Goal: Task Accomplishment & Management: Manage account settings

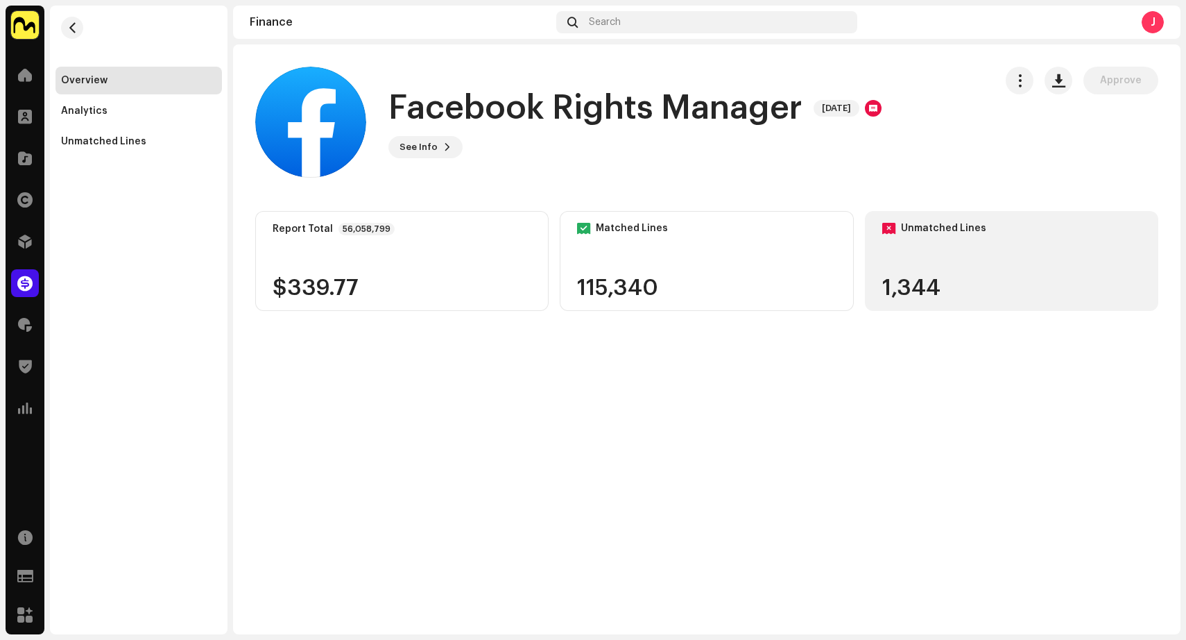
click at [956, 261] on div "Unmatched Lines 1,344" at bounding box center [1011, 261] width 293 height 100
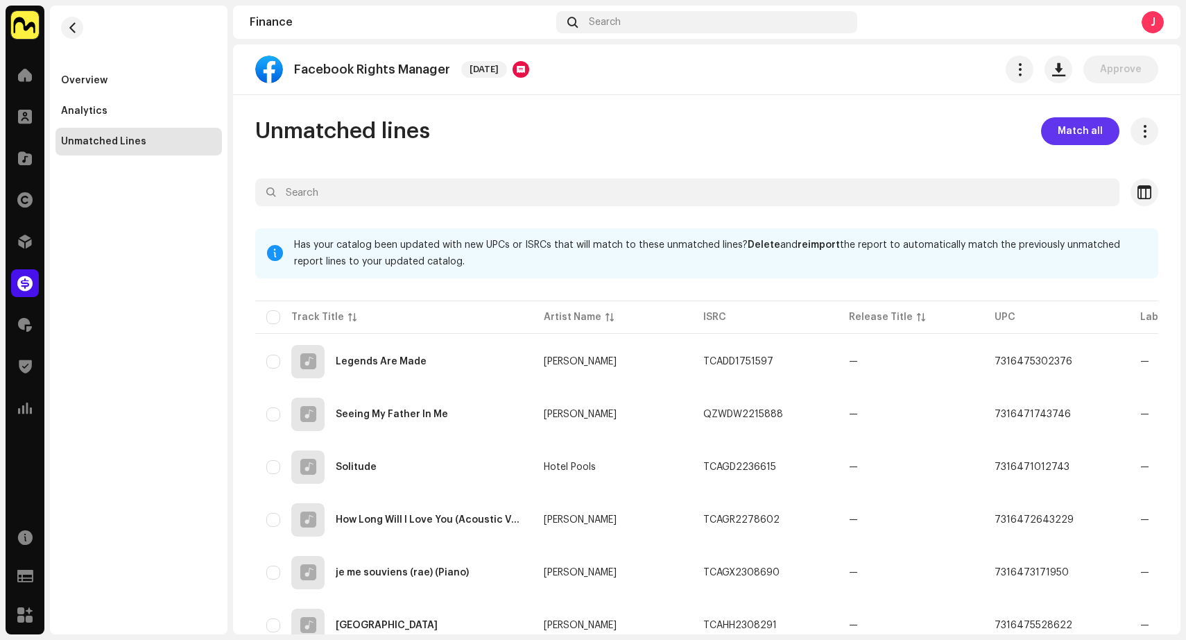
click at [1091, 130] on span "Match all" at bounding box center [1080, 131] width 45 height 28
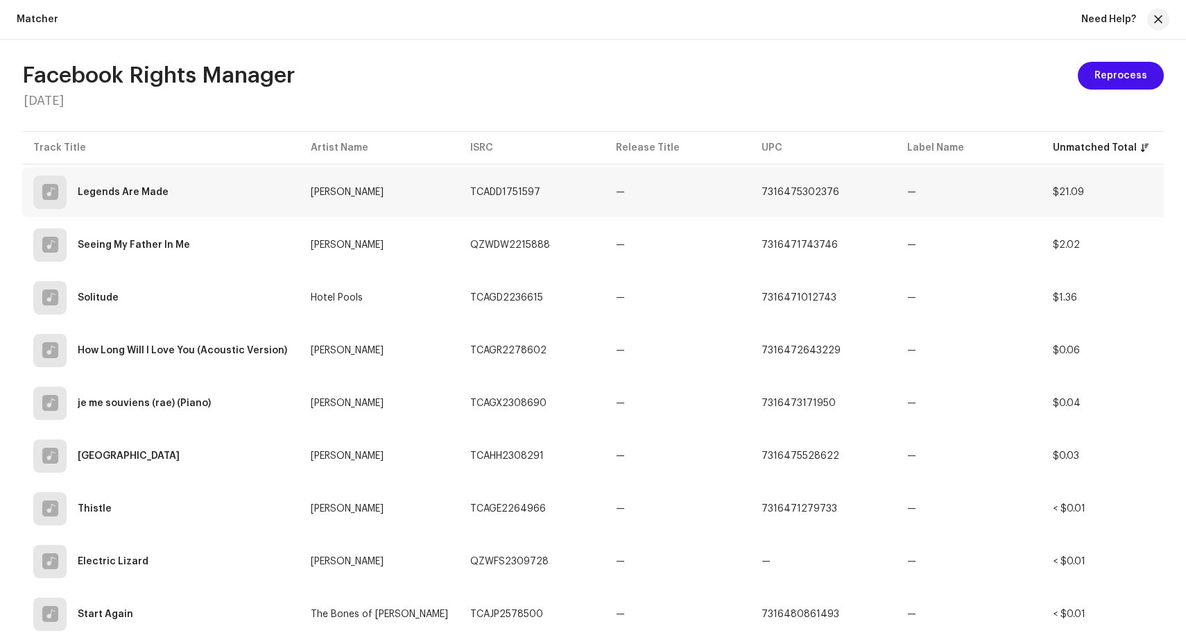
click at [570, 193] on td "TCADD1751597" at bounding box center [532, 192] width 146 height 50
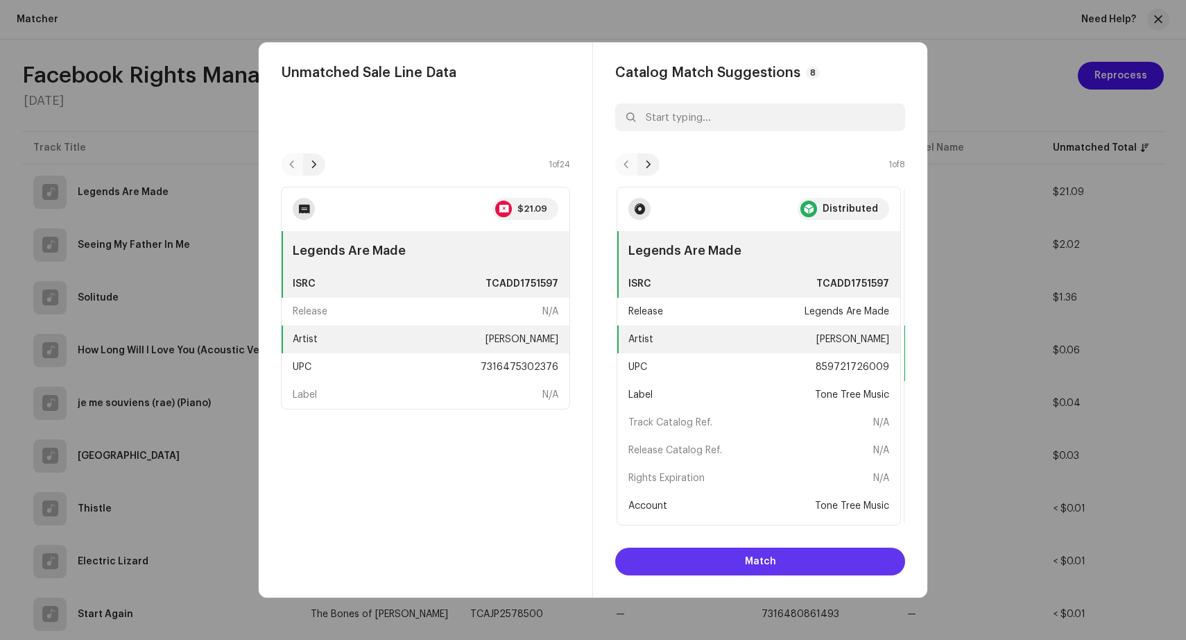
click at [764, 558] on span "Match" at bounding box center [760, 561] width 31 height 28
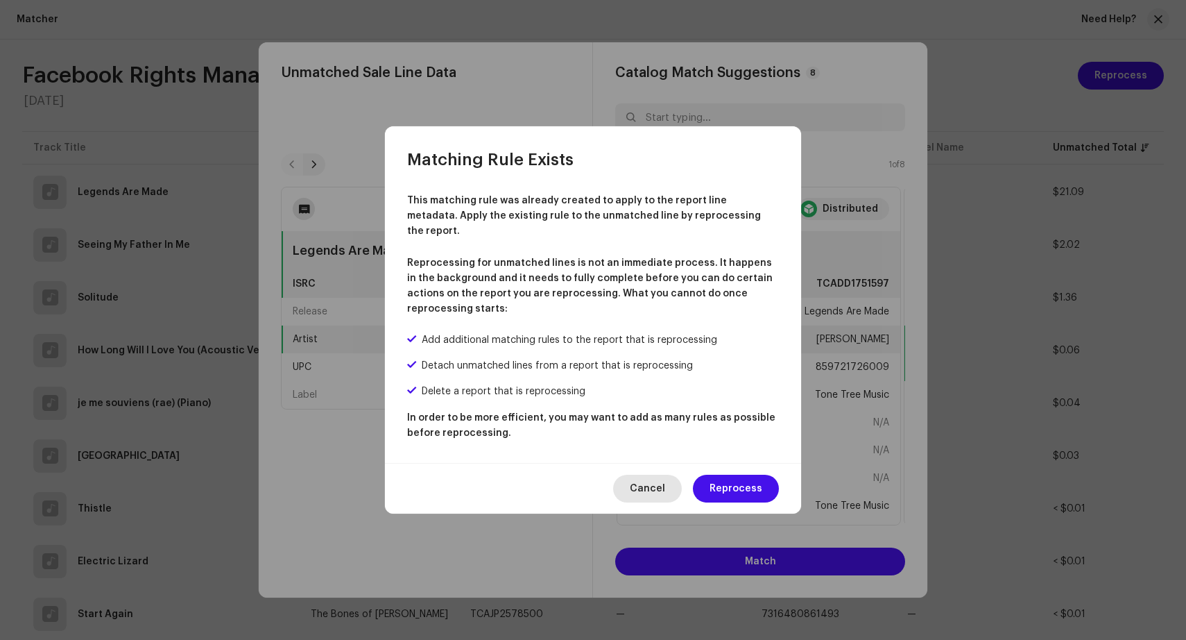
click at [670, 477] on button "Cancel" at bounding box center [647, 488] width 69 height 28
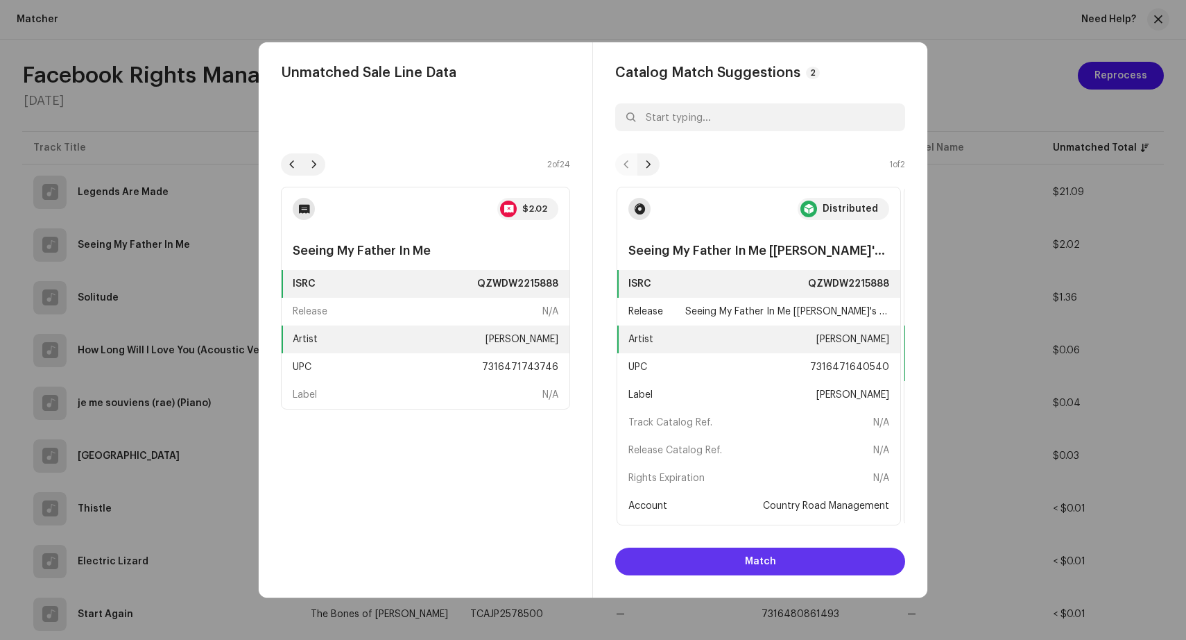
click at [783, 555] on button "Match" at bounding box center [760, 561] width 290 height 28
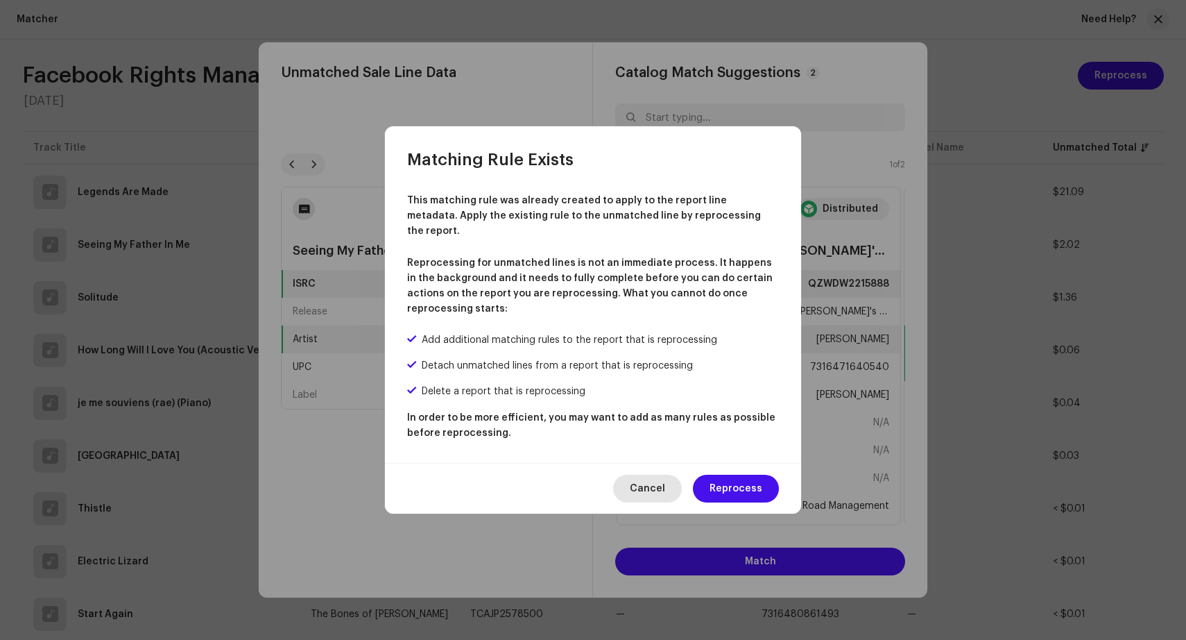
click at [659, 479] on span "Cancel" at bounding box center [647, 488] width 35 height 28
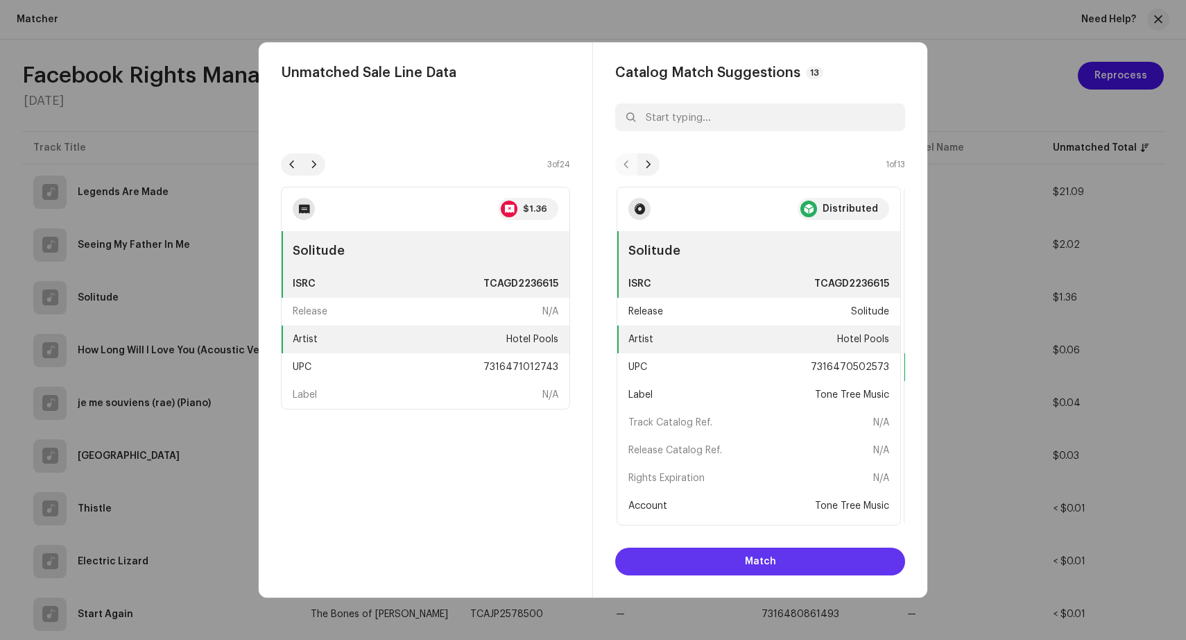
click at [742, 563] on button "Match" at bounding box center [760, 561] width 290 height 28
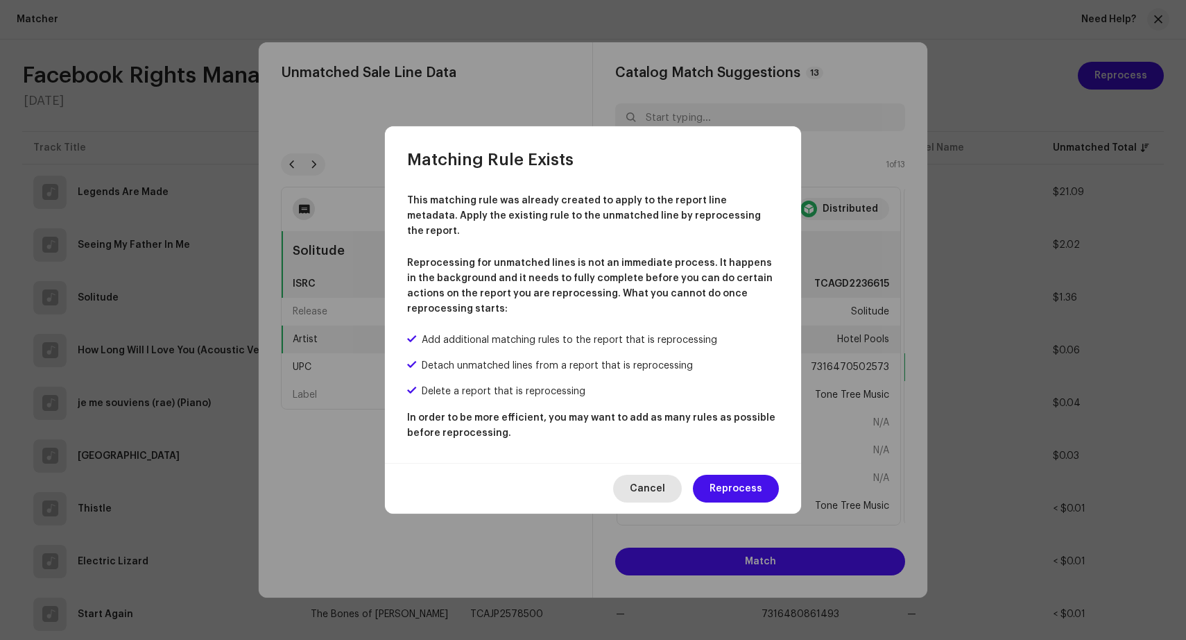
click at [671, 474] on button "Cancel" at bounding box center [647, 488] width 69 height 28
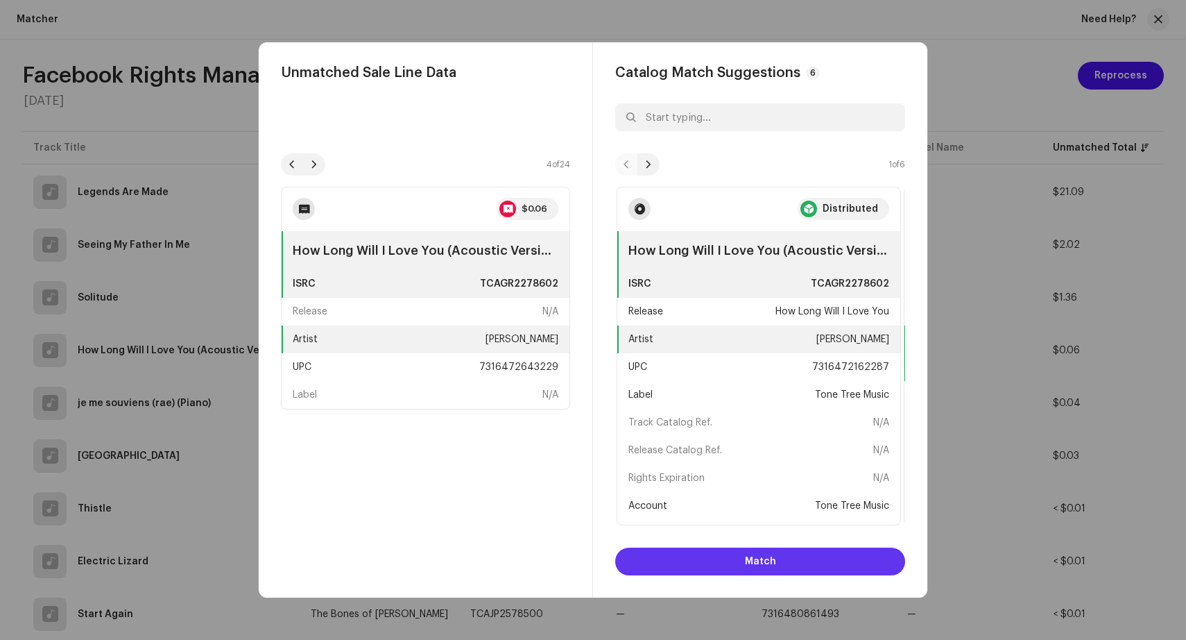
click at [760, 563] on span "Match" at bounding box center [760, 561] width 31 height 28
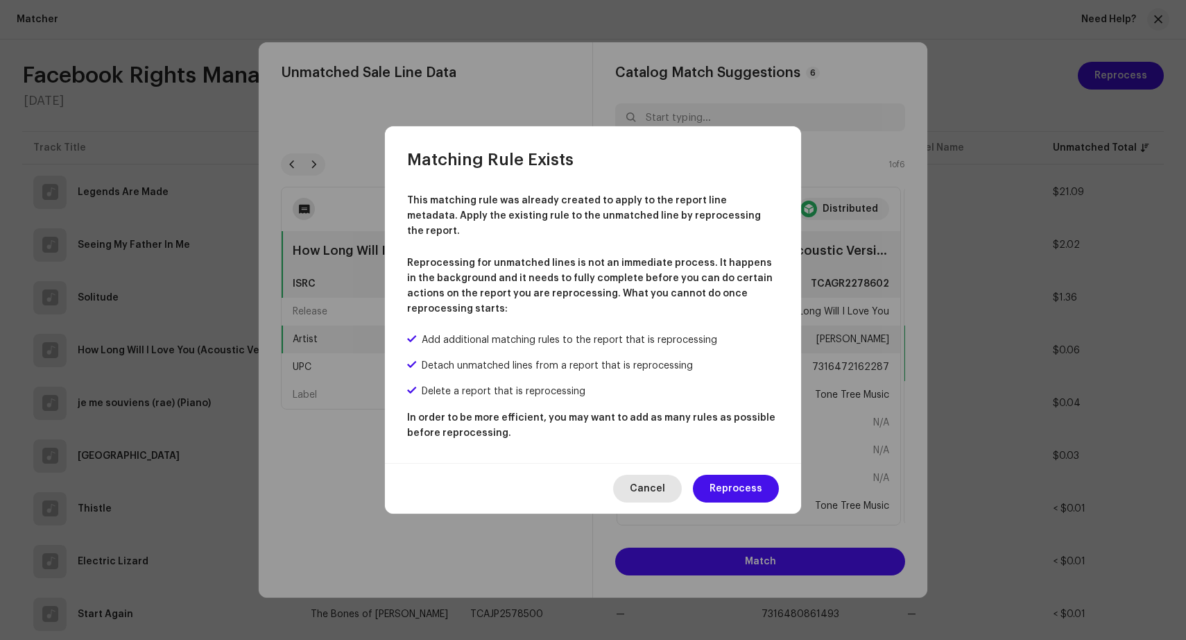
click at [663, 486] on span "Cancel" at bounding box center [647, 488] width 35 height 28
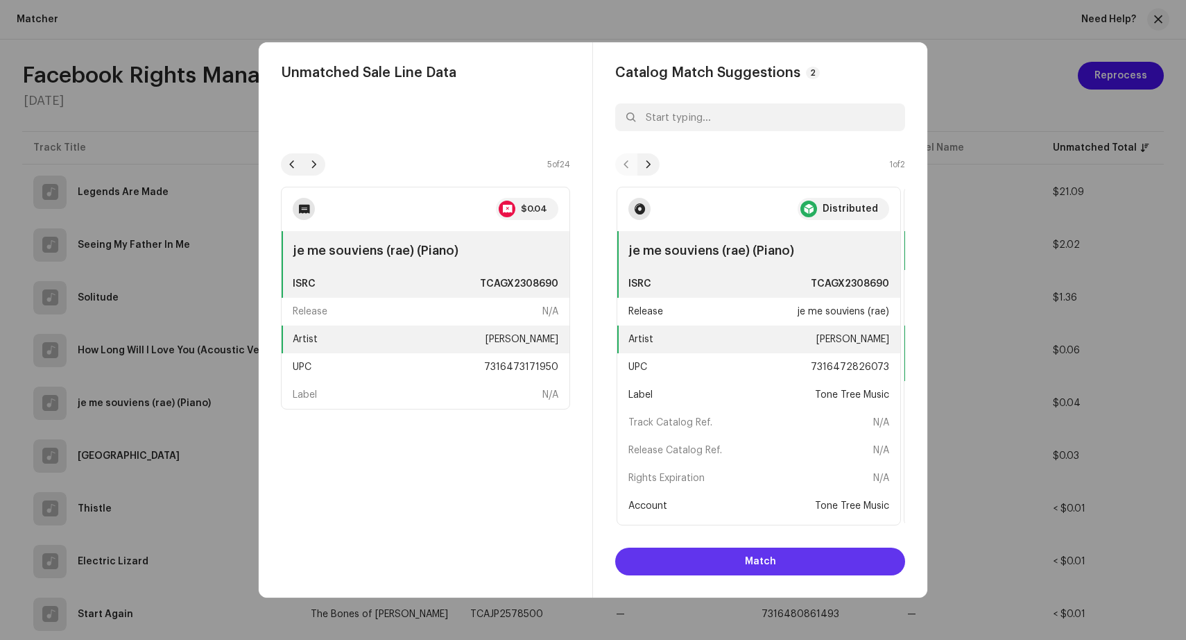
click at [746, 565] on span "Match" at bounding box center [760, 561] width 31 height 28
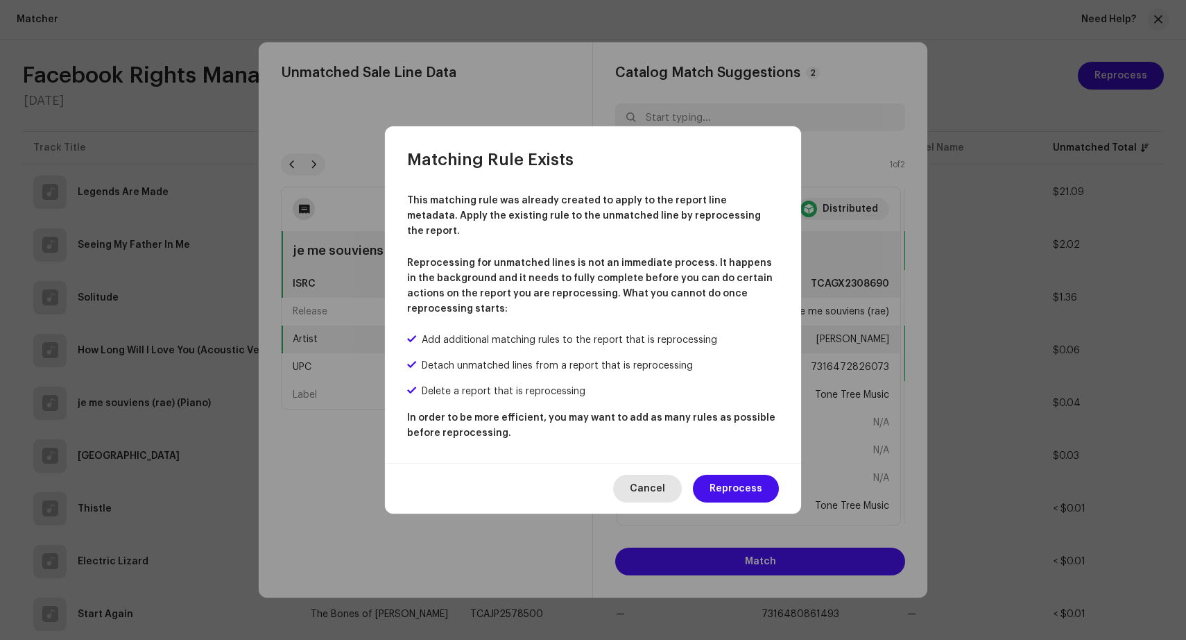
click at [644, 481] on span "Cancel" at bounding box center [647, 488] width 35 height 28
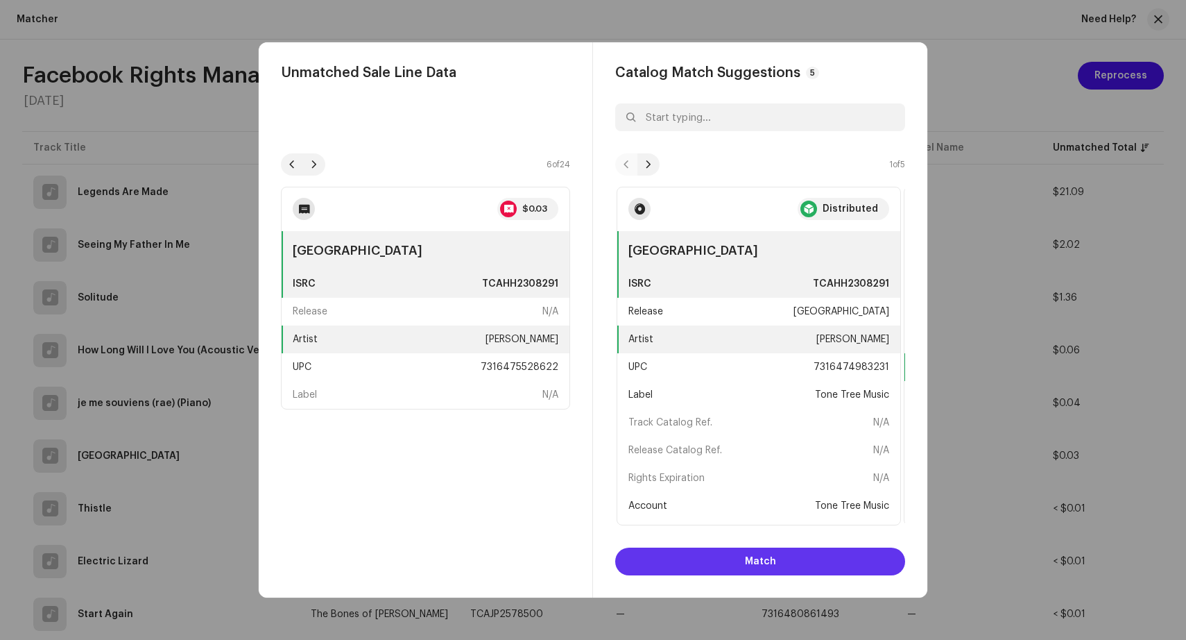
click at [764, 556] on span "Match" at bounding box center [760, 561] width 31 height 28
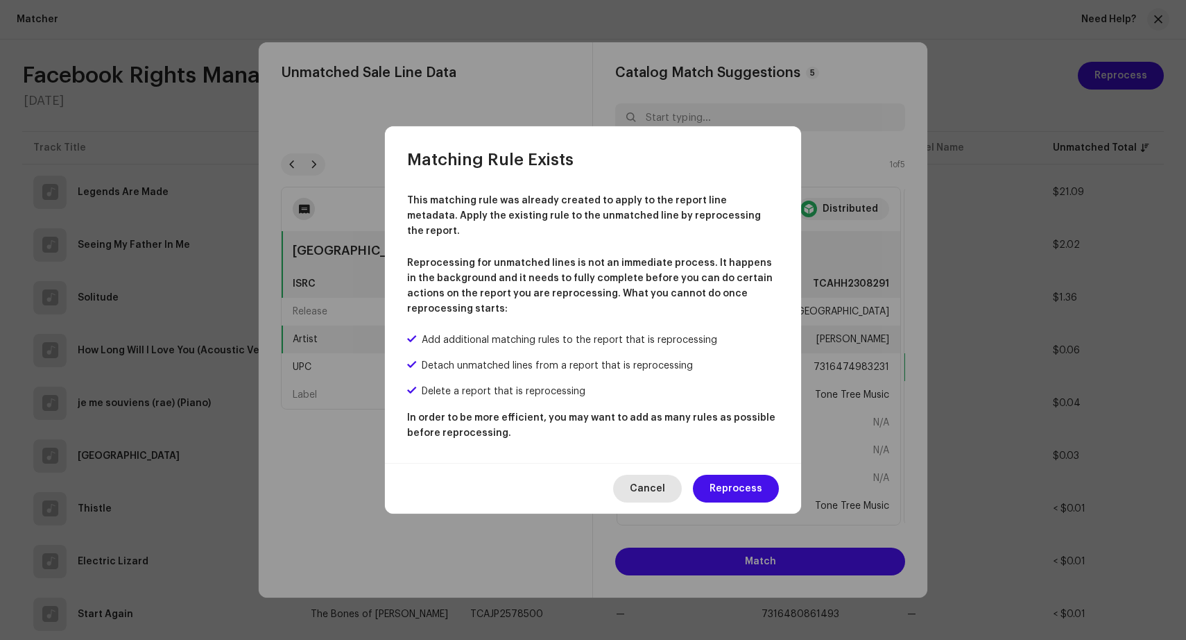
click at [654, 475] on span "Cancel" at bounding box center [647, 488] width 35 height 28
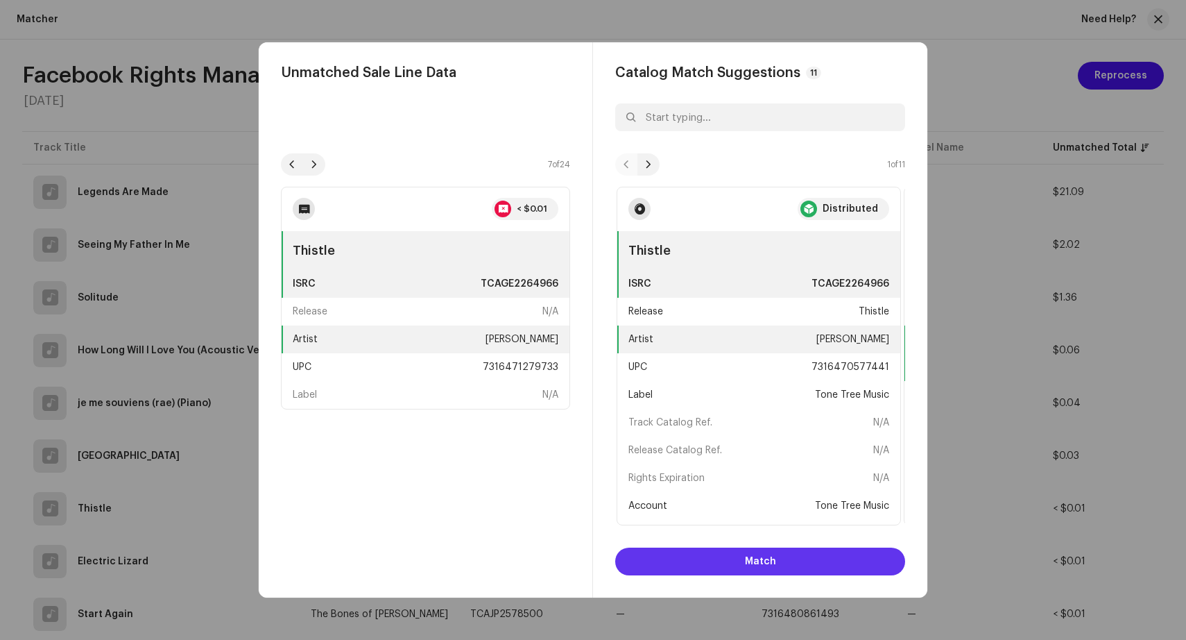
click at [745, 564] on button "Match" at bounding box center [760, 561] width 290 height 28
click at [750, 566] on span "Match" at bounding box center [760, 561] width 31 height 28
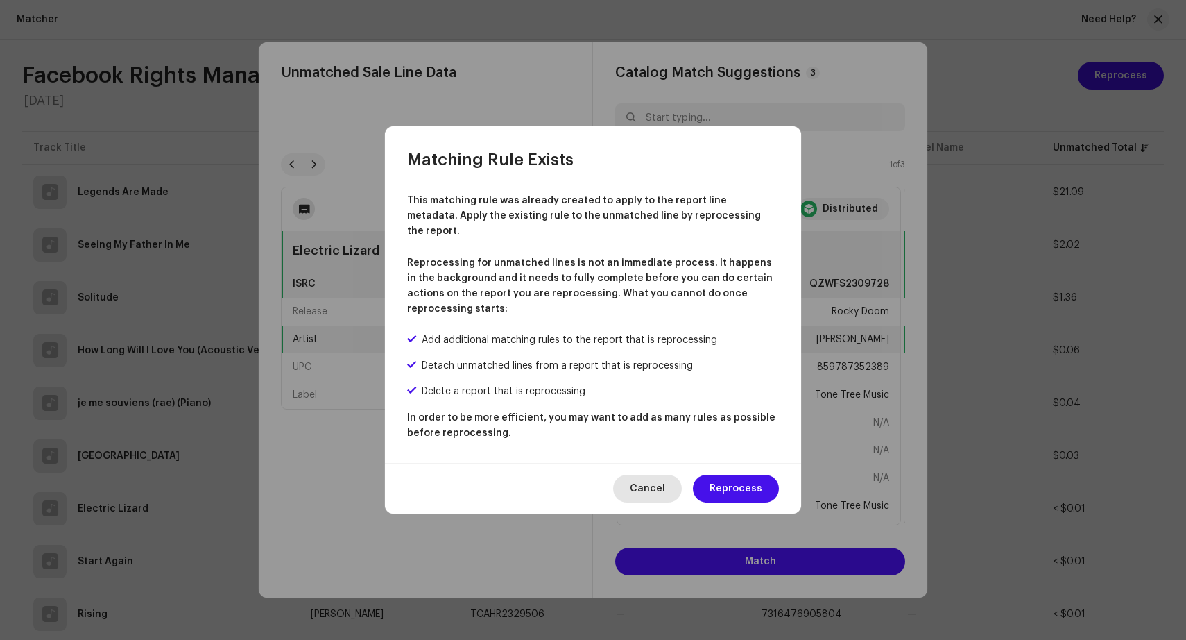
click at [674, 479] on button "Cancel" at bounding box center [647, 488] width 69 height 28
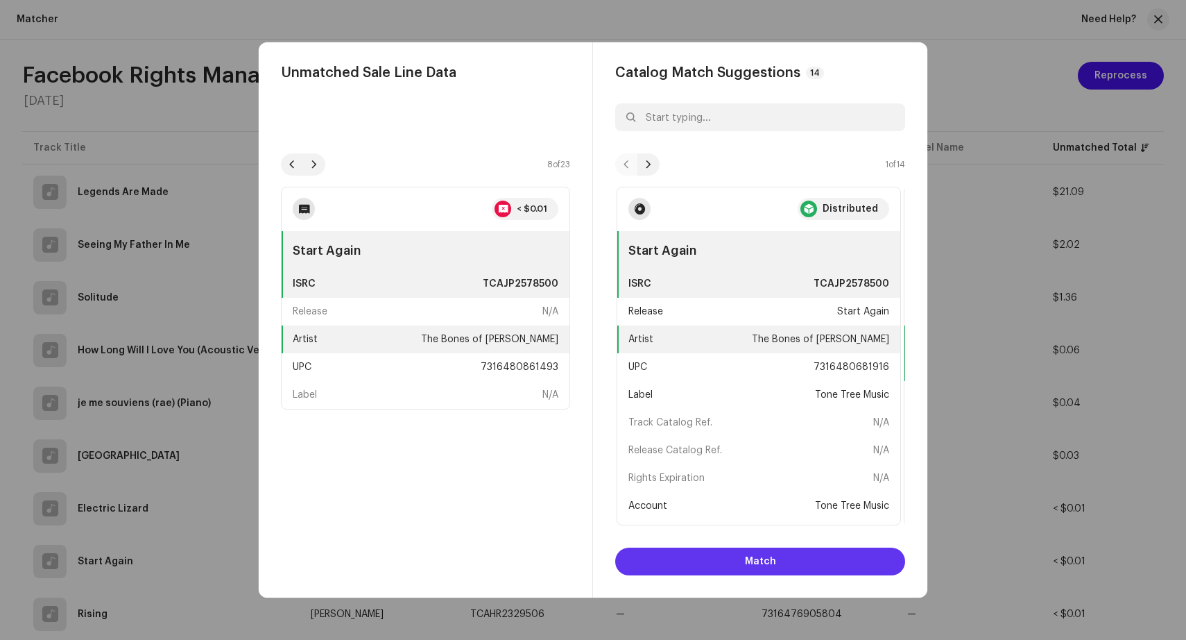
click at [764, 555] on span "Match" at bounding box center [760, 561] width 31 height 28
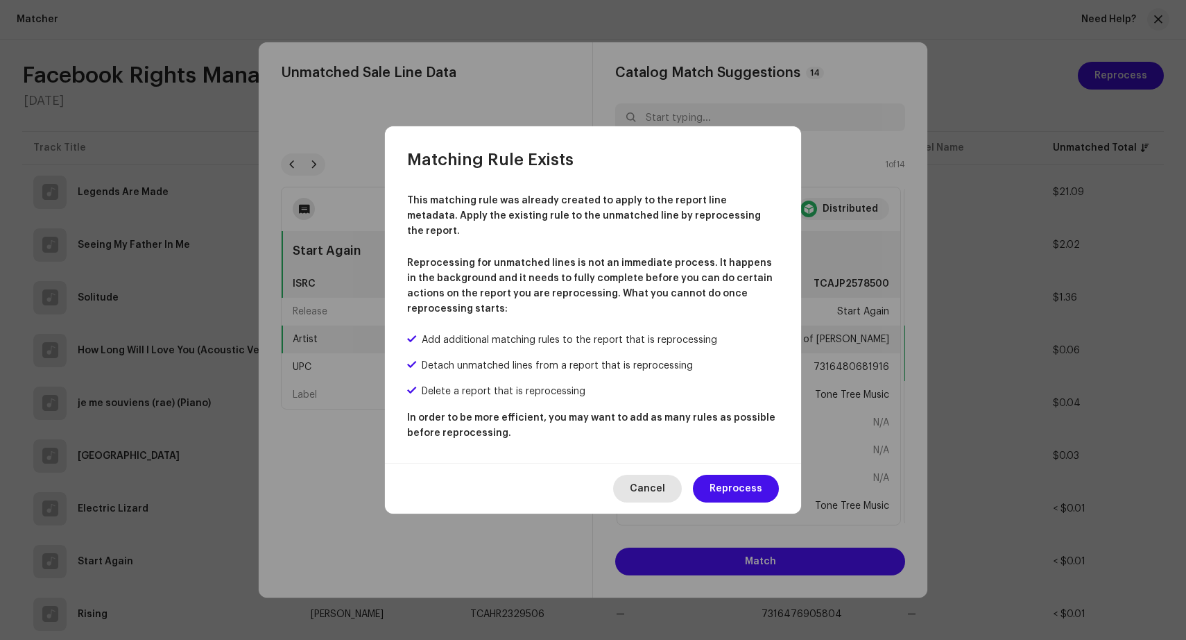
click at [650, 485] on span "Cancel" at bounding box center [647, 488] width 35 height 28
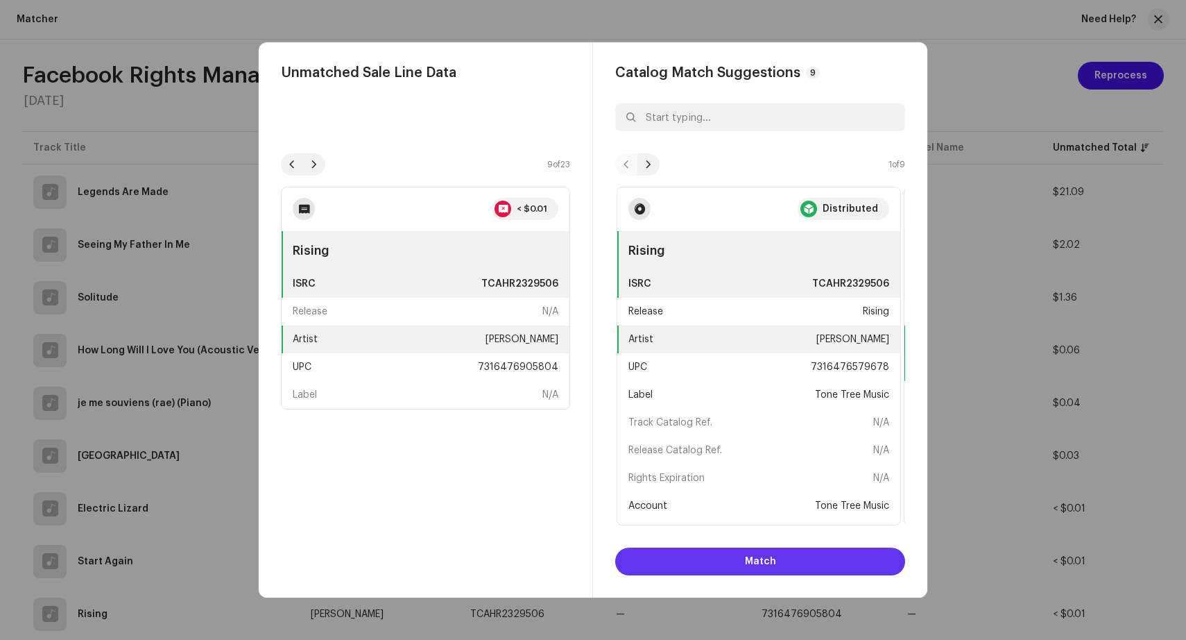
click at [749, 558] on span "Match" at bounding box center [760, 561] width 31 height 28
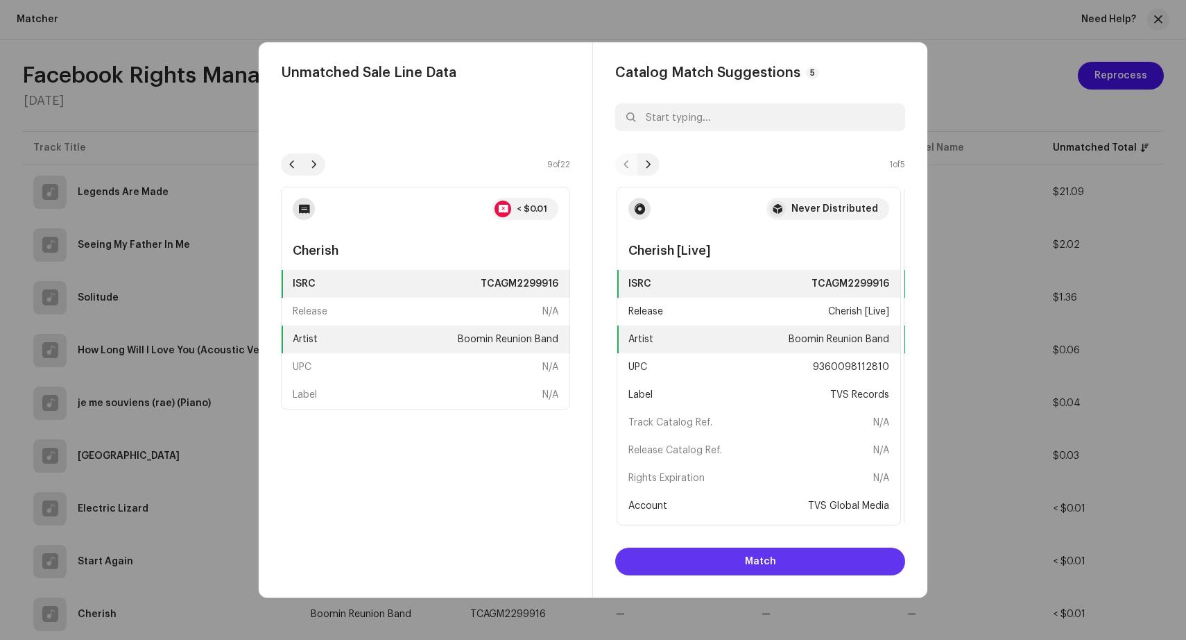
click at [743, 563] on button "Match" at bounding box center [760, 561] width 290 height 28
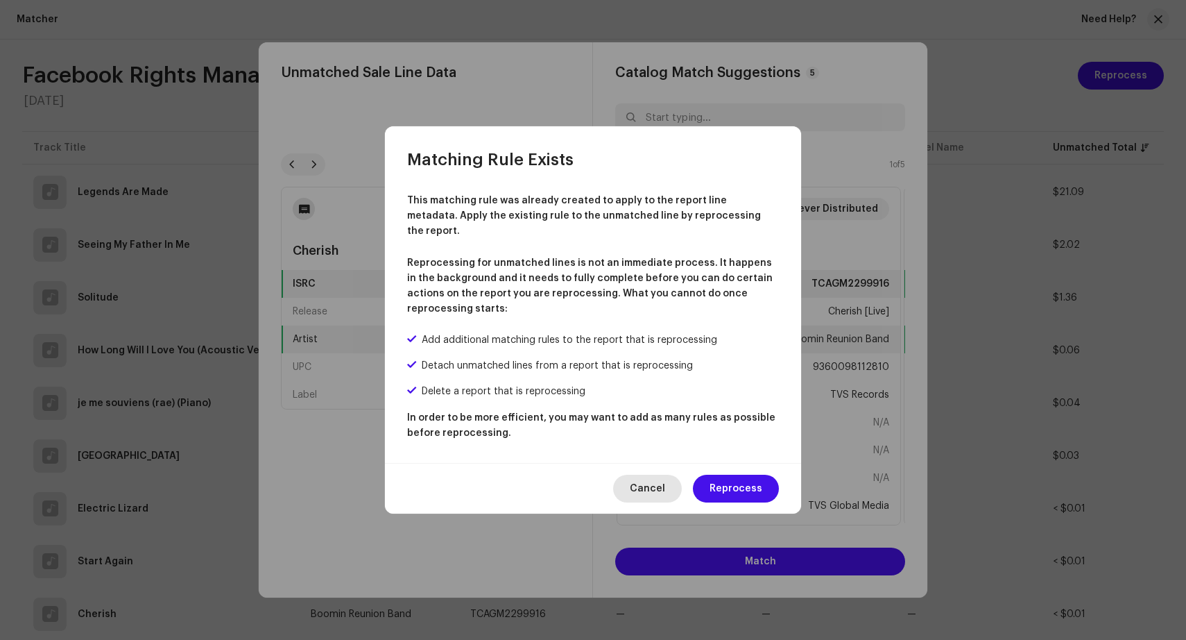
click at [651, 474] on span "Cancel" at bounding box center [647, 488] width 35 height 28
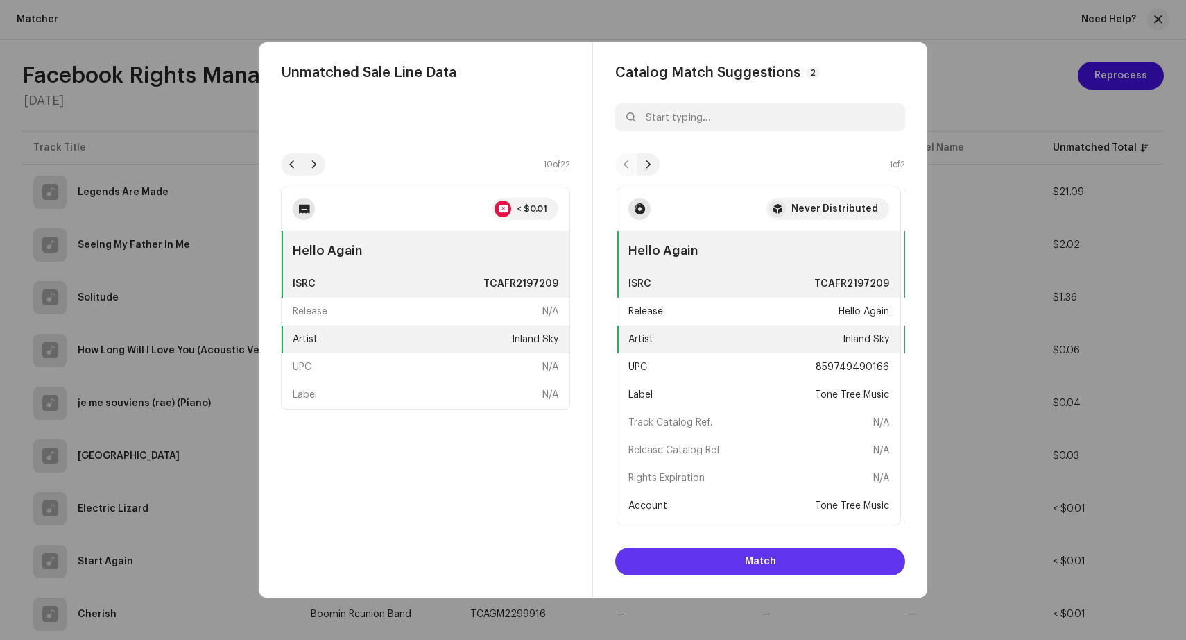
click at [771, 555] on span "Match" at bounding box center [760, 561] width 31 height 28
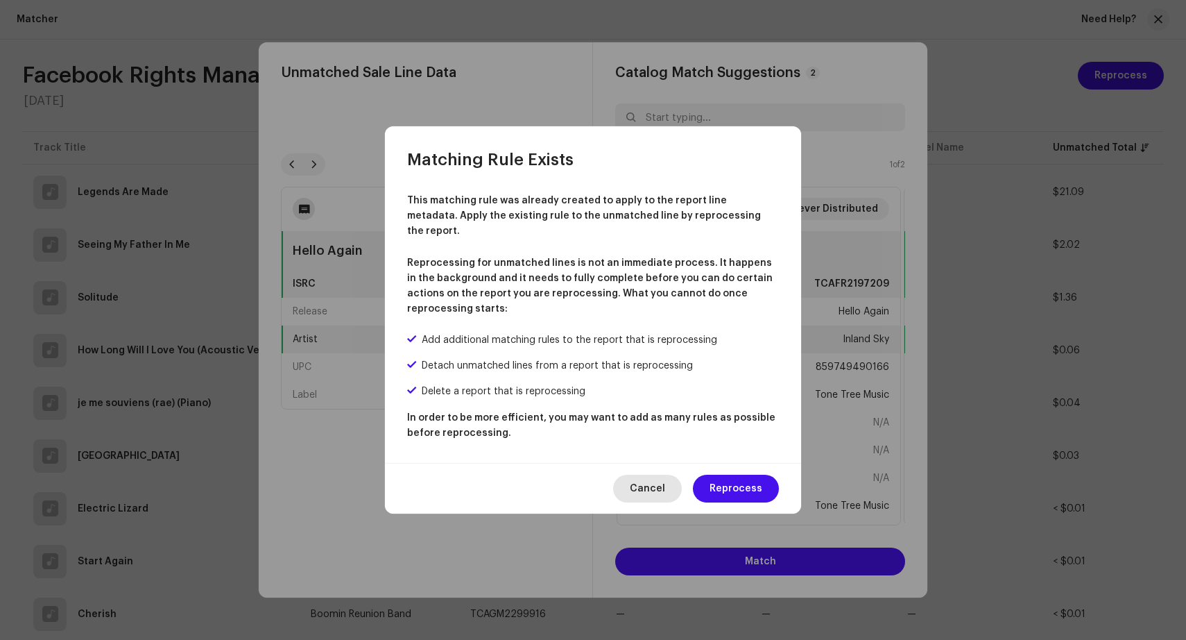
click at [665, 479] on span "Cancel" at bounding box center [647, 488] width 35 height 28
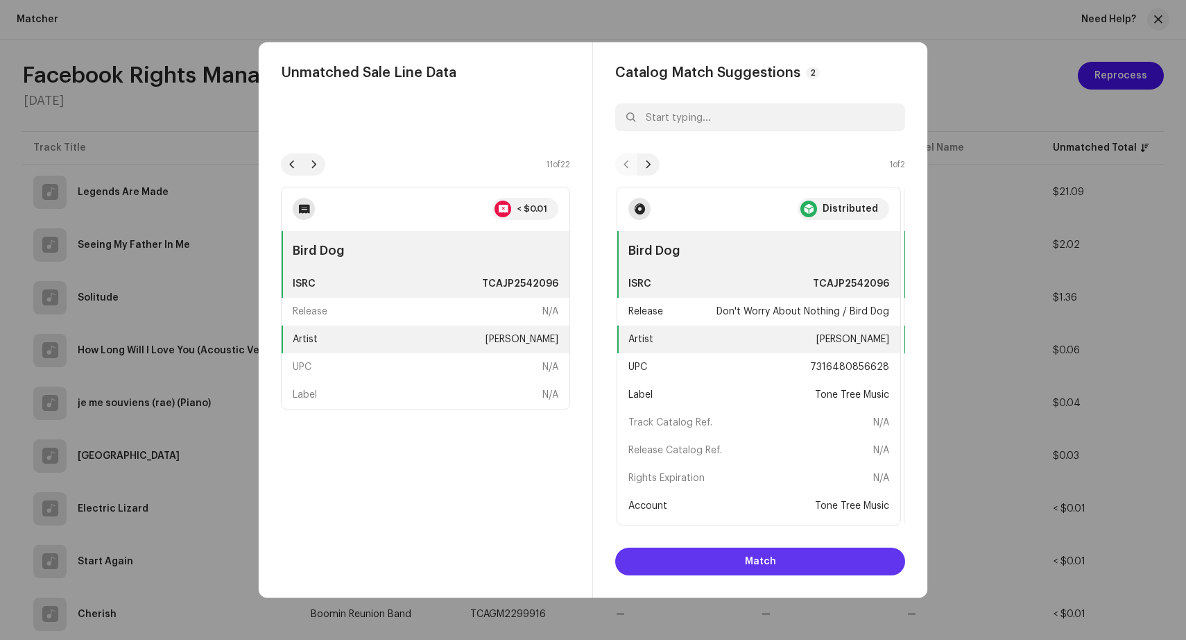
click at [759, 556] on span "Match" at bounding box center [760, 561] width 31 height 28
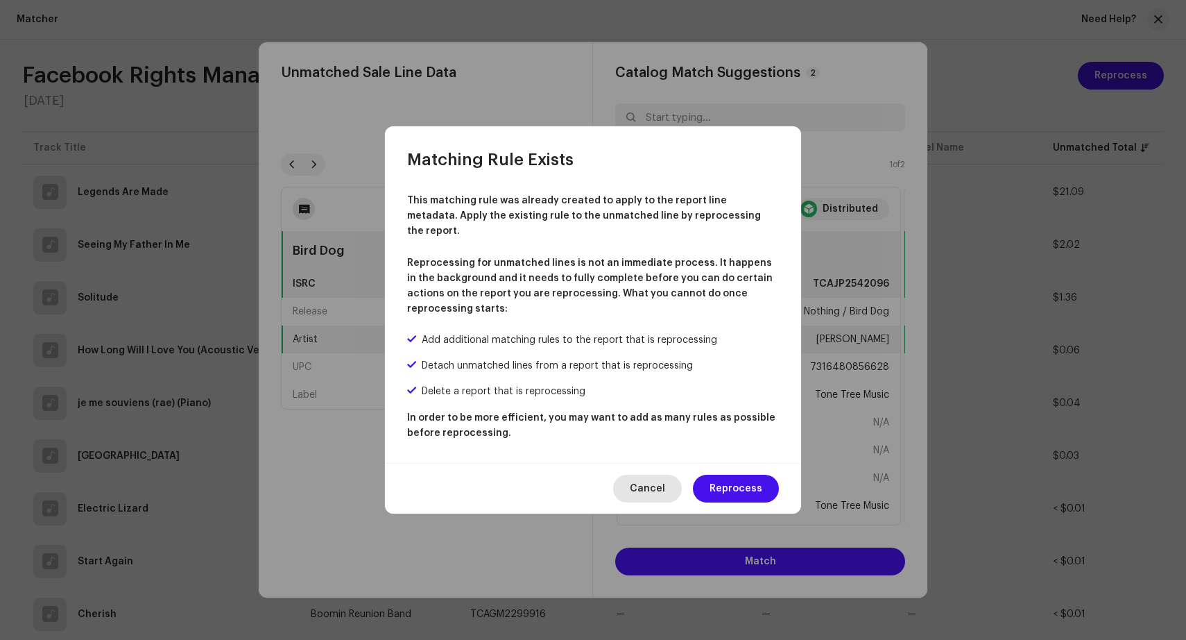
click at [643, 490] on span "Cancel" at bounding box center [647, 488] width 35 height 28
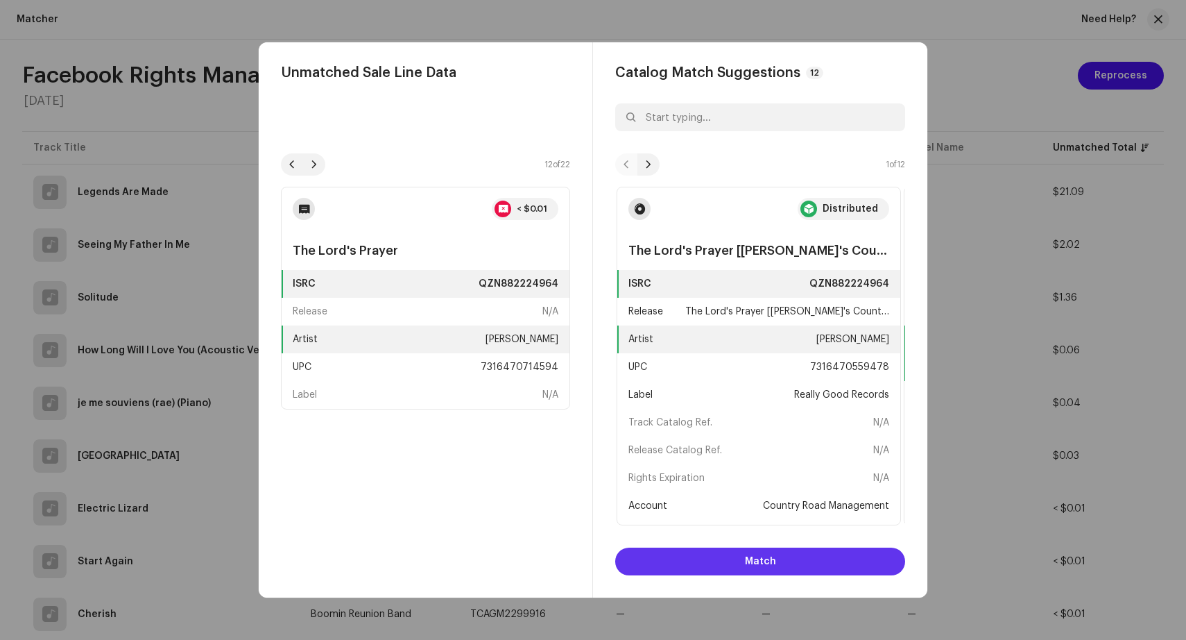
click at [754, 564] on span "Match" at bounding box center [760, 561] width 31 height 28
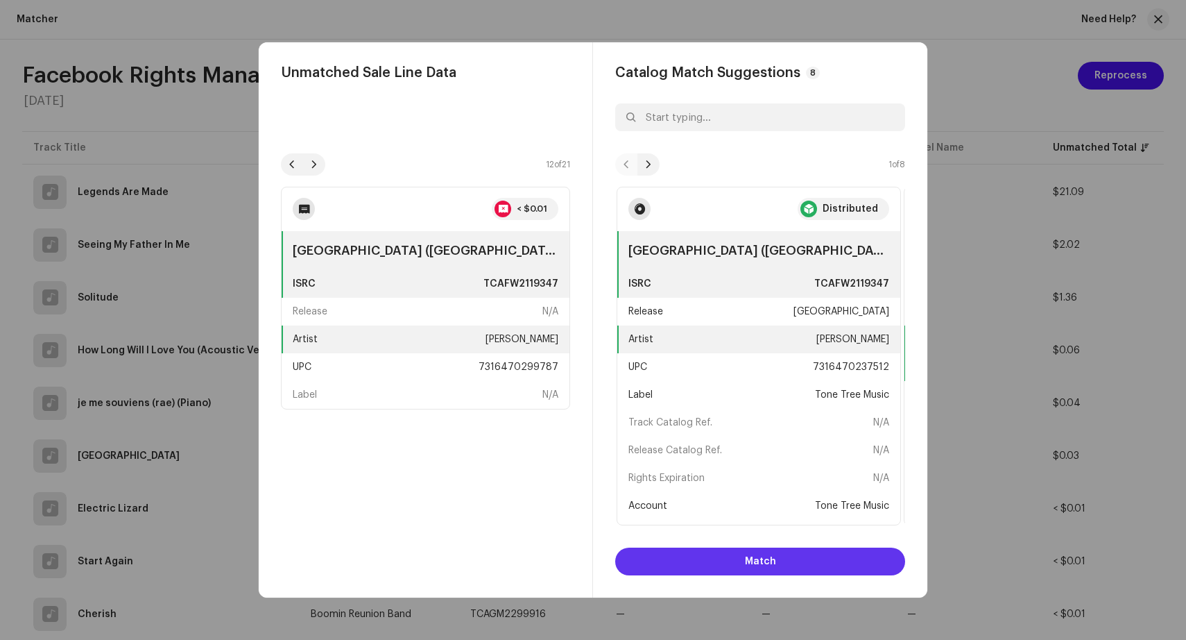
click at [748, 562] on span "Match" at bounding box center [760, 561] width 31 height 28
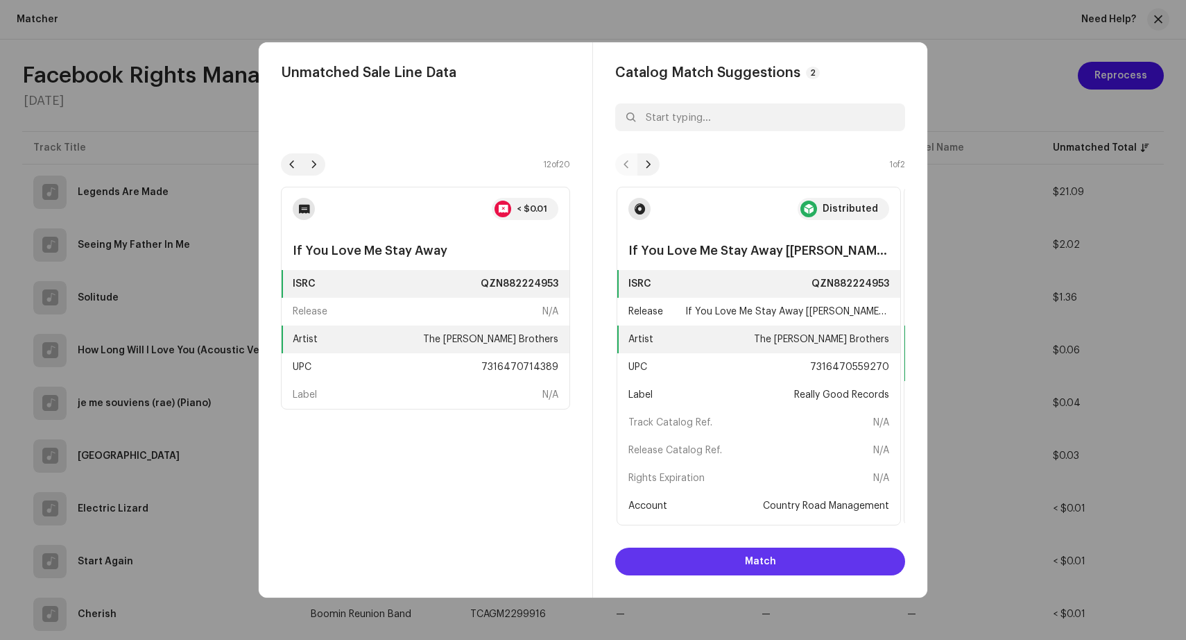
click at [764, 561] on span "Match" at bounding box center [760, 561] width 31 height 28
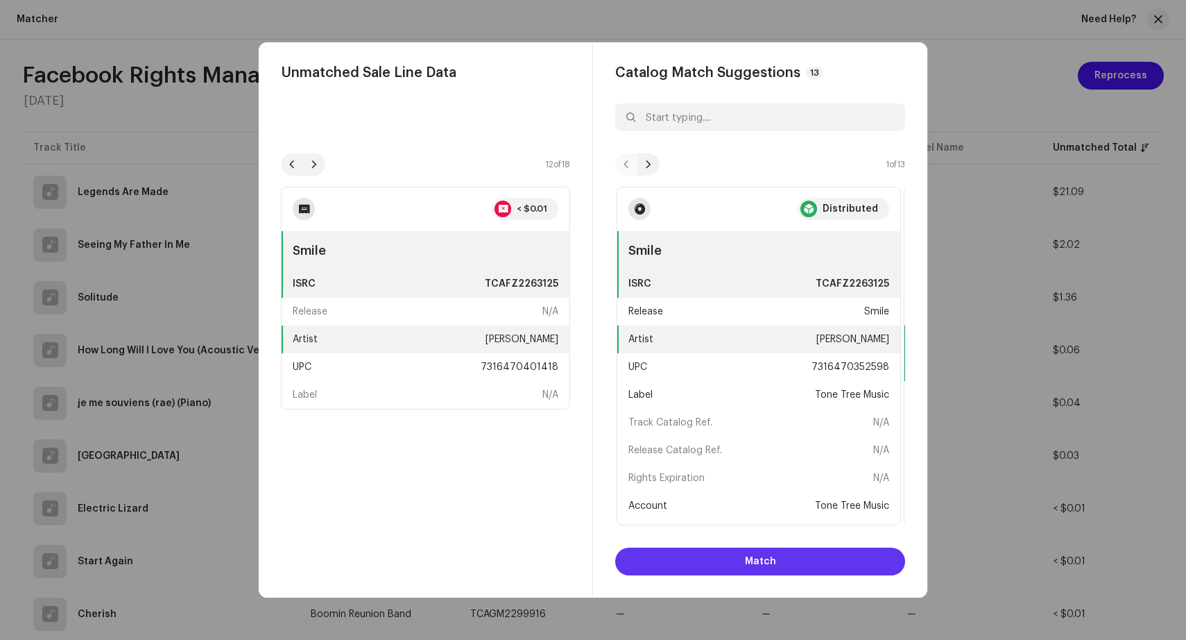
click at [764, 561] on span "Match" at bounding box center [760, 561] width 31 height 28
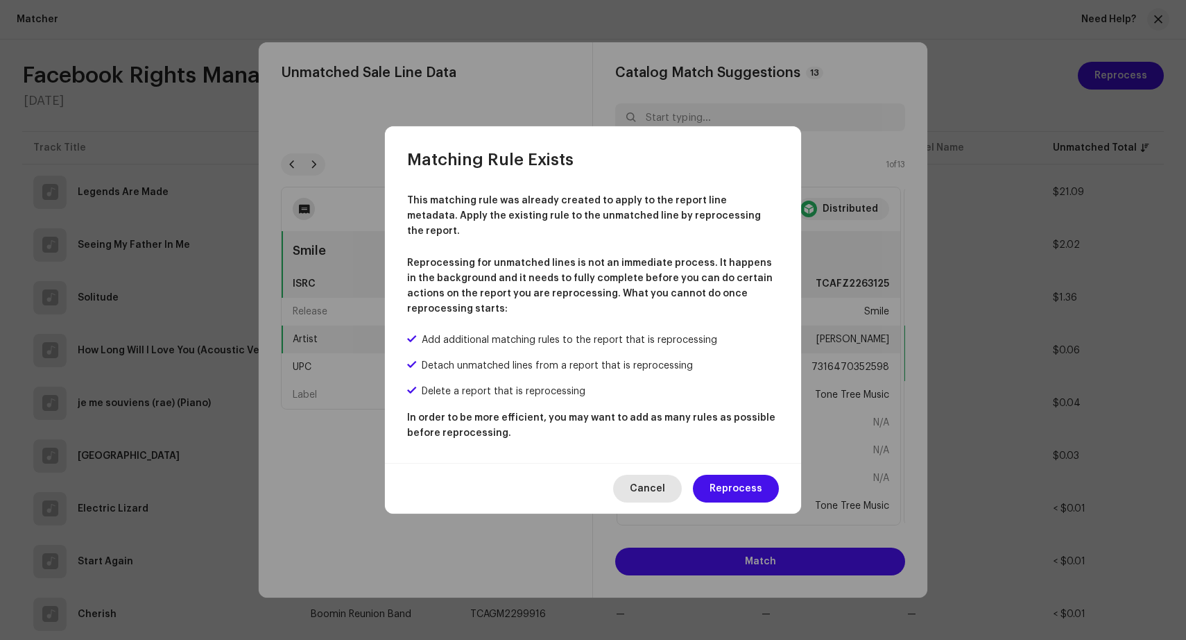
click at [652, 483] on span "Cancel" at bounding box center [647, 488] width 35 height 28
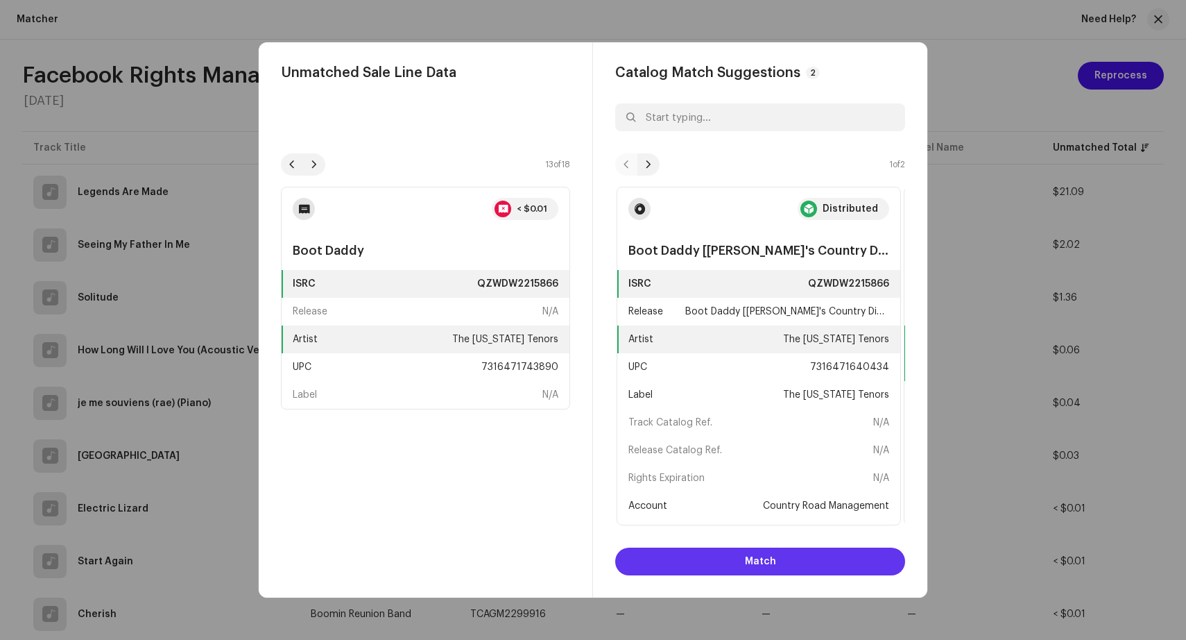
click at [758, 557] on span "Match" at bounding box center [760, 561] width 31 height 28
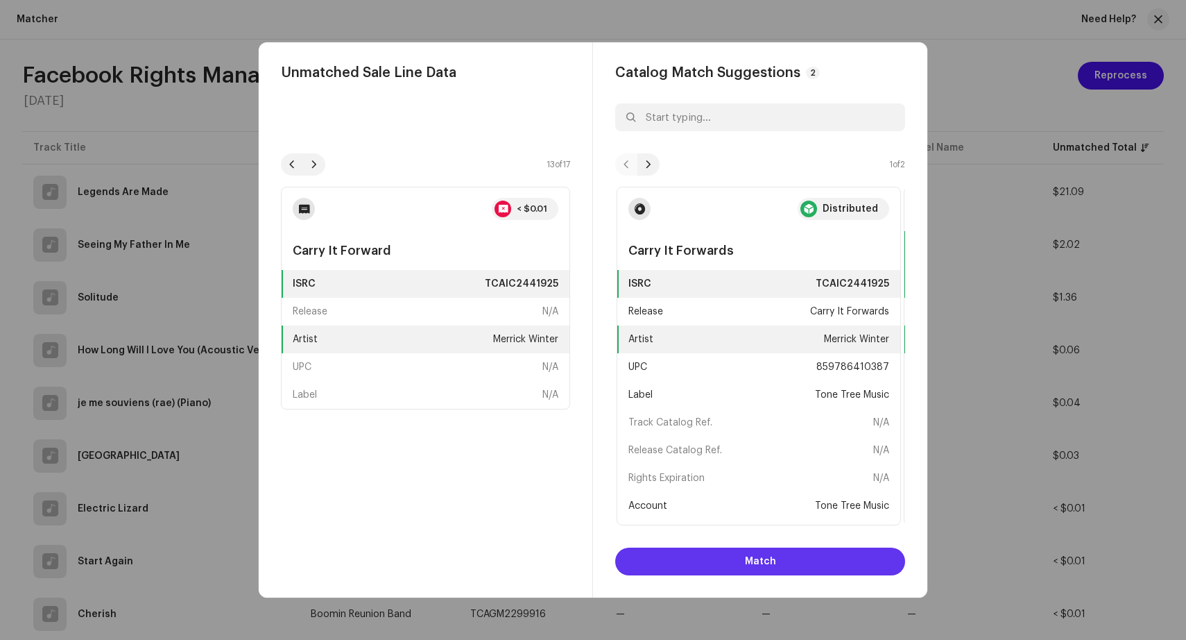
click at [766, 560] on span "Match" at bounding box center [760, 561] width 31 height 28
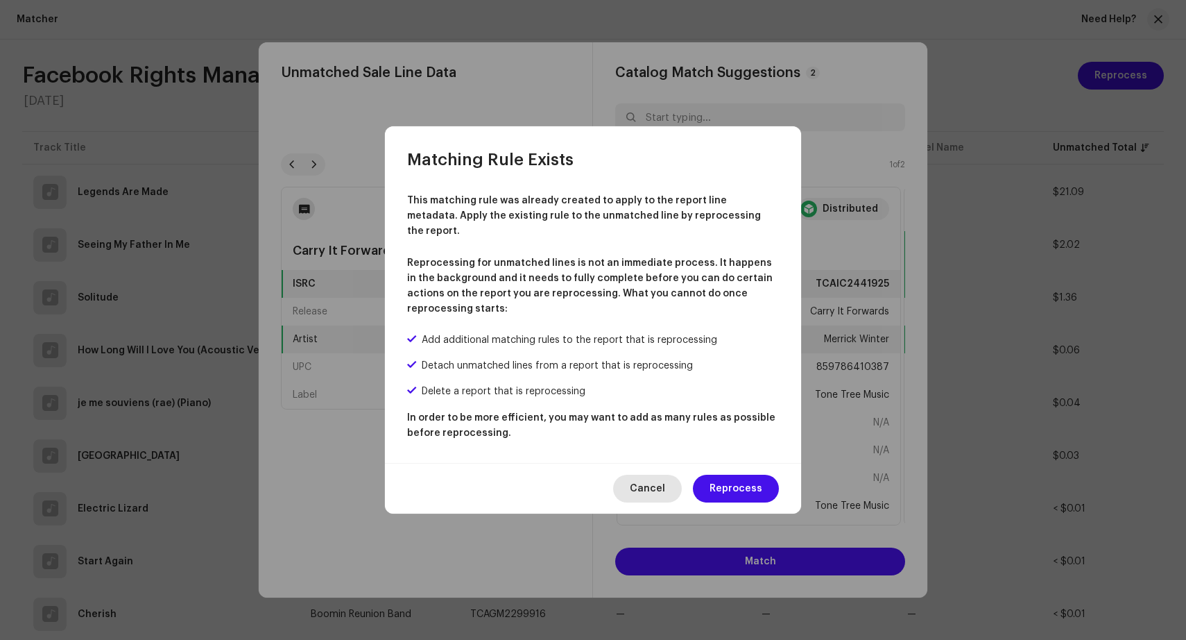
click at [647, 487] on span "Cancel" at bounding box center [647, 488] width 35 height 28
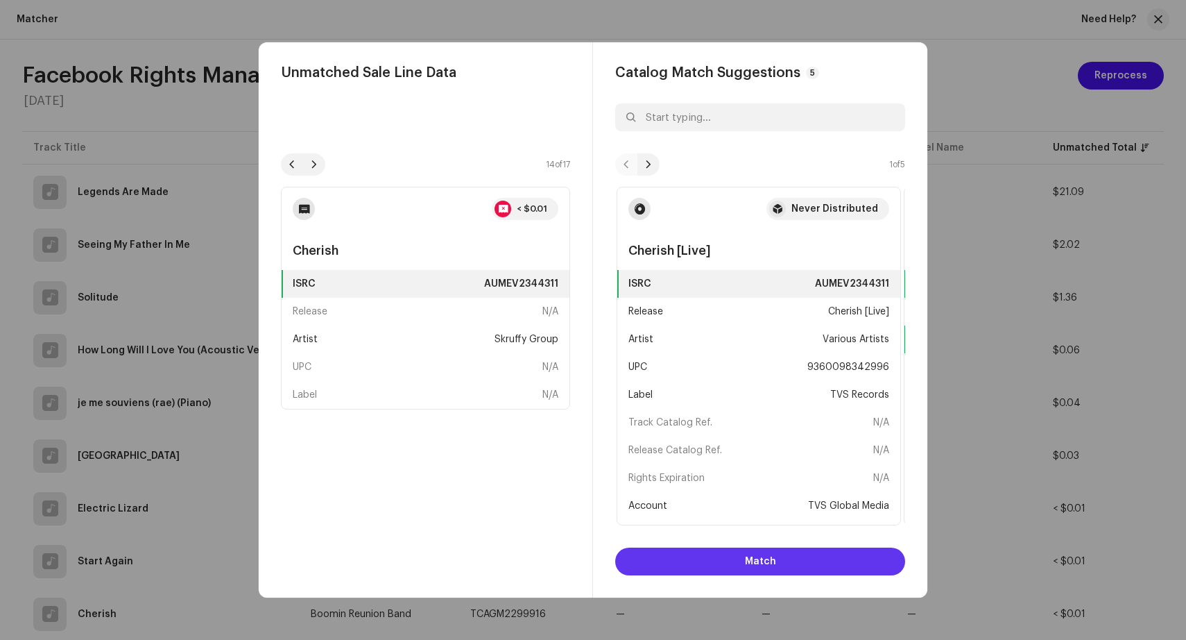
click at [774, 565] on span "Match" at bounding box center [760, 561] width 31 height 28
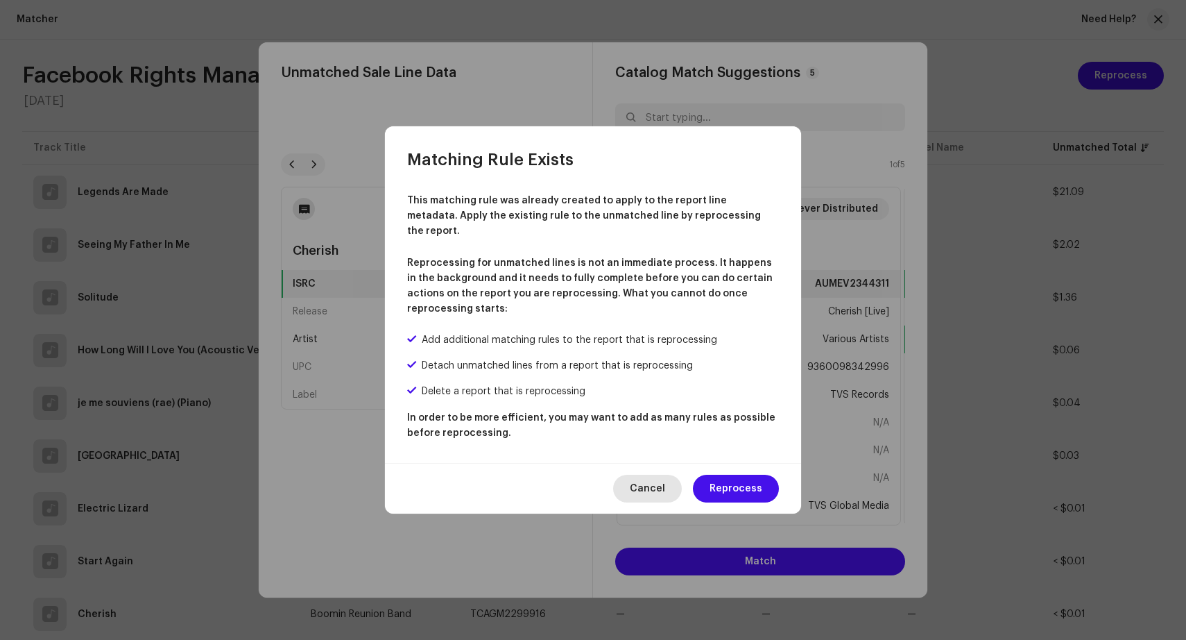
click at [653, 479] on span "Cancel" at bounding box center [647, 488] width 35 height 28
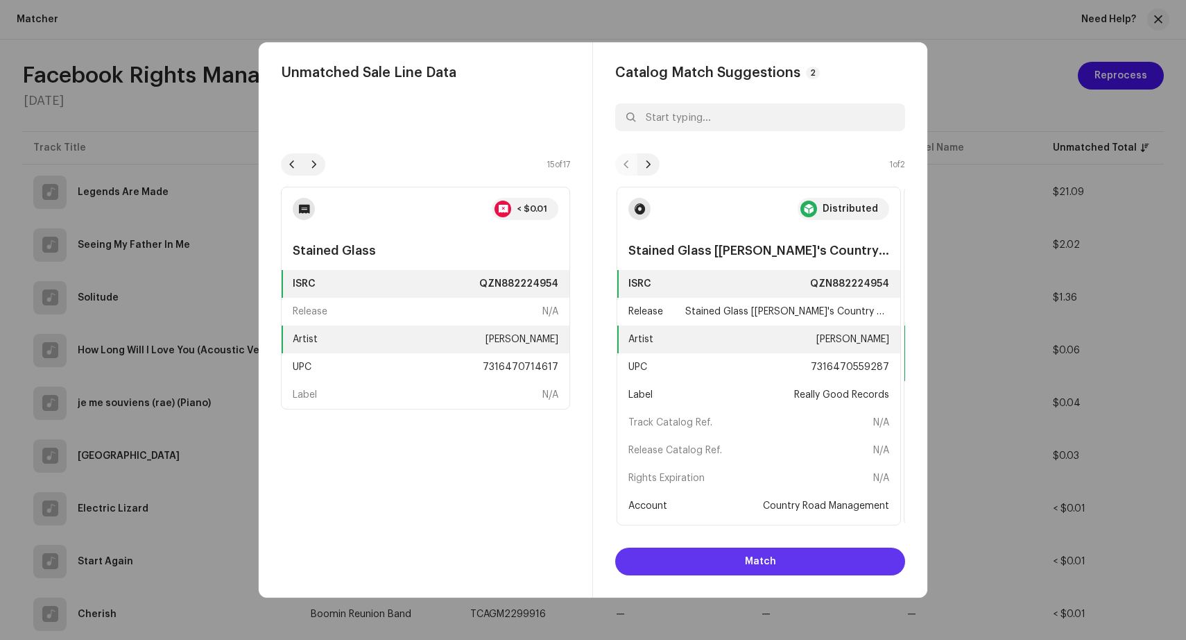
click at [776, 559] on button "Match" at bounding box center [760, 561] width 290 height 28
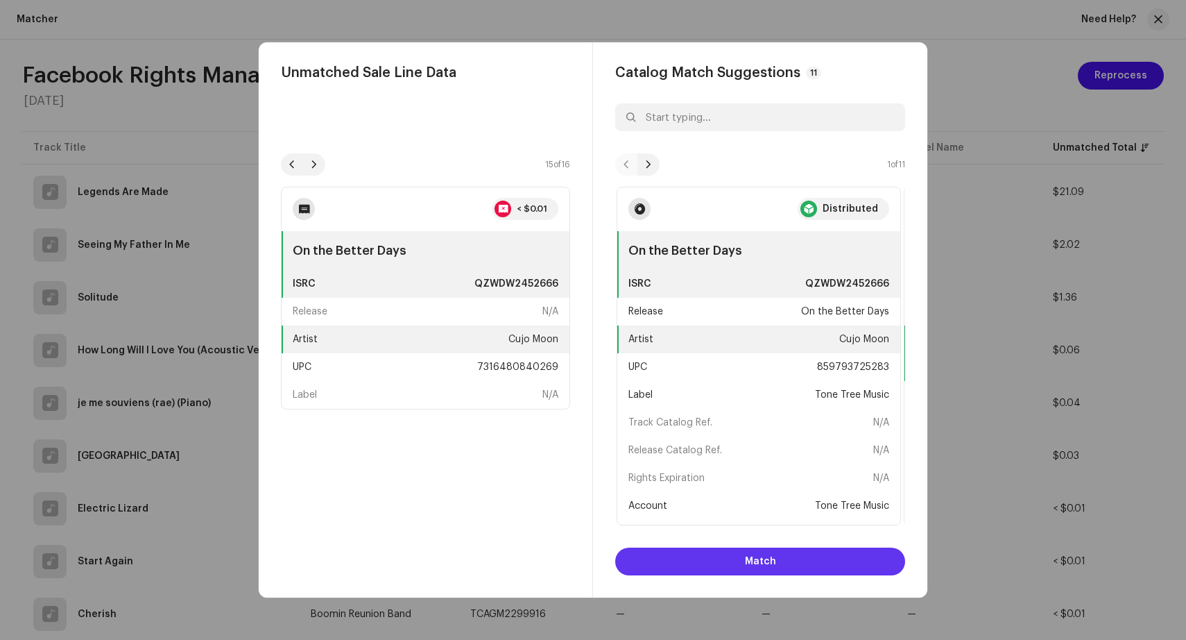
click at [752, 560] on span "Match" at bounding box center [760, 561] width 31 height 28
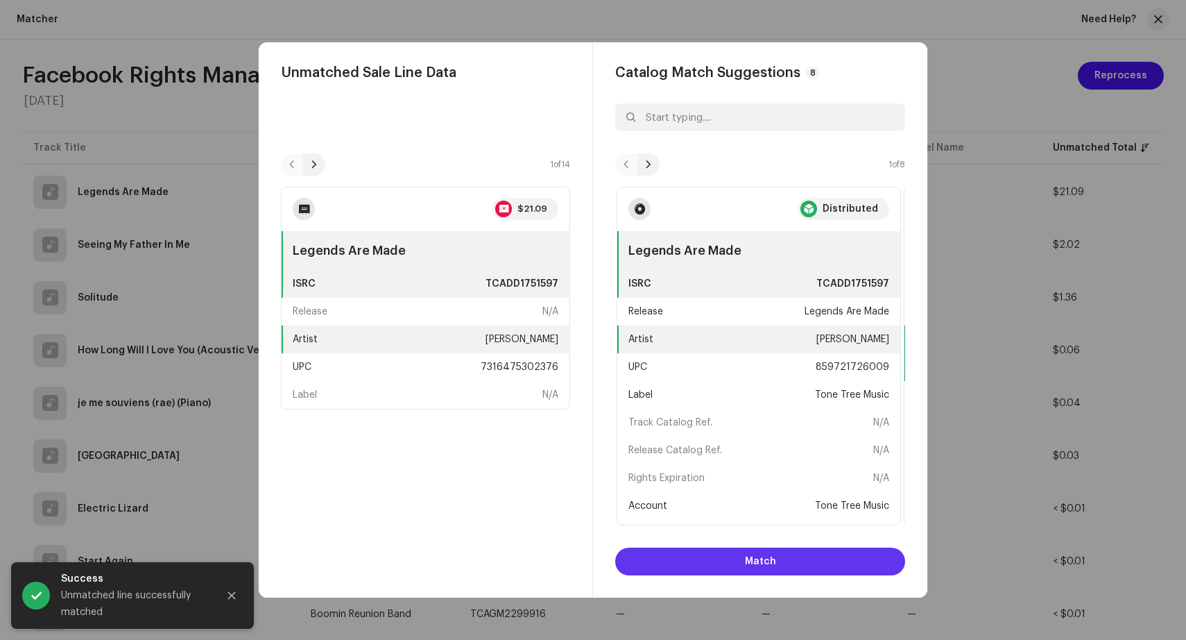
click at [752, 562] on span "Match" at bounding box center [760, 561] width 31 height 28
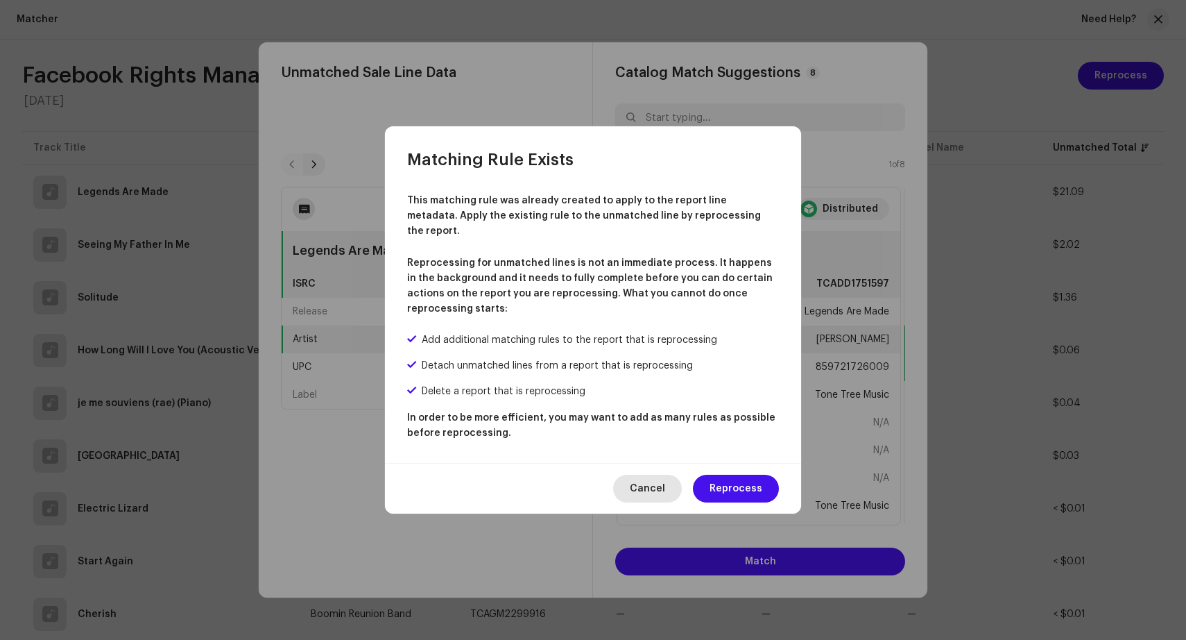
click at [660, 474] on span "Cancel" at bounding box center [647, 488] width 35 height 28
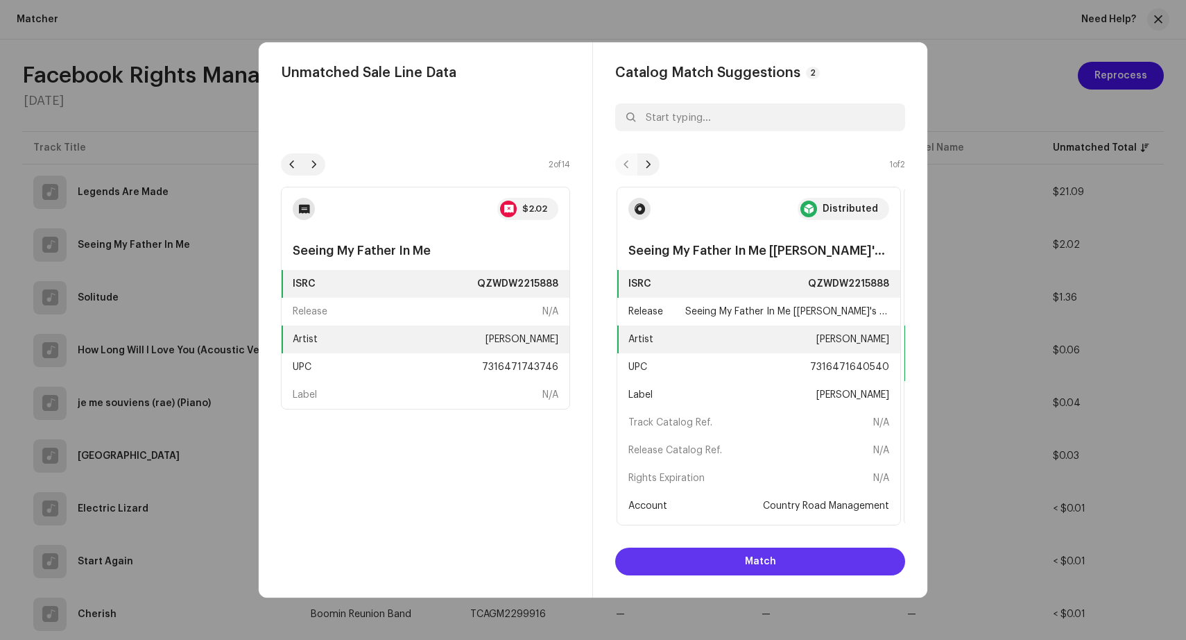
click at [764, 569] on span "Match" at bounding box center [760, 561] width 31 height 28
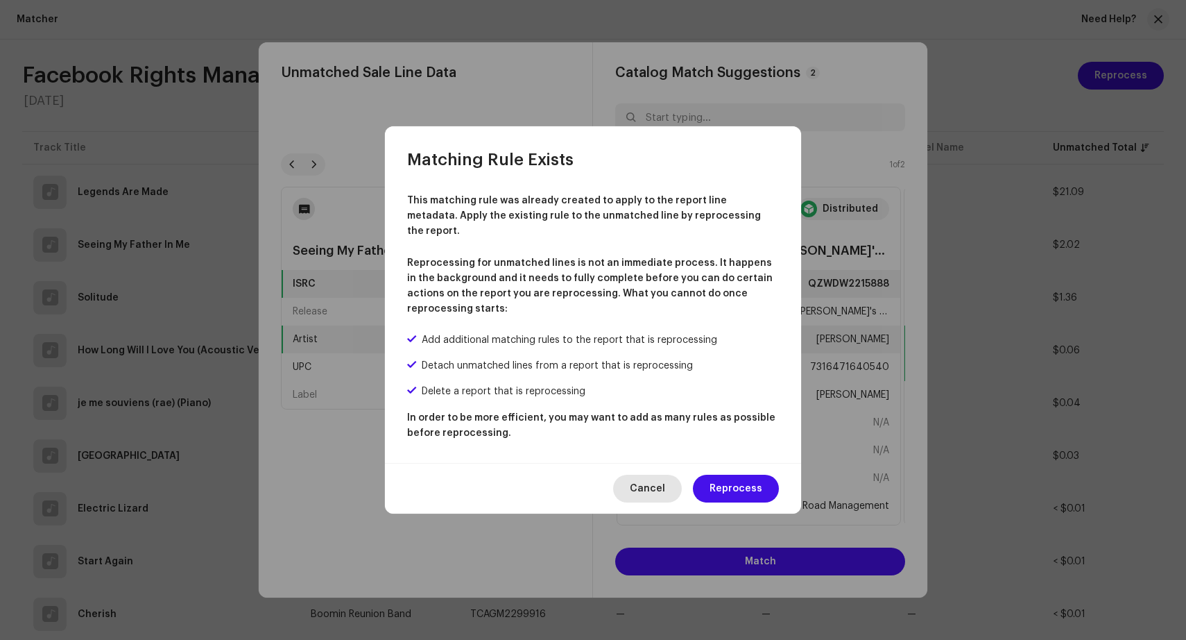
click at [660, 475] on span "Cancel" at bounding box center [647, 488] width 35 height 28
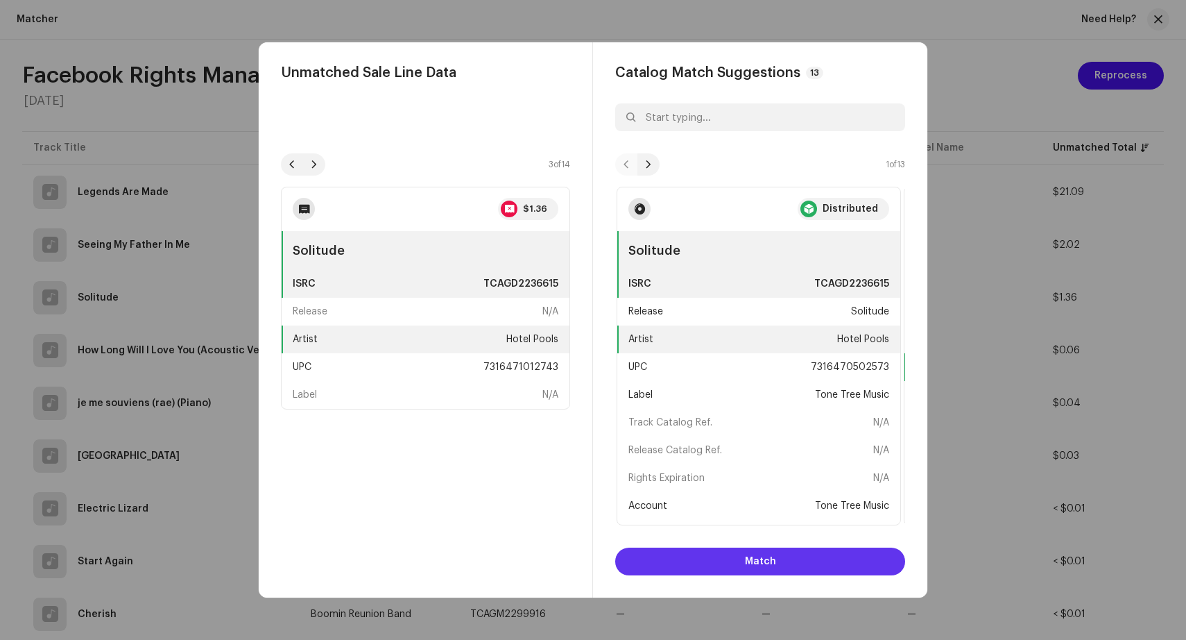
click at [777, 559] on button "Match" at bounding box center [760, 561] width 290 height 28
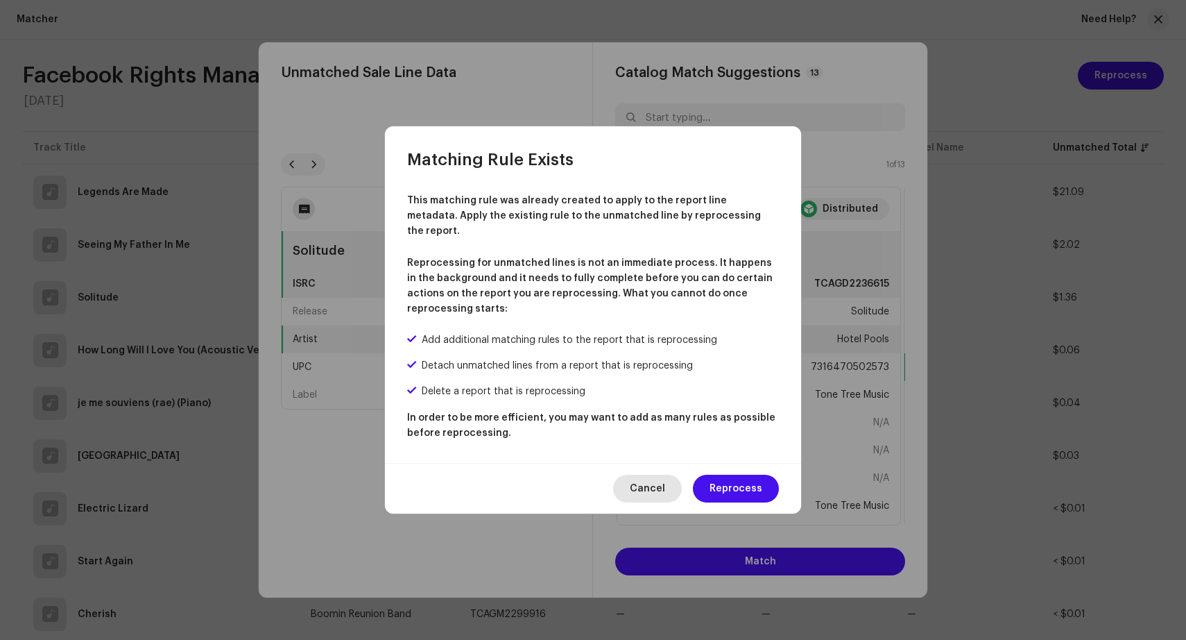
click at [664, 480] on span "Cancel" at bounding box center [647, 488] width 35 height 28
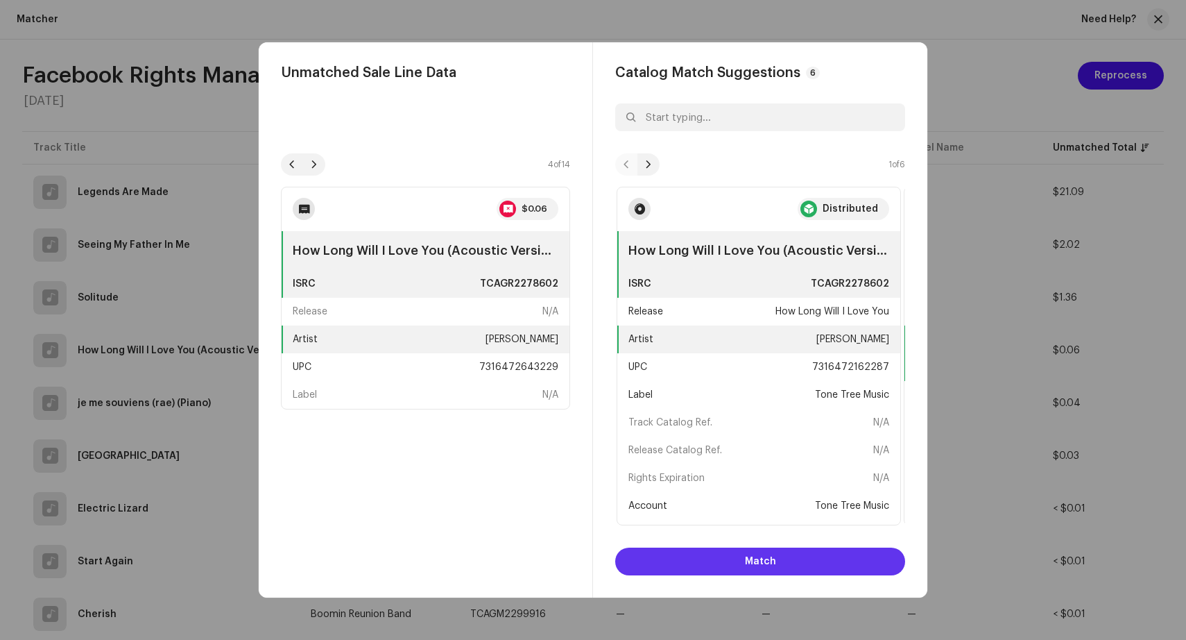
click at [775, 563] on button "Match" at bounding box center [760, 561] width 290 height 28
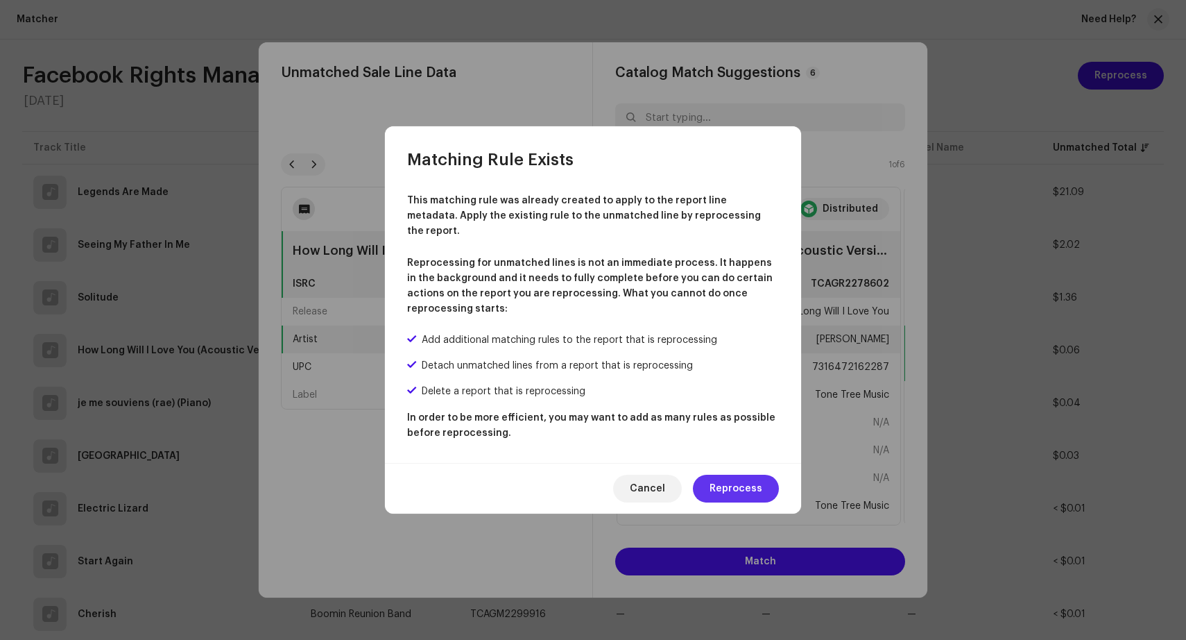
click at [744, 485] on span "Reprocess" at bounding box center [736, 488] width 53 height 28
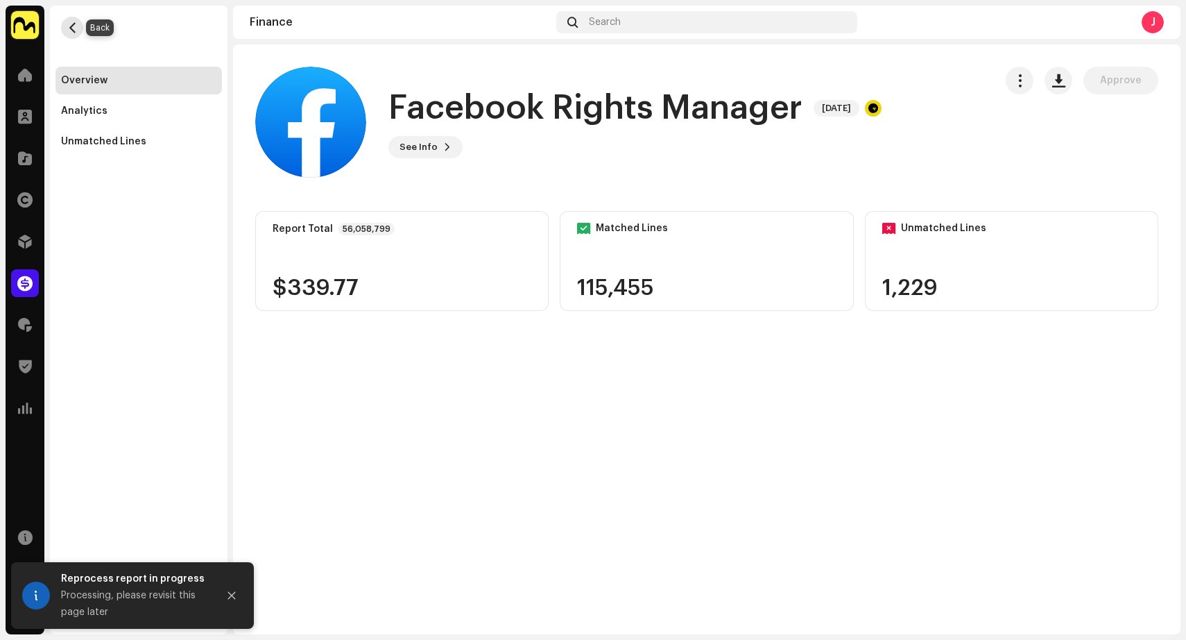
click at [65, 21] on button "button" at bounding box center [72, 28] width 22 height 22
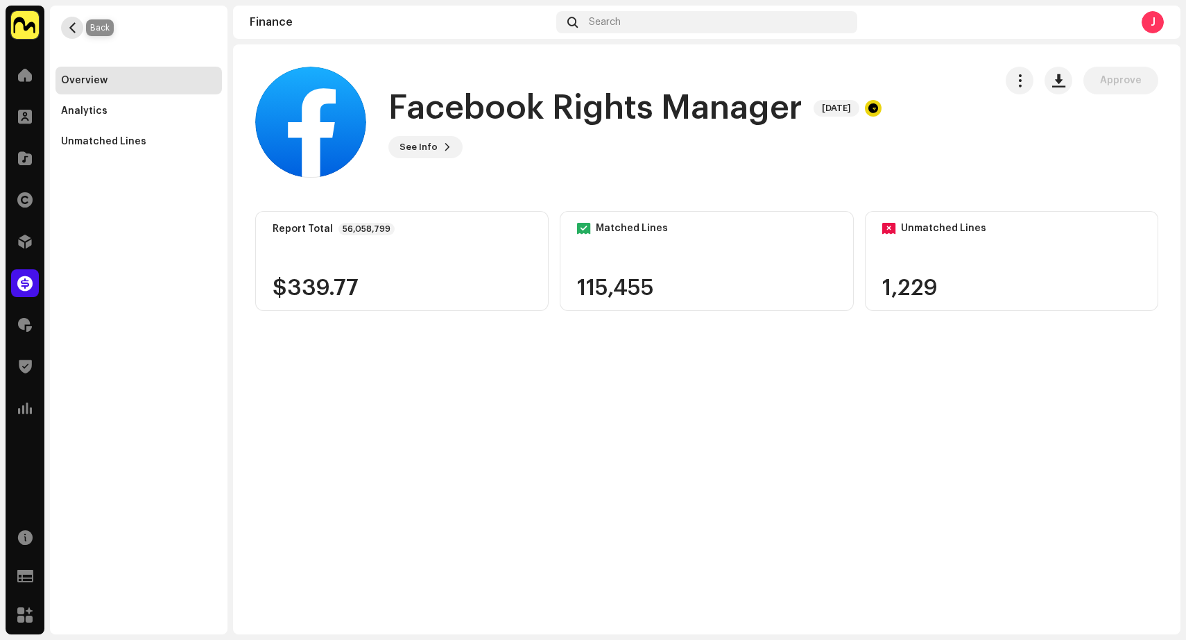
click at [76, 26] on span "button" at bounding box center [72, 27] width 10 height 11
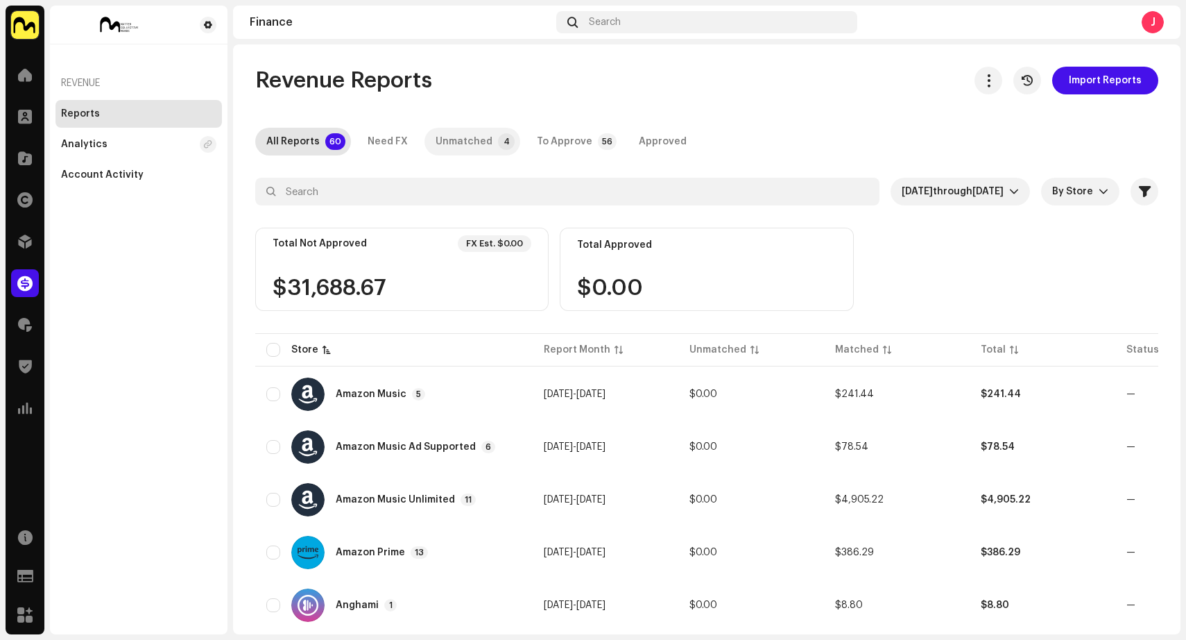
click at [460, 141] on div "Unmatched" at bounding box center [464, 142] width 57 height 28
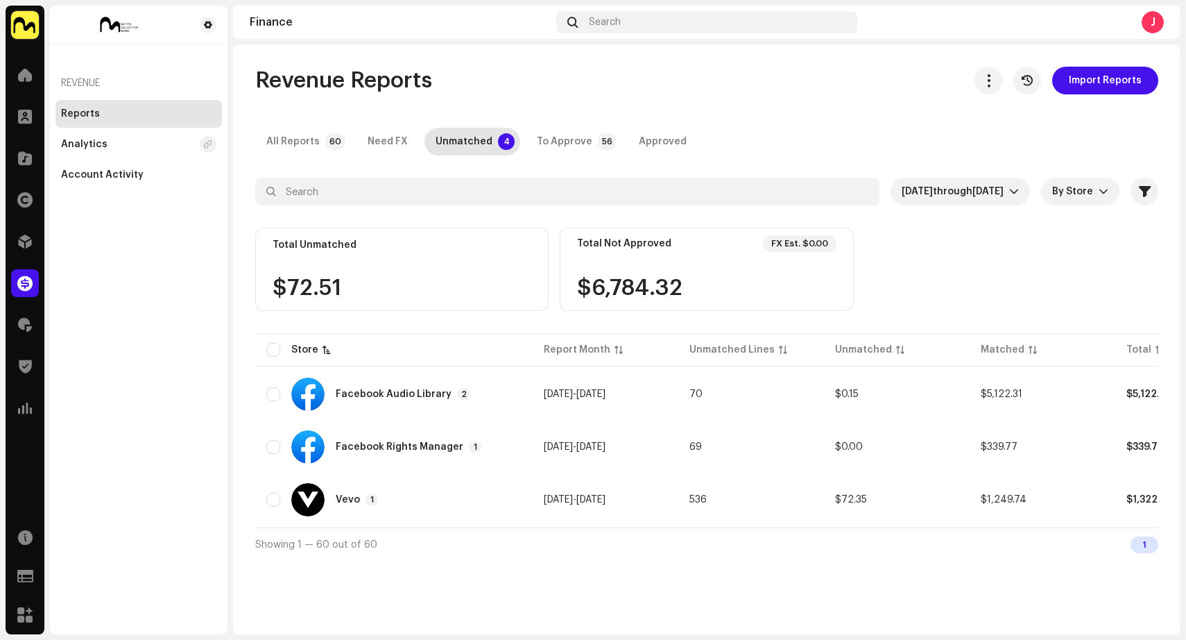
click at [305, 273] on div "Total Unmatched $72.51" at bounding box center [401, 269] width 293 height 83
click at [857, 345] on div "Unmatched" at bounding box center [863, 350] width 57 height 14
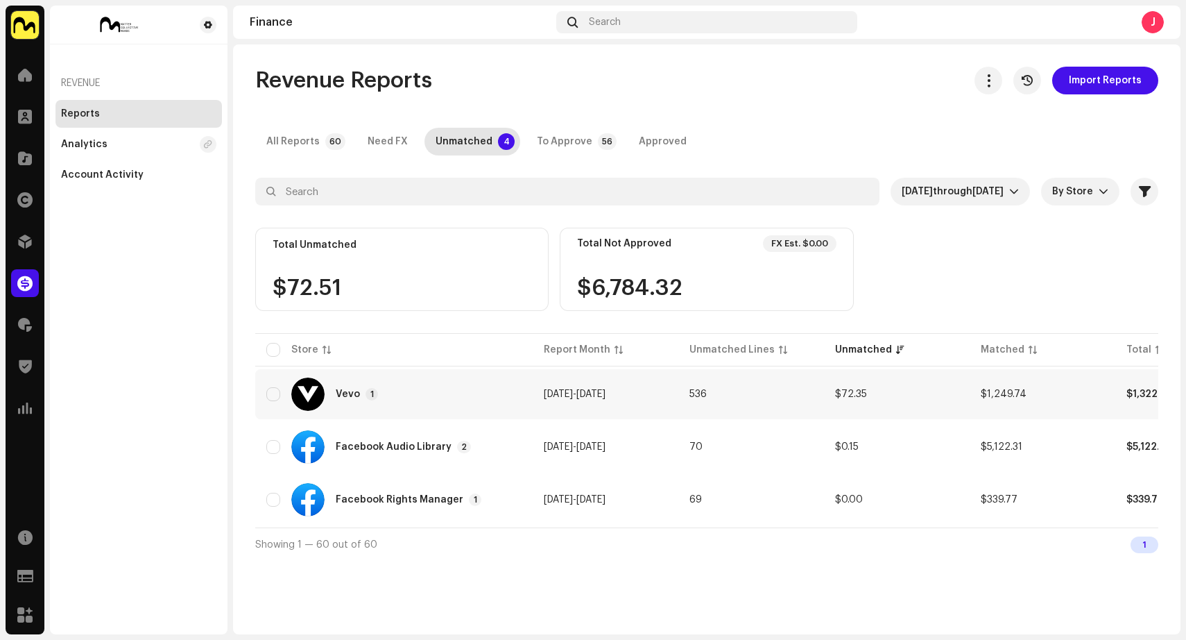
click at [649, 392] on td "[DATE] - [DATE]" at bounding box center [606, 394] width 146 height 50
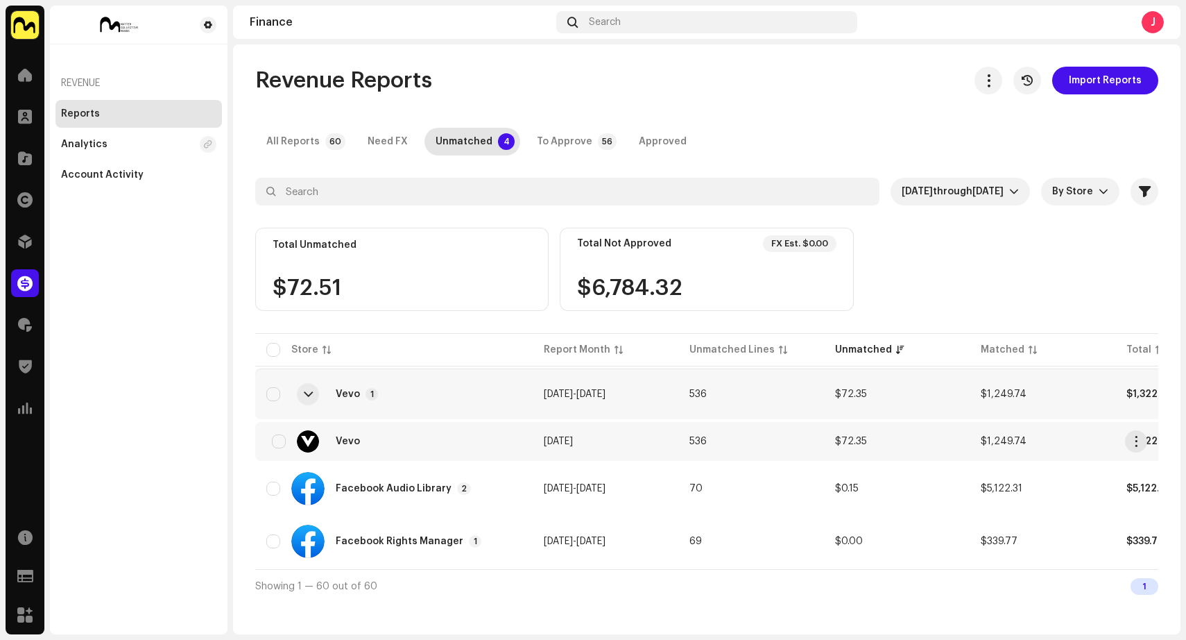
click at [657, 447] on td "[DATE]" at bounding box center [606, 441] width 146 height 39
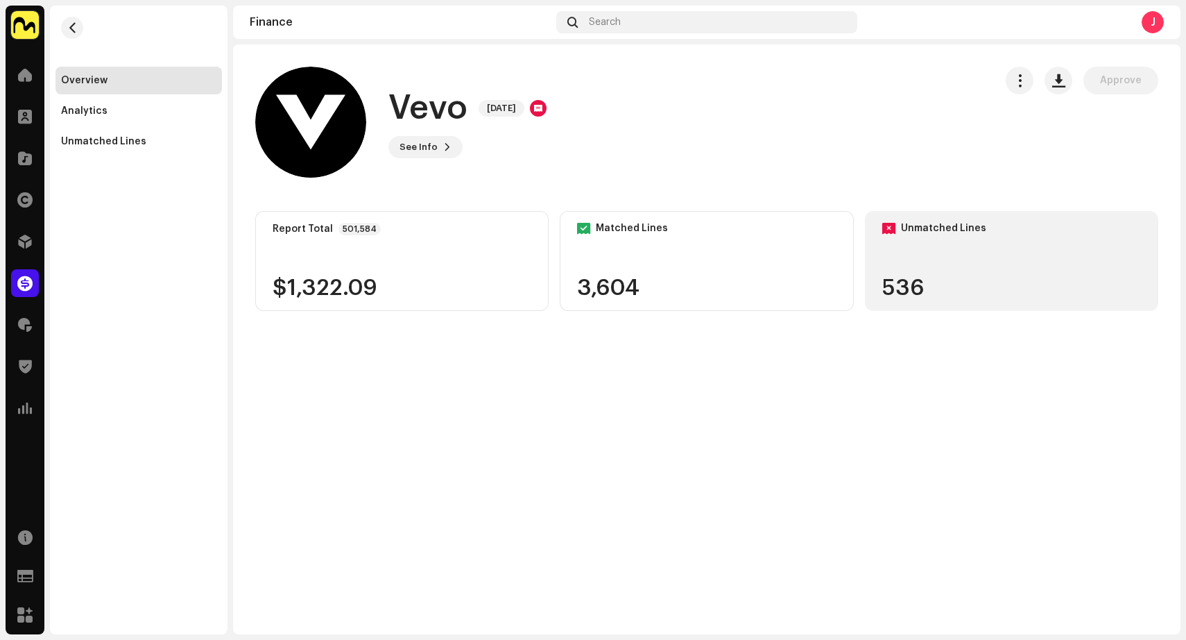
click at [937, 264] on div "Unmatched Lines 536" at bounding box center [1011, 261] width 293 height 100
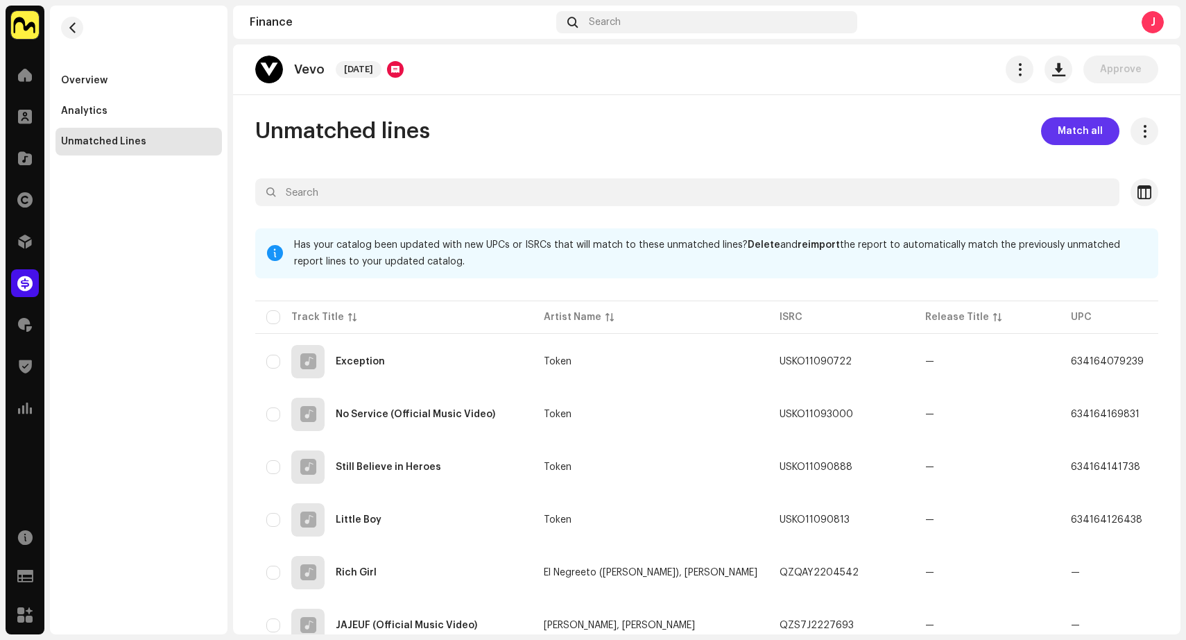
click at [1058, 126] on span "Match all" at bounding box center [1080, 131] width 45 height 28
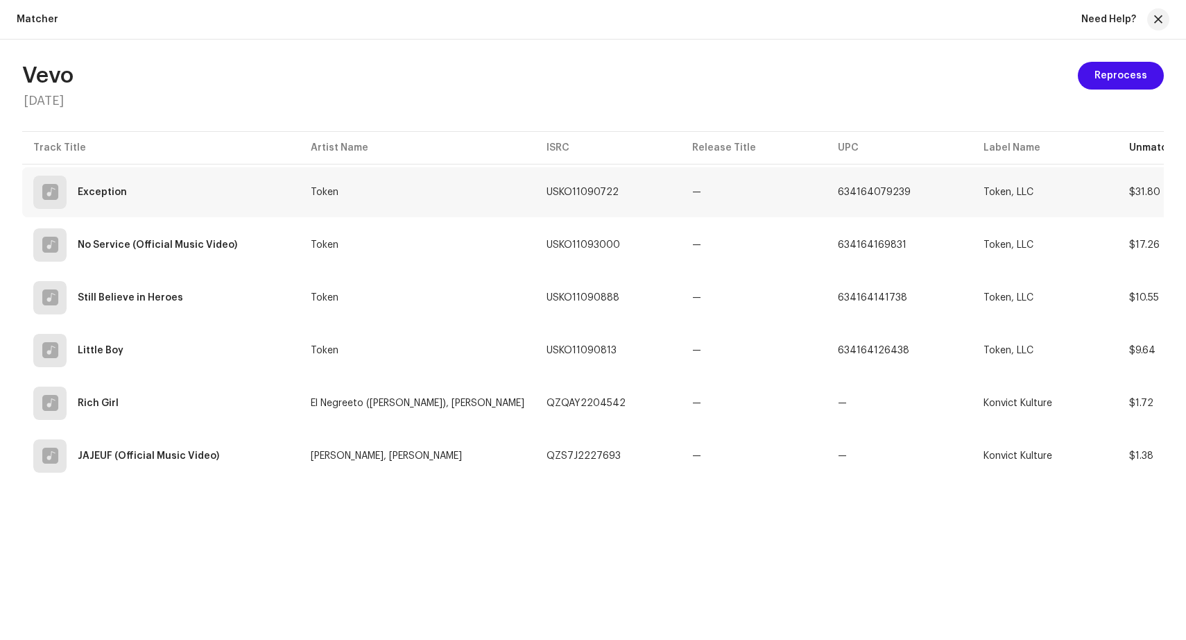
click at [413, 190] on td "Token" at bounding box center [418, 192] width 236 height 50
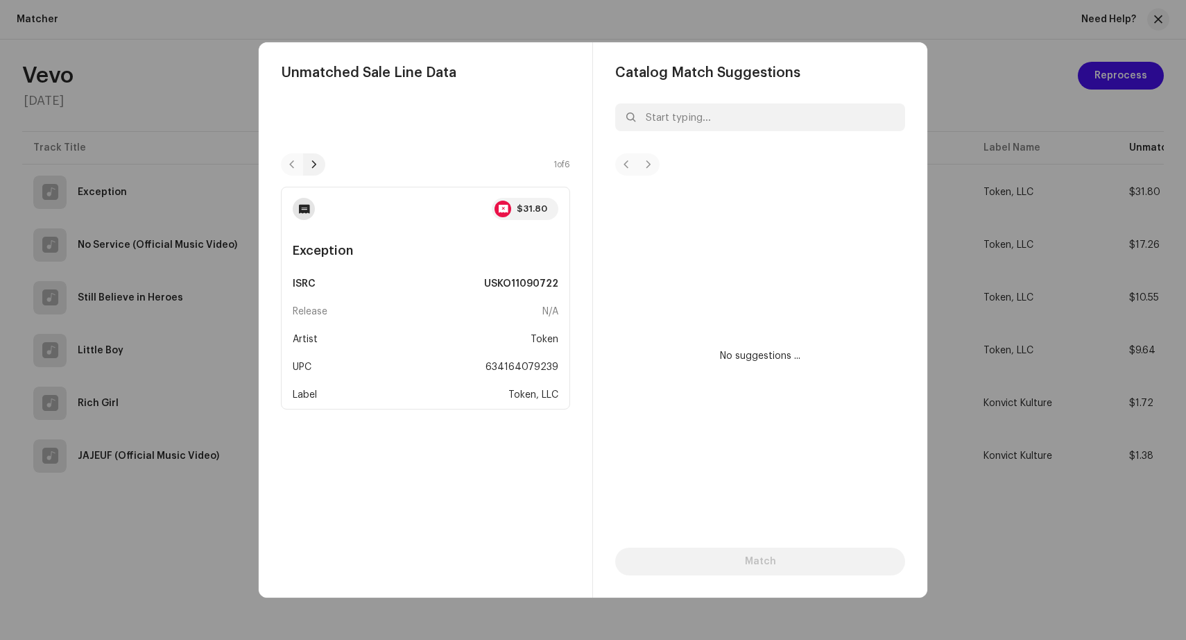
click at [317, 159] on span at bounding box center [314, 164] width 8 height 11
click at [314, 161] on span at bounding box center [314, 164] width 8 height 11
click at [316, 162] on span at bounding box center [314, 164] width 8 height 11
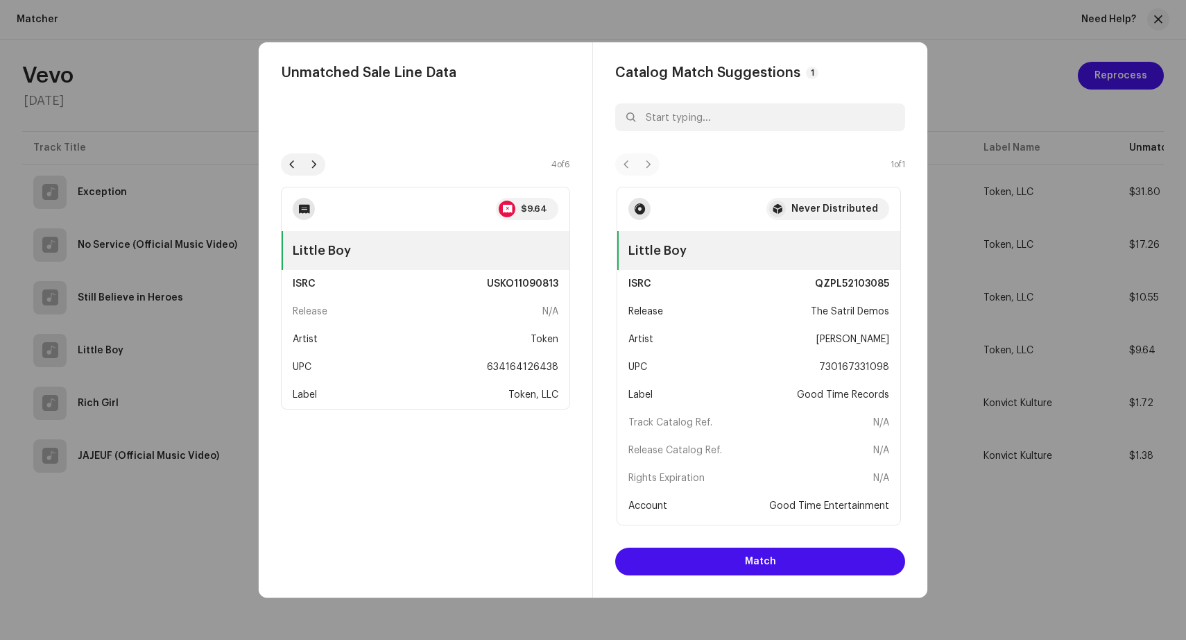
click at [320, 160] on div at bounding box center [314, 164] width 22 height 22
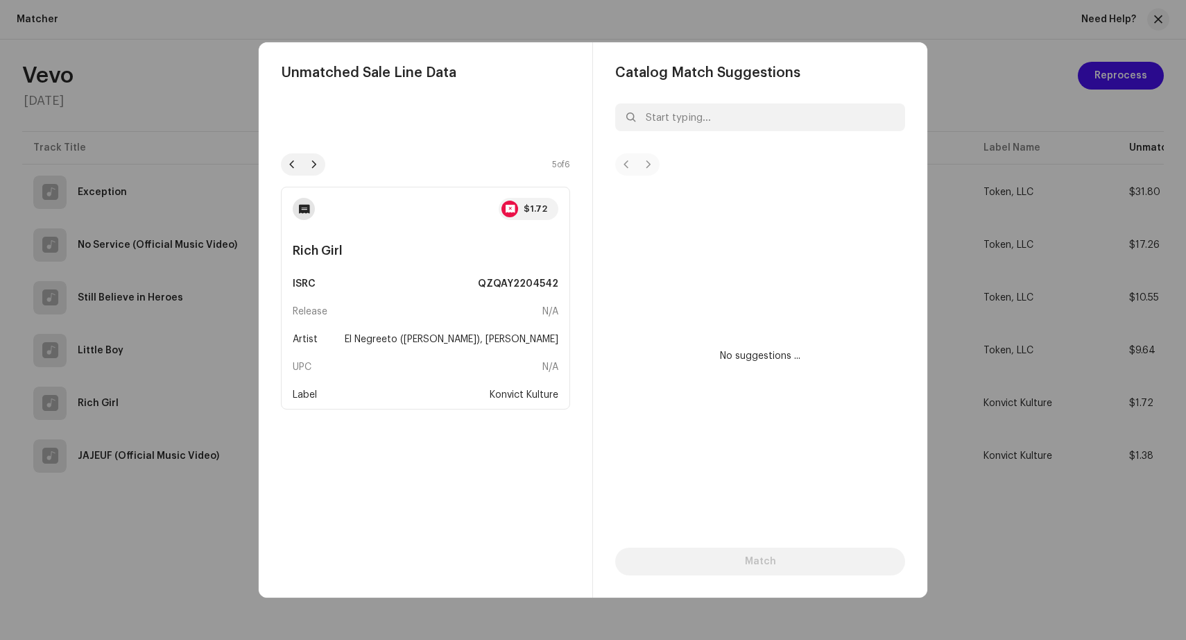
click at [314, 159] on span at bounding box center [314, 164] width 8 height 11
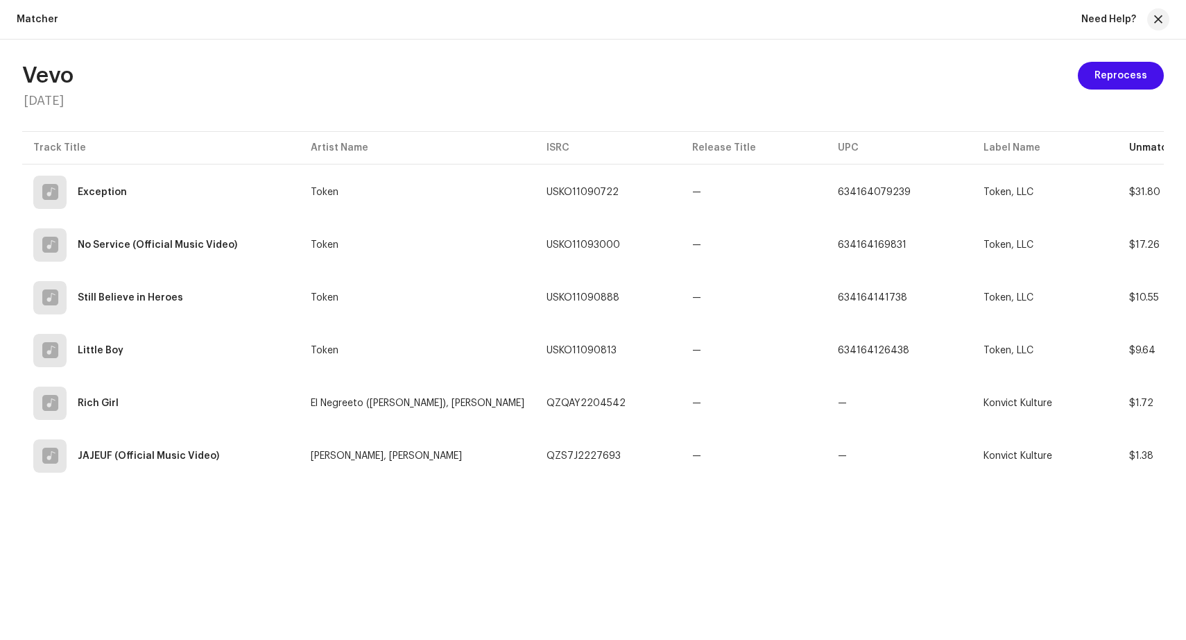
click at [402, 22] on div "Unmatched Sale Line Data 6 of 6 $1.38 JAJEUF (Official Music Video) ISRC QZS7J2…" at bounding box center [593, 320] width 1186 height 640
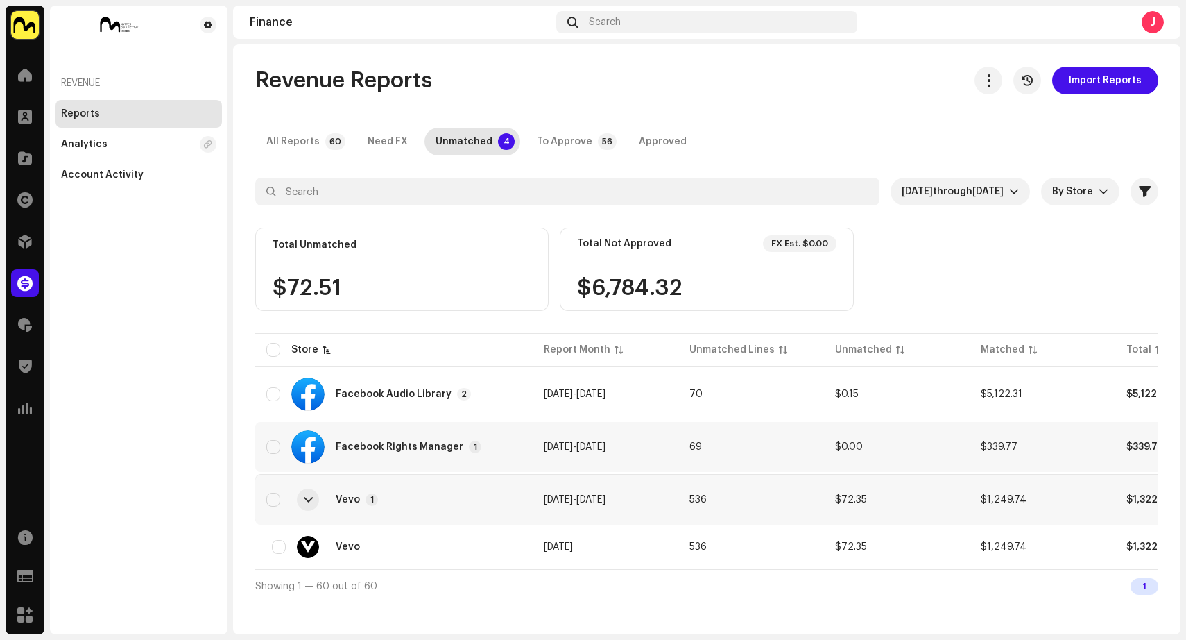
click at [658, 449] on td "[DATE] - [DATE]" at bounding box center [606, 447] width 146 height 50
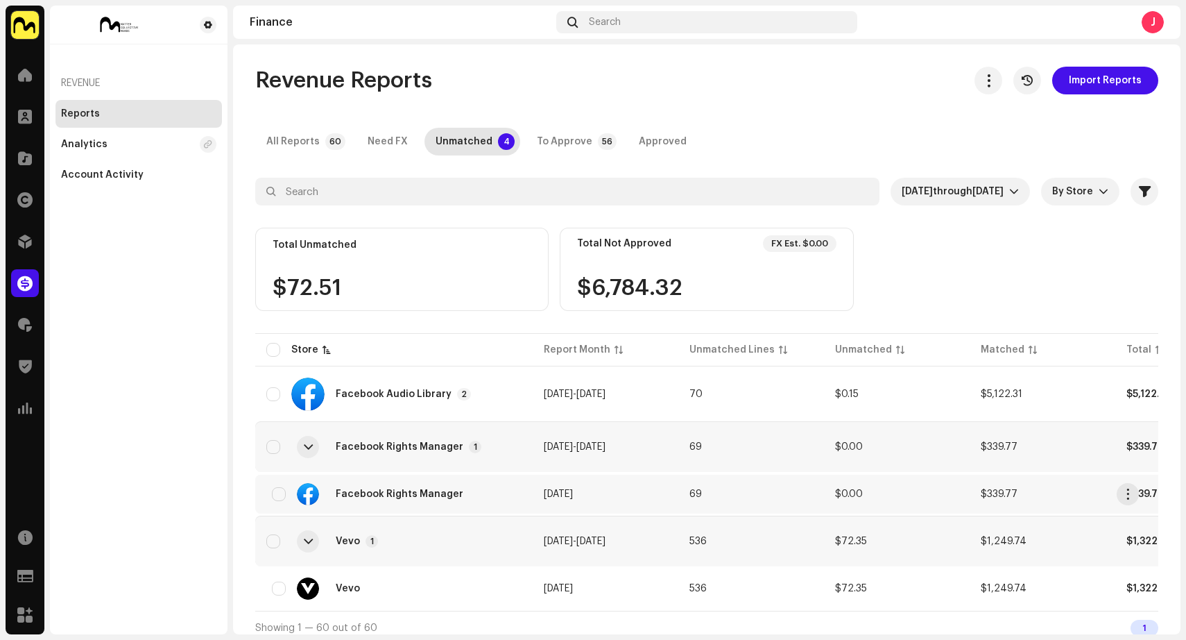
scroll to position [15, 0]
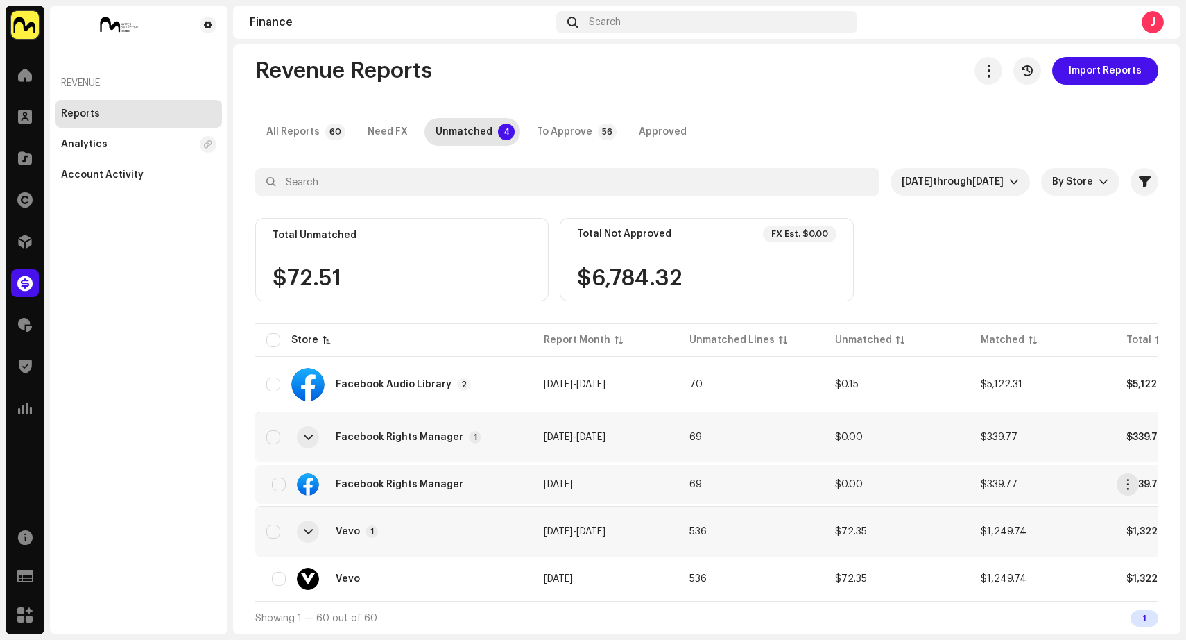
click at [737, 470] on td "69" at bounding box center [751, 484] width 146 height 39
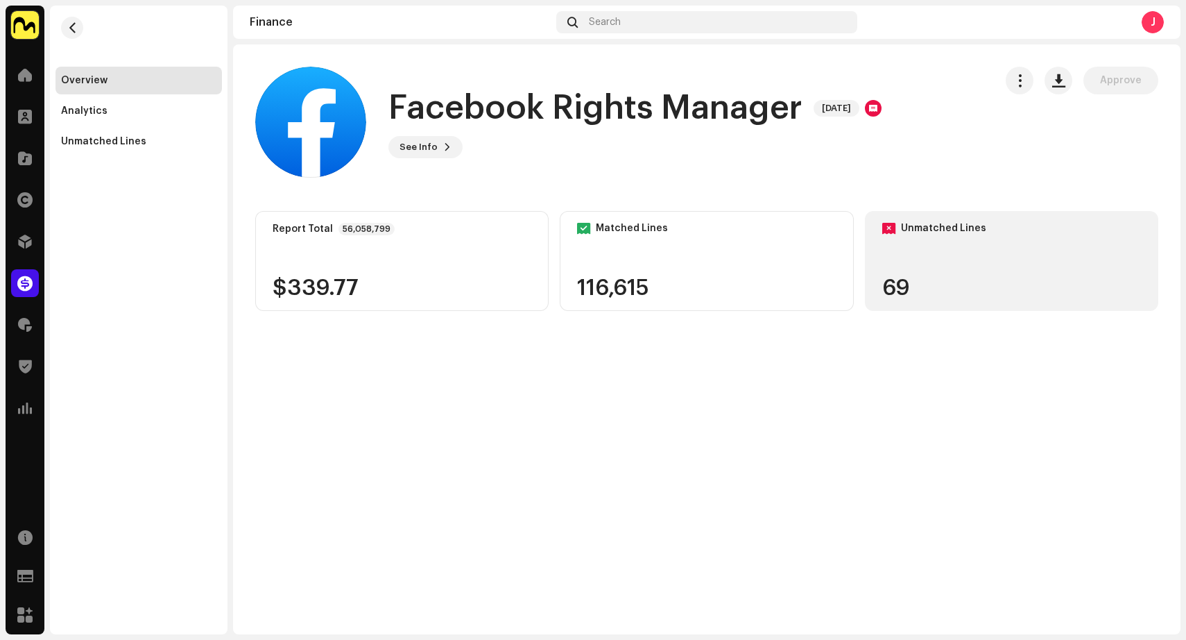
click at [925, 286] on div "69" at bounding box center [1011, 288] width 259 height 22
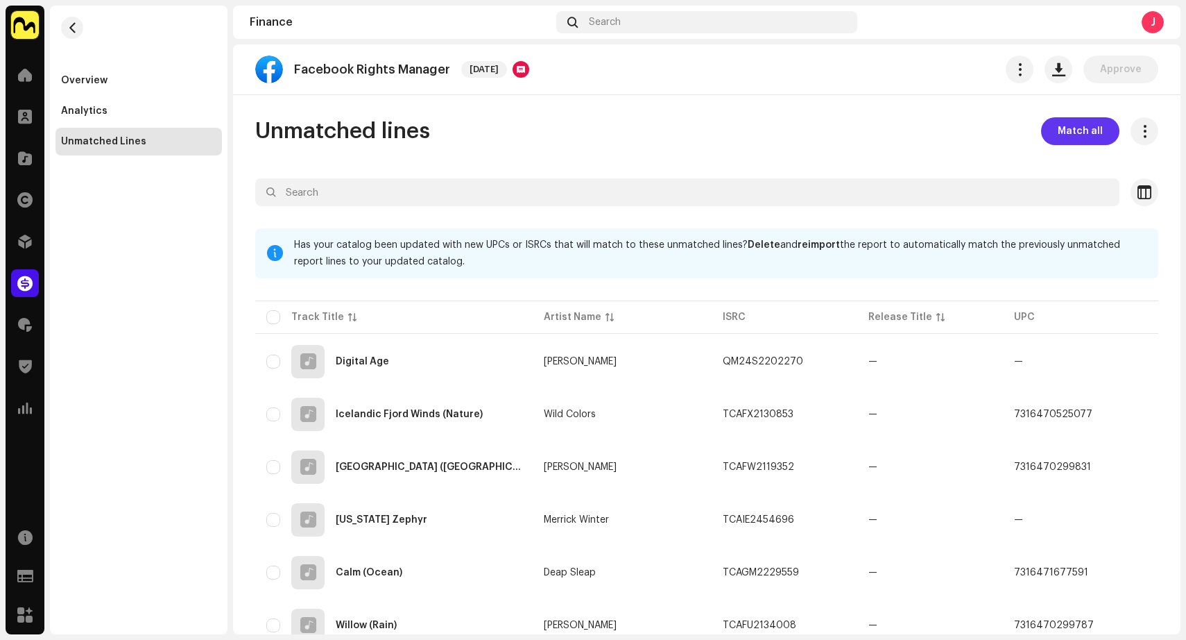
click at [1074, 128] on span "Match all" at bounding box center [1080, 131] width 45 height 28
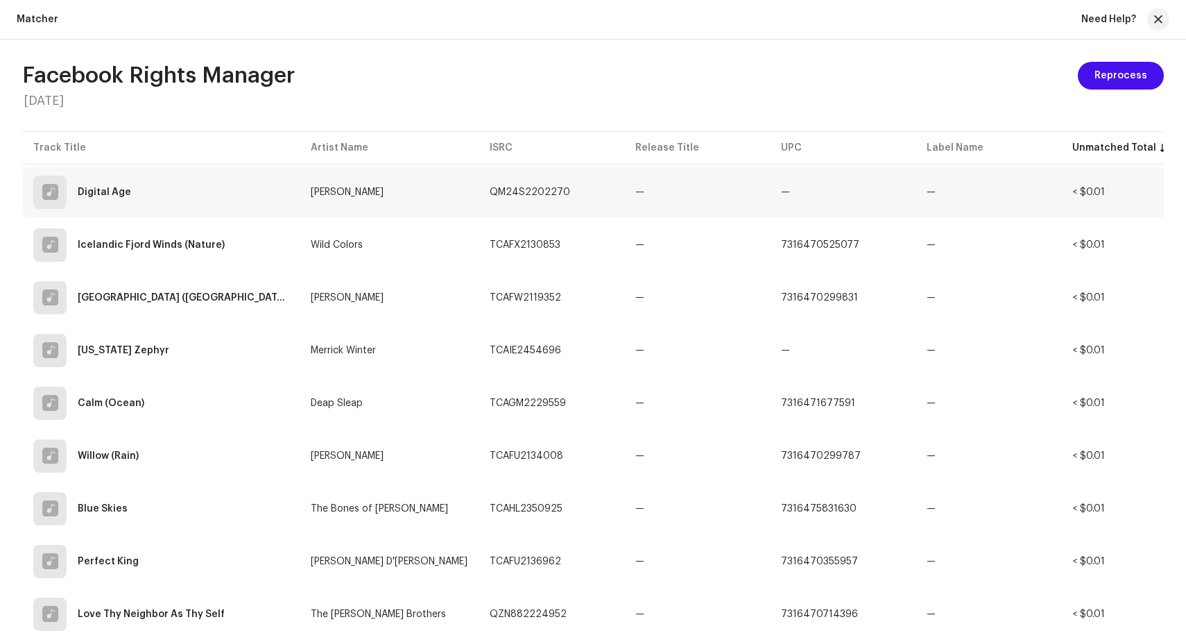
click at [424, 197] on td "[PERSON_NAME]" at bounding box center [389, 192] width 179 height 50
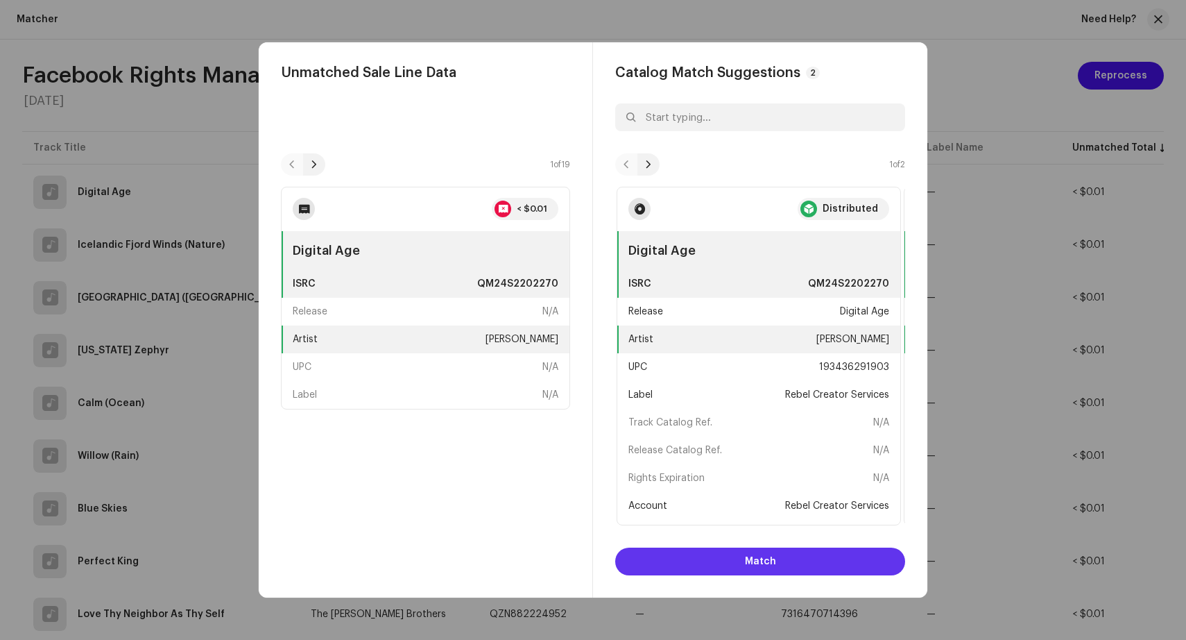
click at [762, 560] on span "Match" at bounding box center [760, 561] width 31 height 28
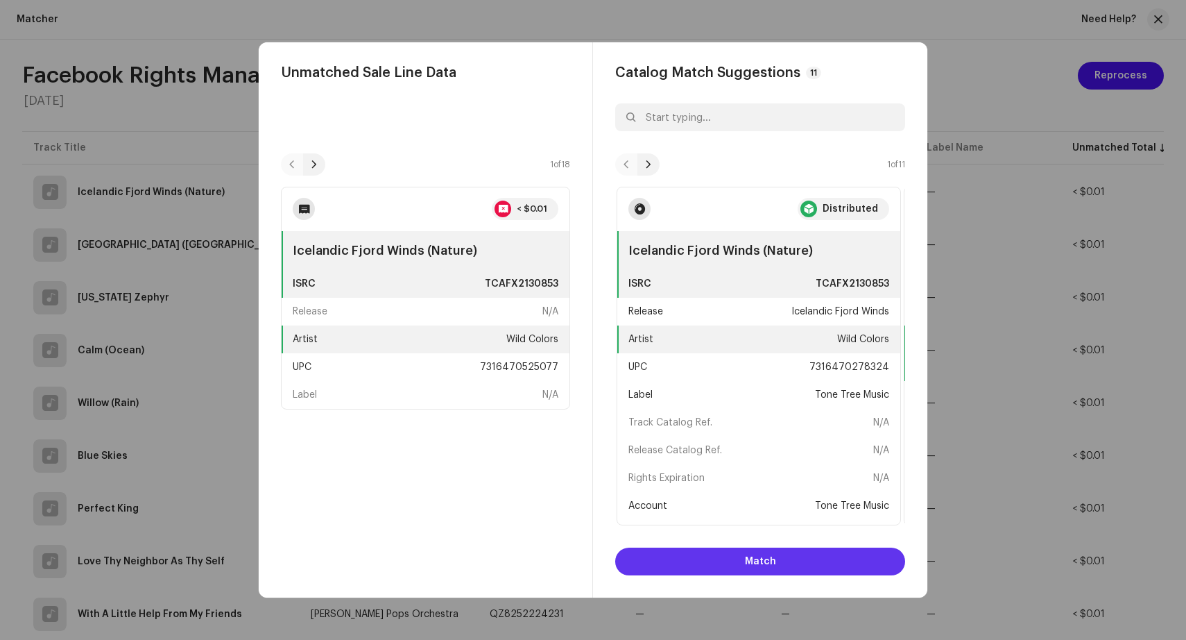
click at [762, 560] on span "Match" at bounding box center [760, 561] width 31 height 28
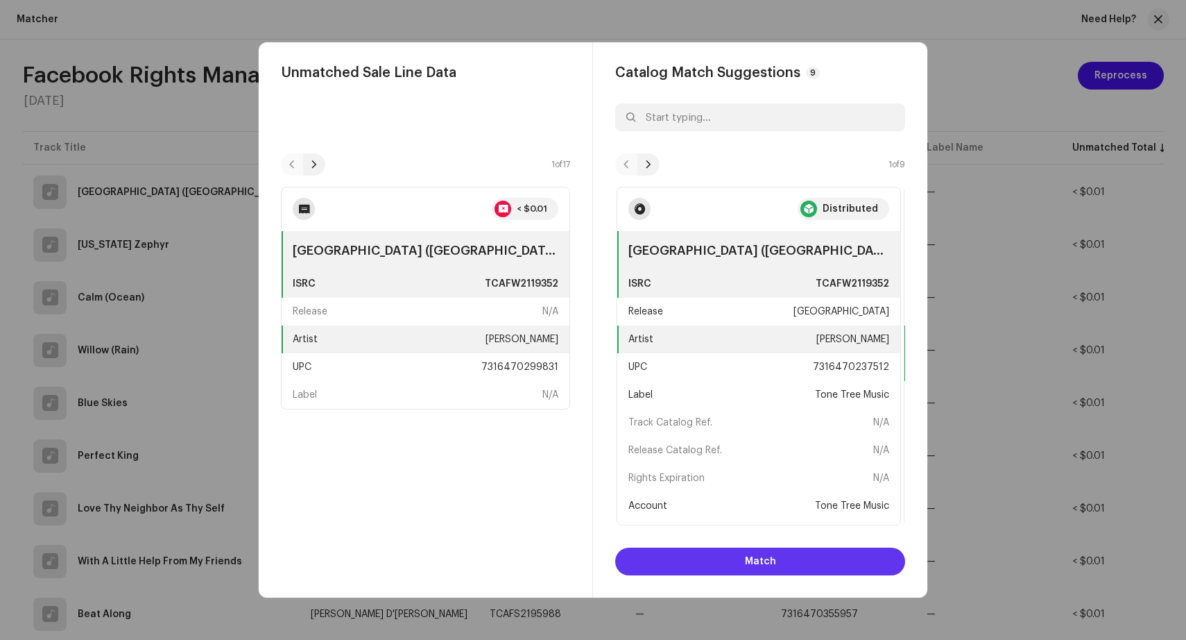
click at [773, 555] on span "Match" at bounding box center [760, 561] width 31 height 28
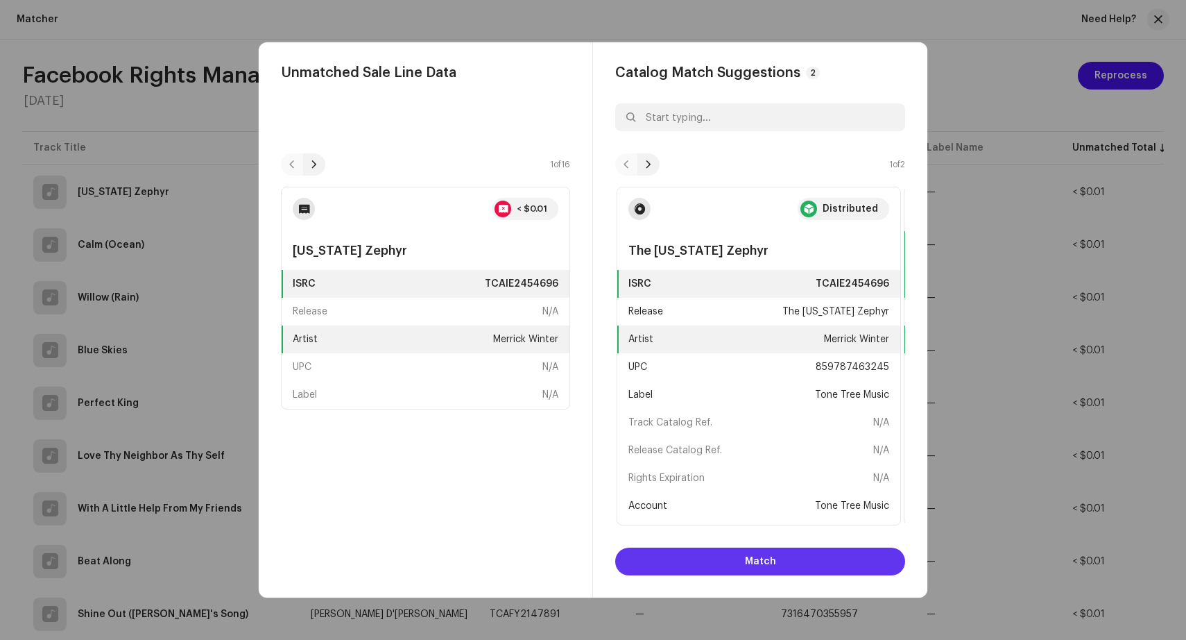
click at [765, 561] on span "Match" at bounding box center [760, 561] width 31 height 28
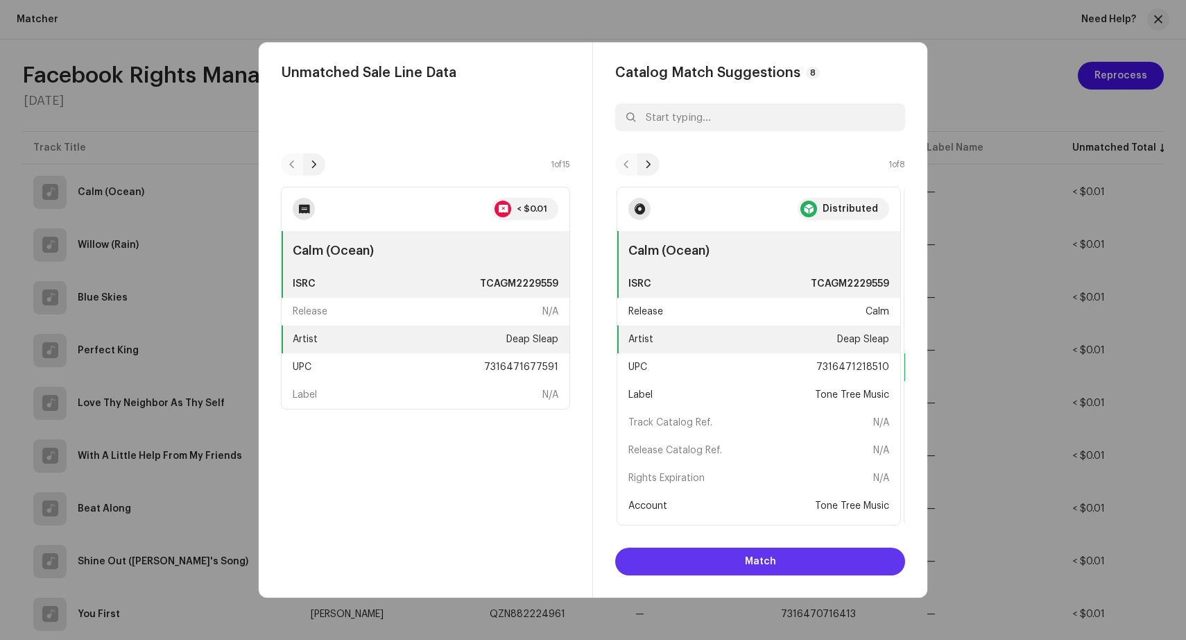
click at [782, 563] on button "Match" at bounding box center [760, 561] width 290 height 28
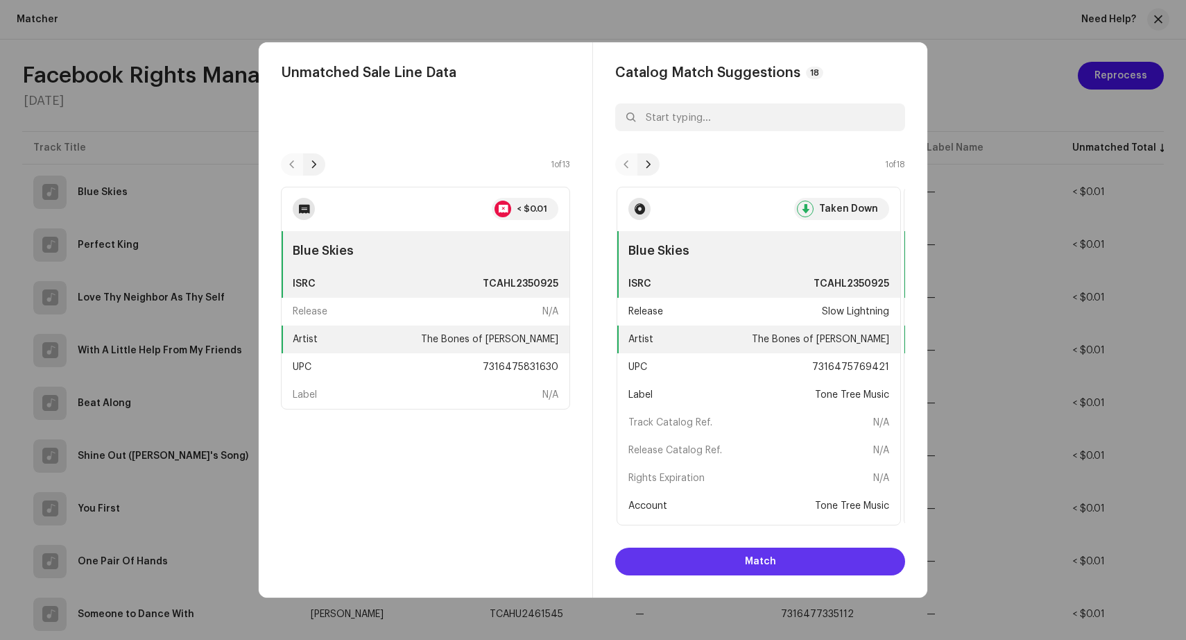
click at [782, 563] on button "Match" at bounding box center [760, 561] width 290 height 28
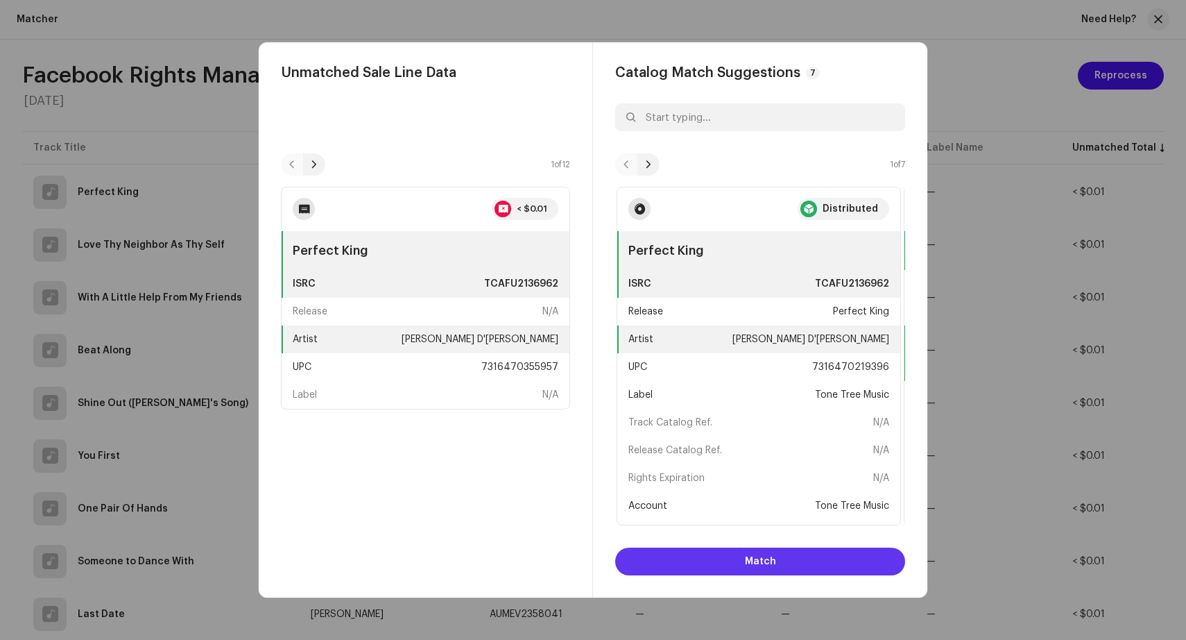
click at [782, 563] on button "Match" at bounding box center [760, 561] width 290 height 28
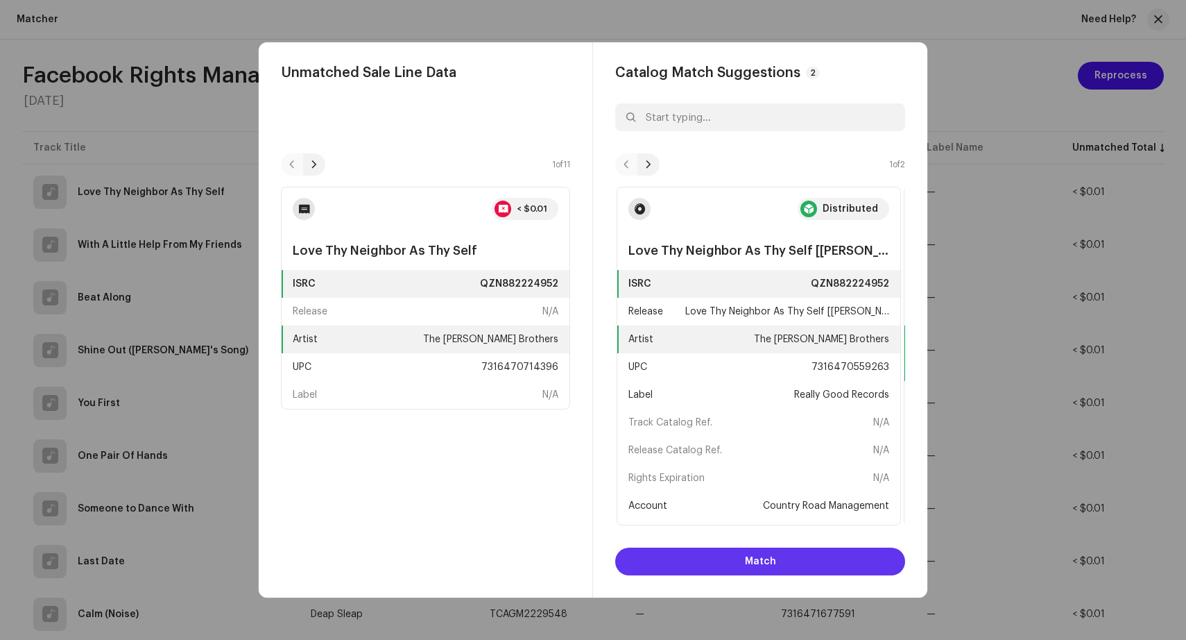
click at [782, 563] on button "Match" at bounding box center [760, 561] width 290 height 28
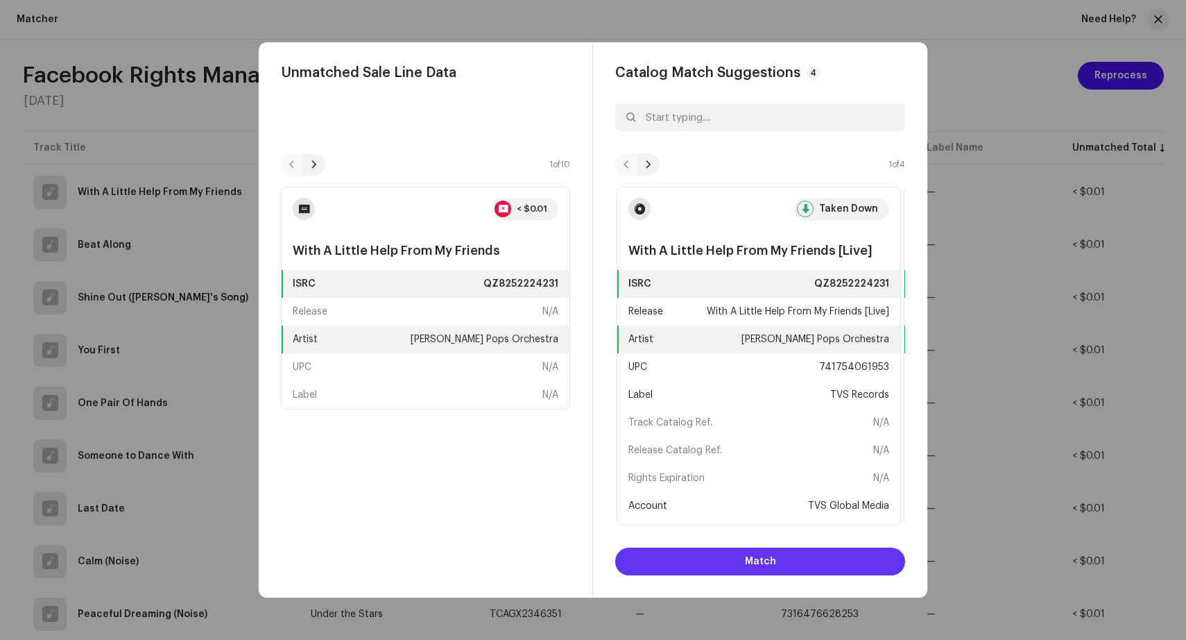
click at [782, 563] on button "Match" at bounding box center [760, 561] width 290 height 28
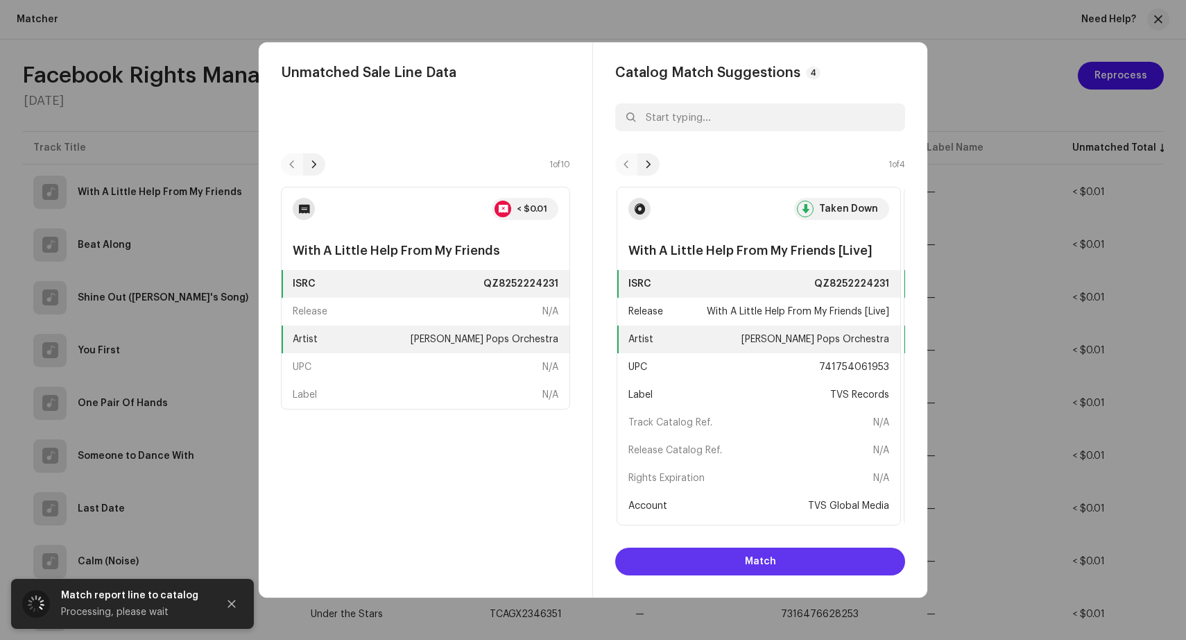
click at [782, 563] on button "Match" at bounding box center [760, 561] width 290 height 28
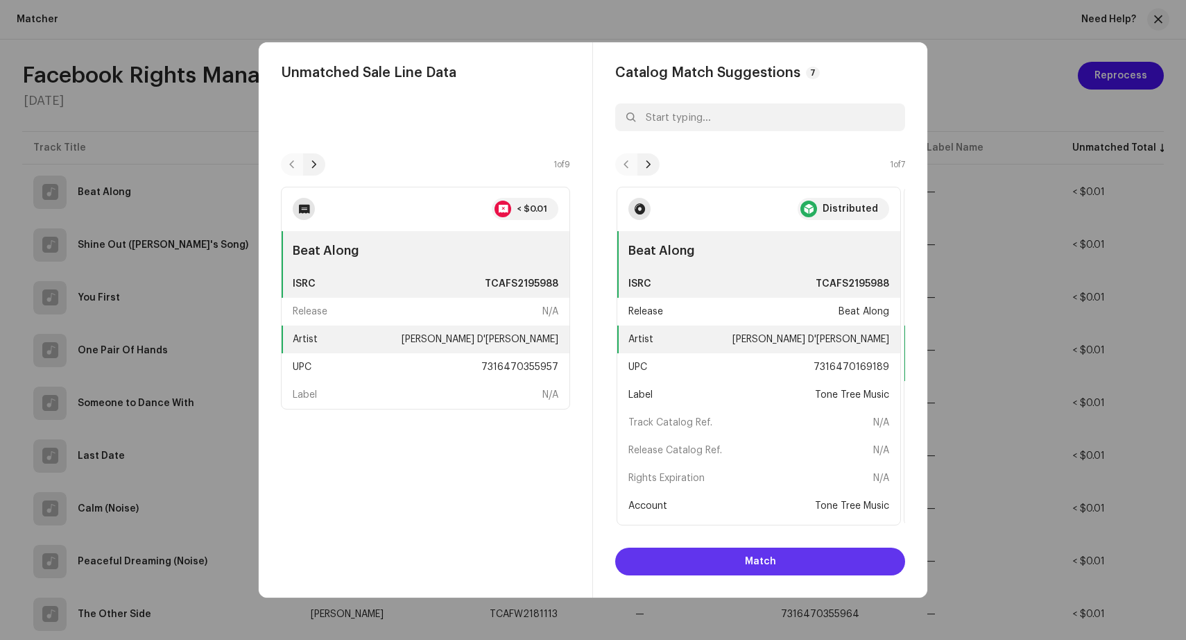
click at [766, 558] on span "Match" at bounding box center [760, 561] width 31 height 28
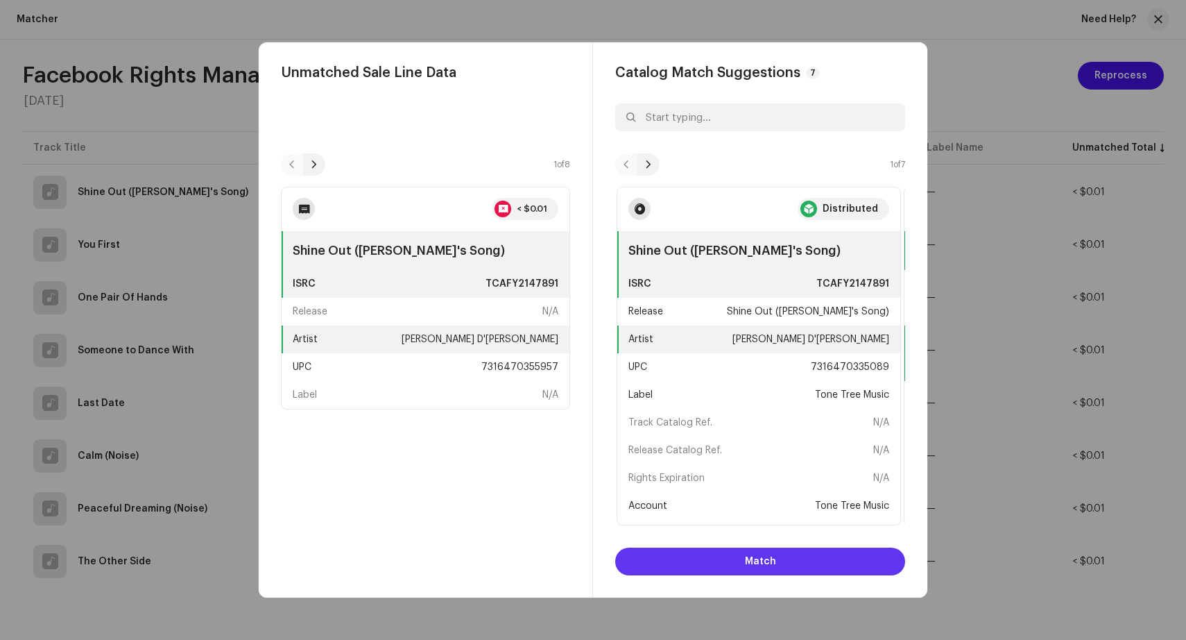
click at [766, 558] on span "Match" at bounding box center [760, 561] width 31 height 28
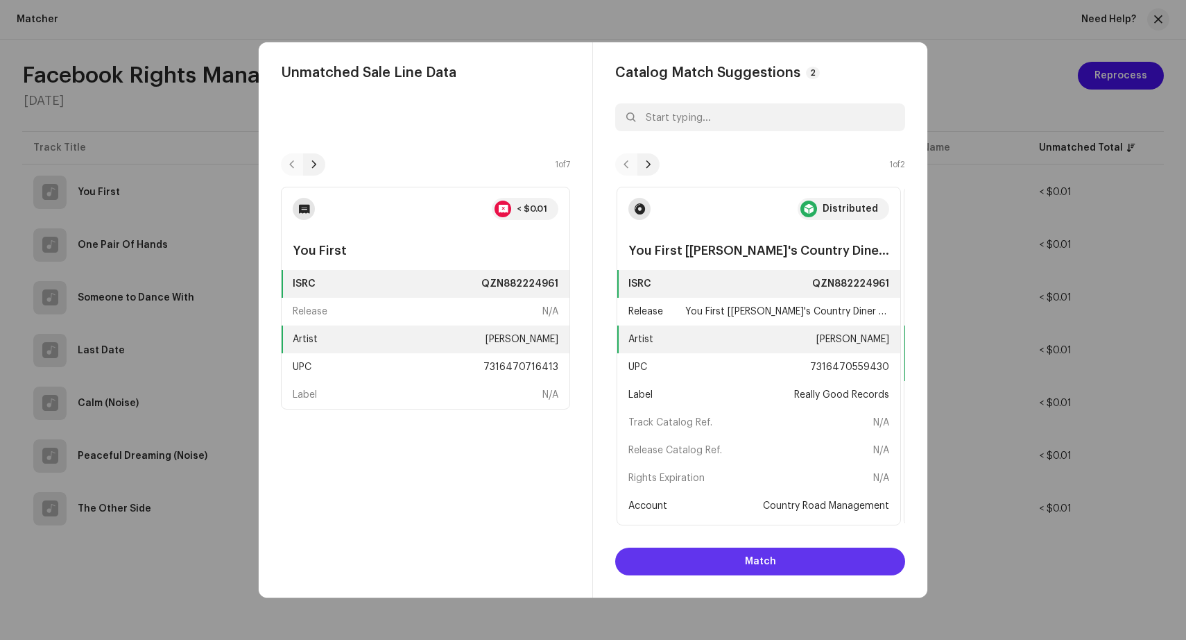
click at [766, 558] on span "Match" at bounding box center [760, 561] width 31 height 28
click at [766, 559] on span "Match" at bounding box center [760, 561] width 31 height 28
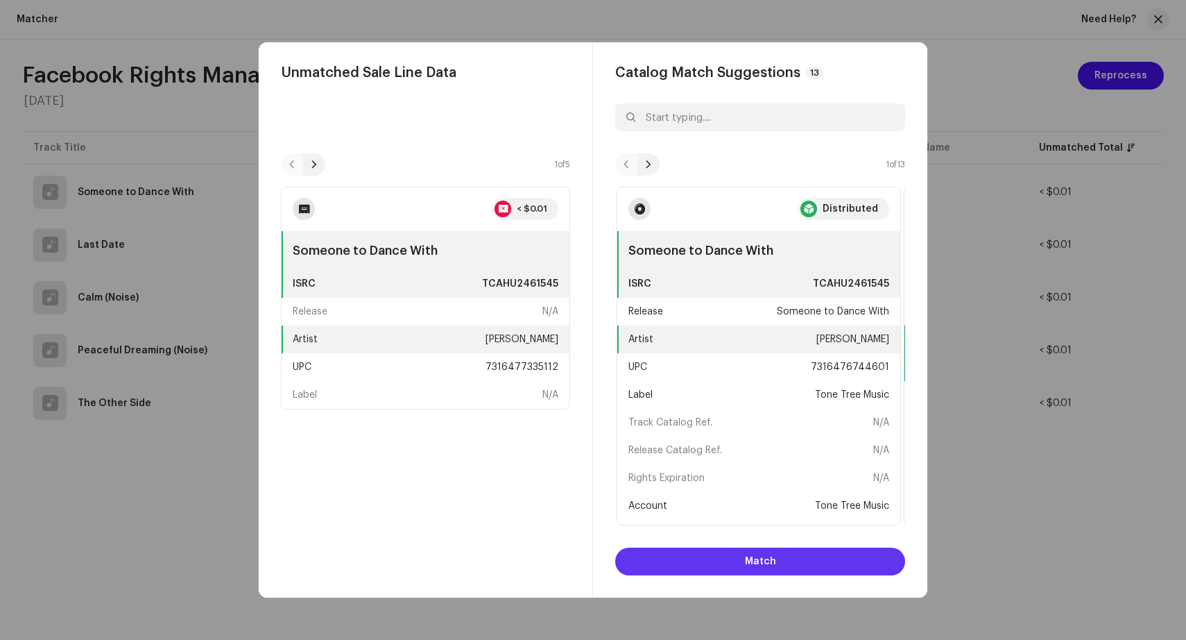
click at [766, 560] on span "Match" at bounding box center [760, 561] width 31 height 28
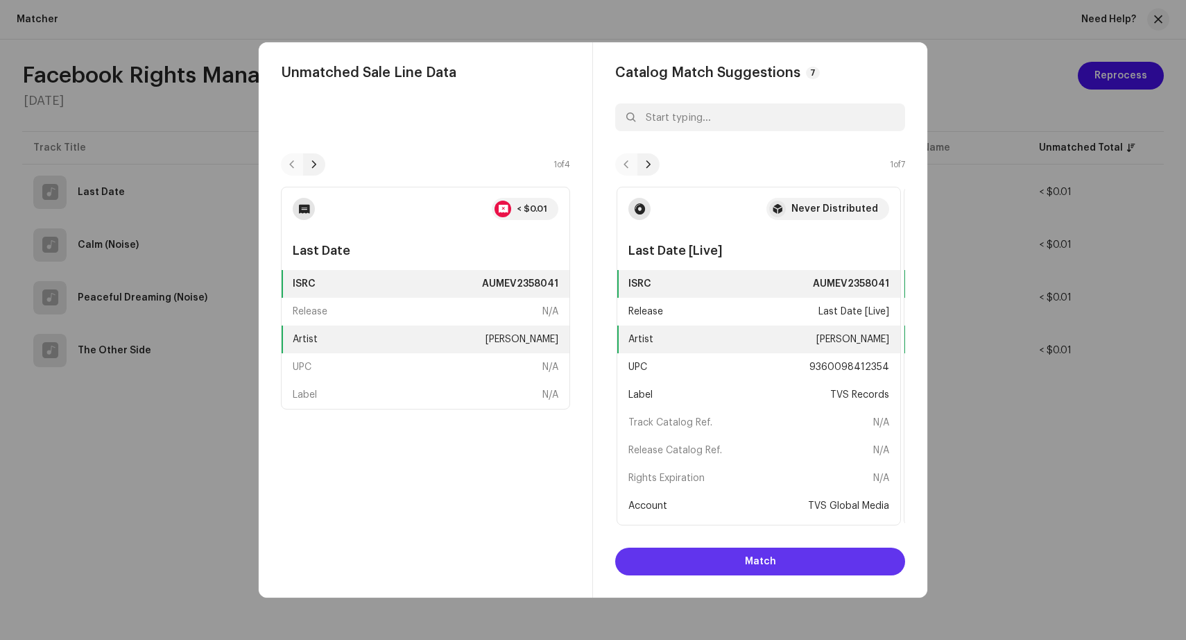
click at [771, 564] on span "Match" at bounding box center [760, 561] width 31 height 28
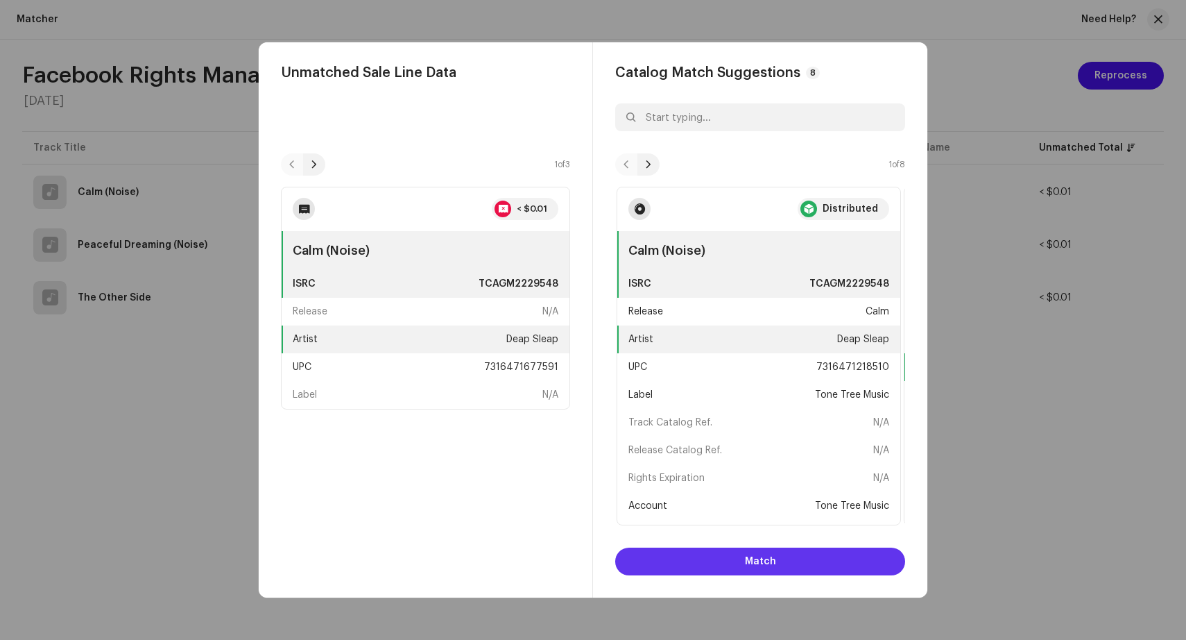
click at [771, 564] on span "Match" at bounding box center [760, 561] width 31 height 28
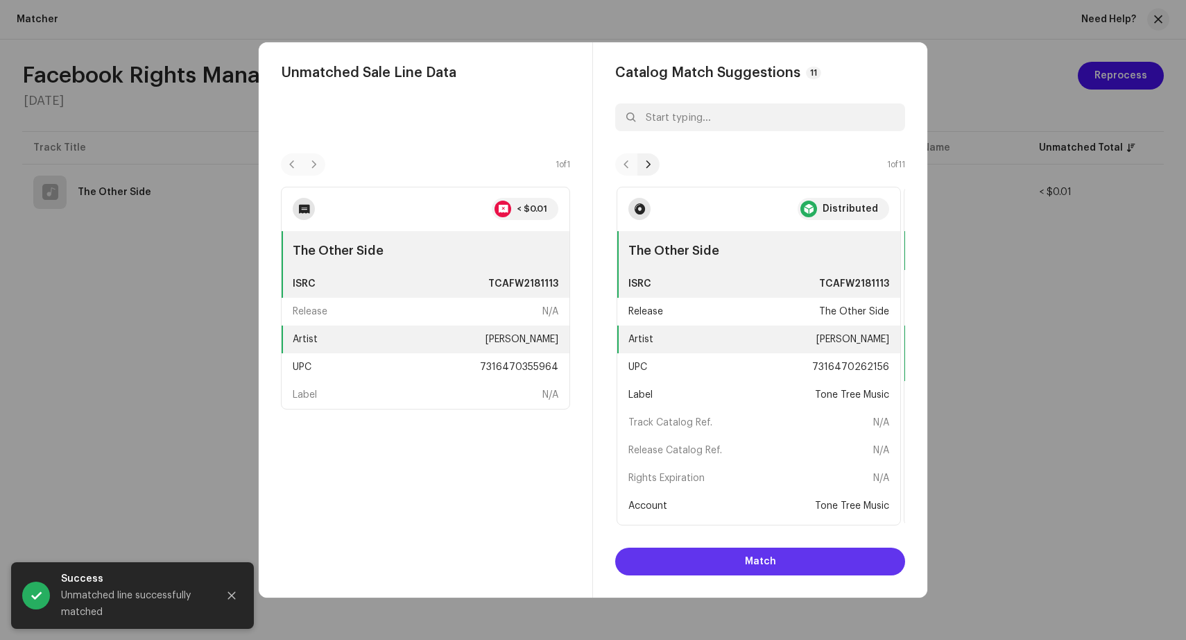
click at [771, 564] on span "Match" at bounding box center [760, 561] width 31 height 28
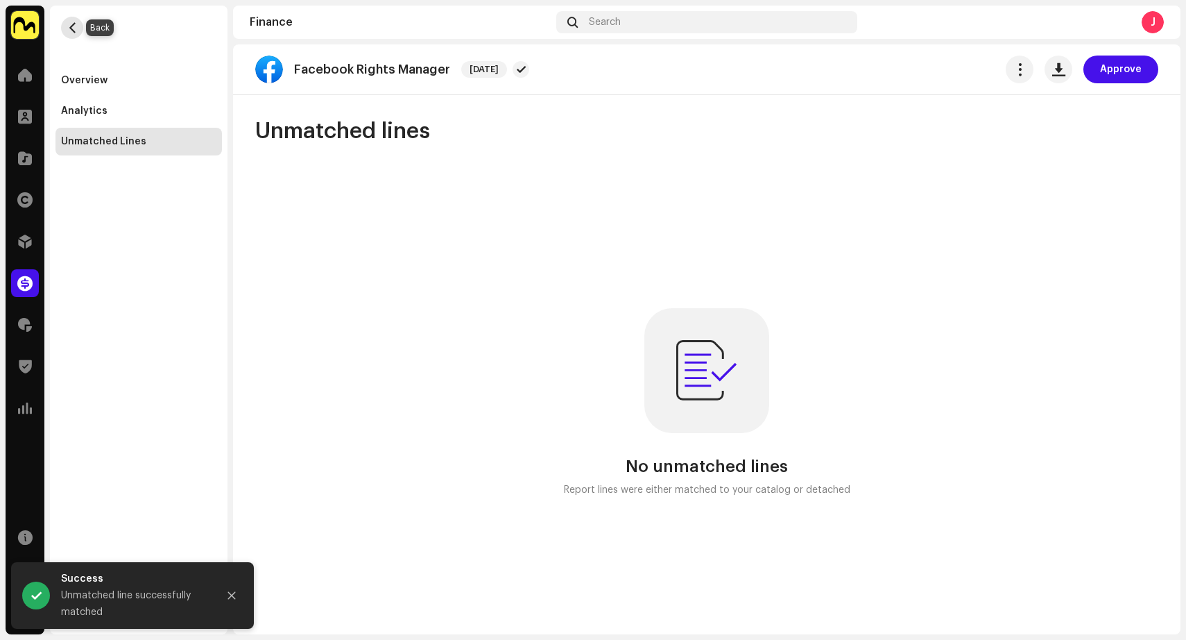
click at [73, 24] on span "button" at bounding box center [72, 27] width 10 height 11
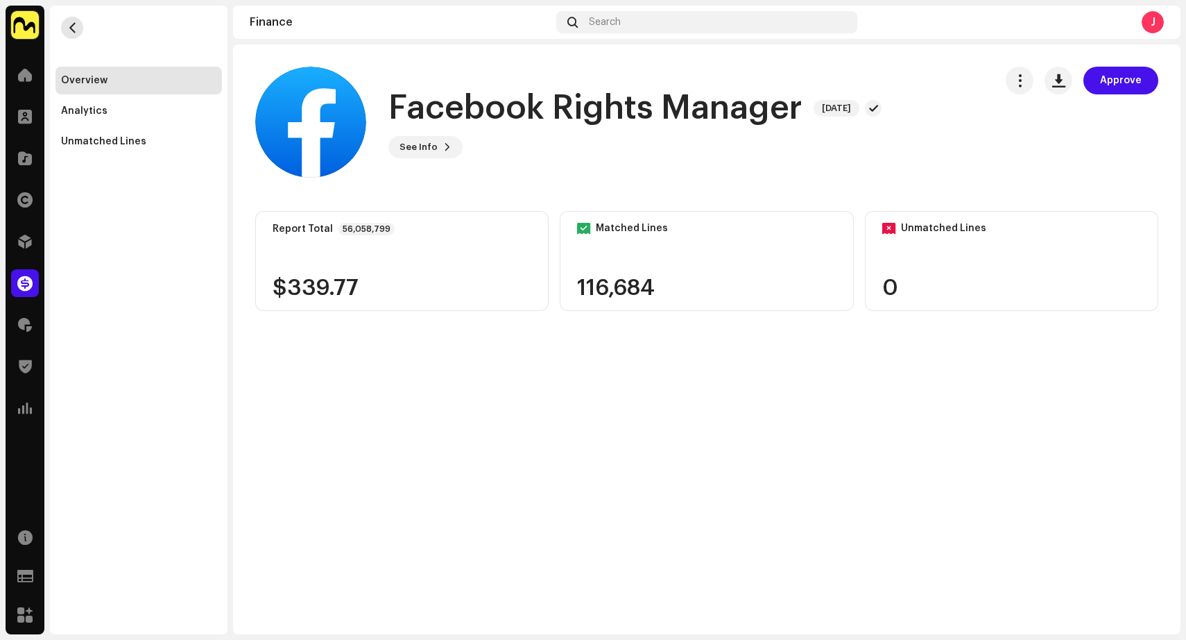
click at [73, 24] on span "button" at bounding box center [72, 27] width 10 height 11
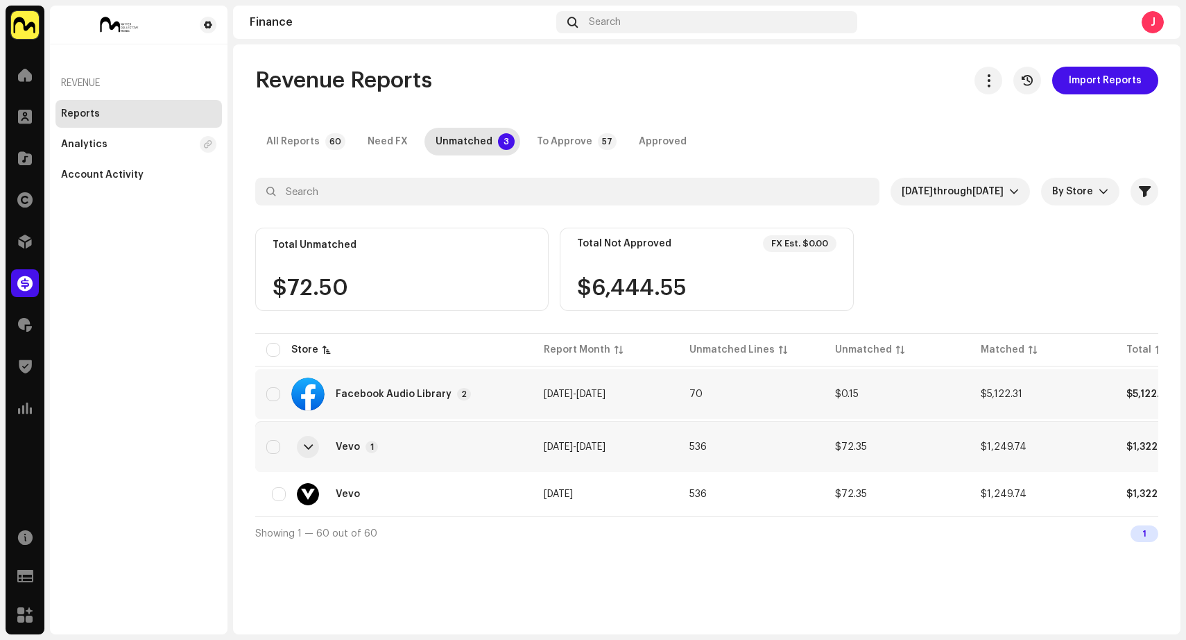
click at [730, 388] on td "70" at bounding box center [751, 394] width 146 height 50
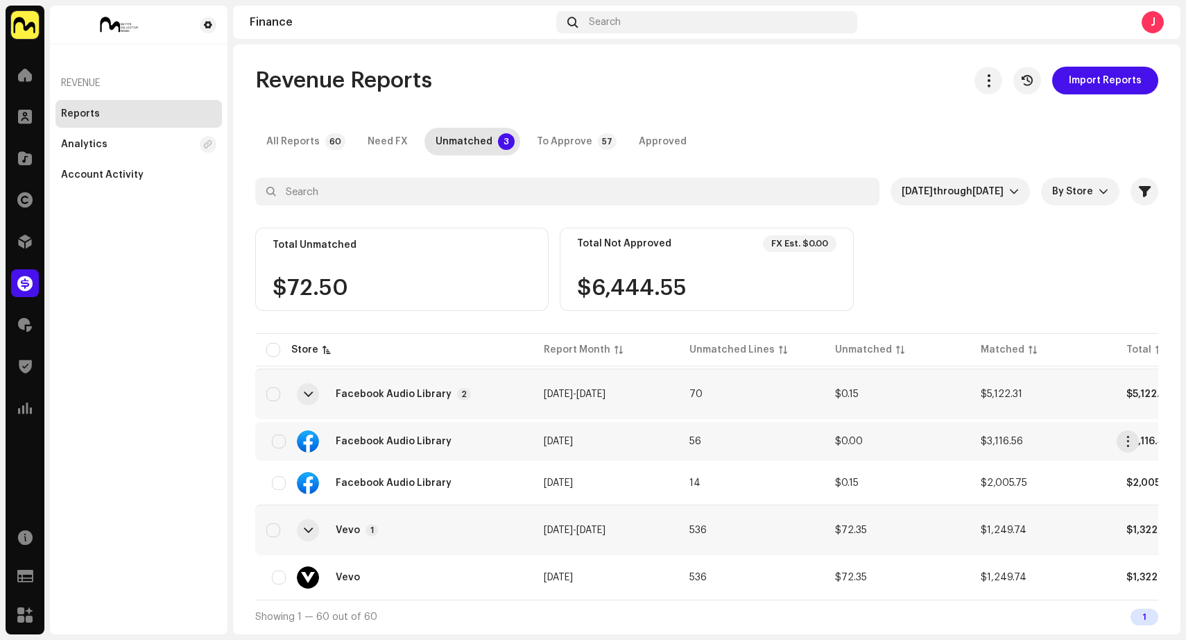
click at [732, 441] on td "56" at bounding box center [751, 441] width 146 height 39
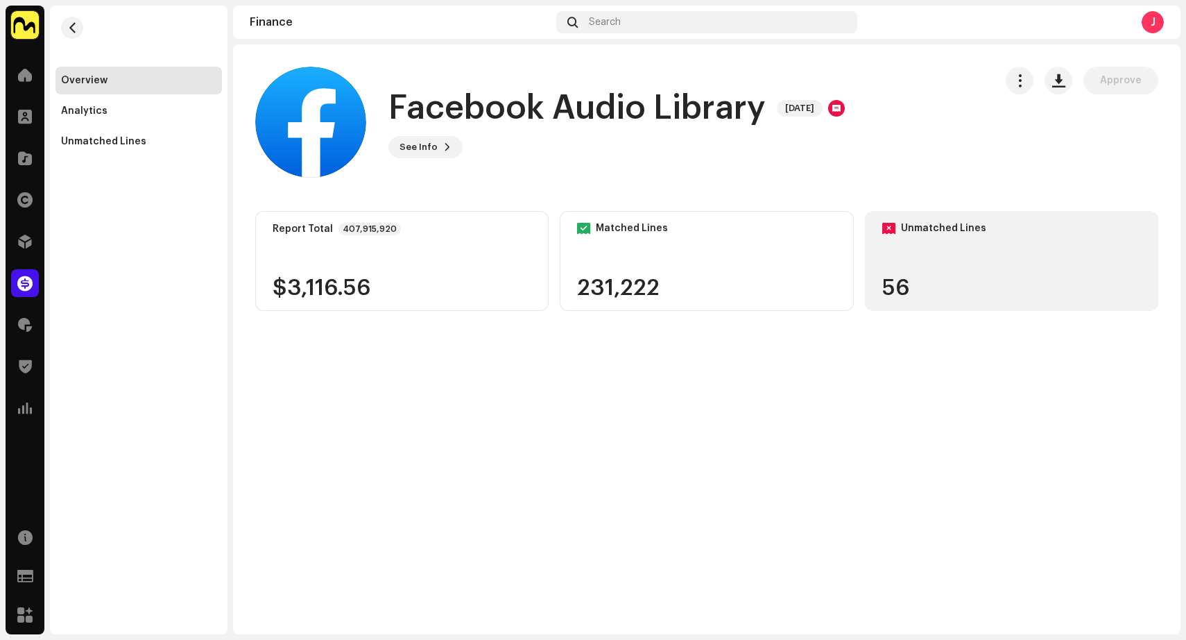
click at [945, 255] on div "Unmatched Lines 56" at bounding box center [1011, 261] width 293 height 100
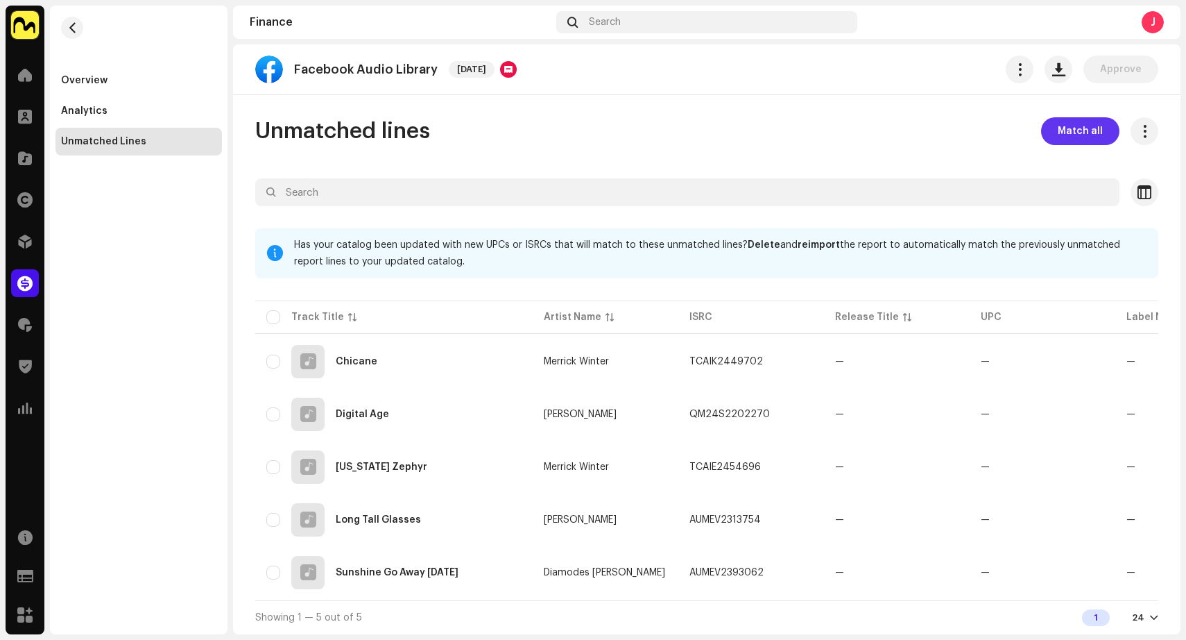
click at [1071, 129] on span "Match all" at bounding box center [1080, 131] width 45 height 28
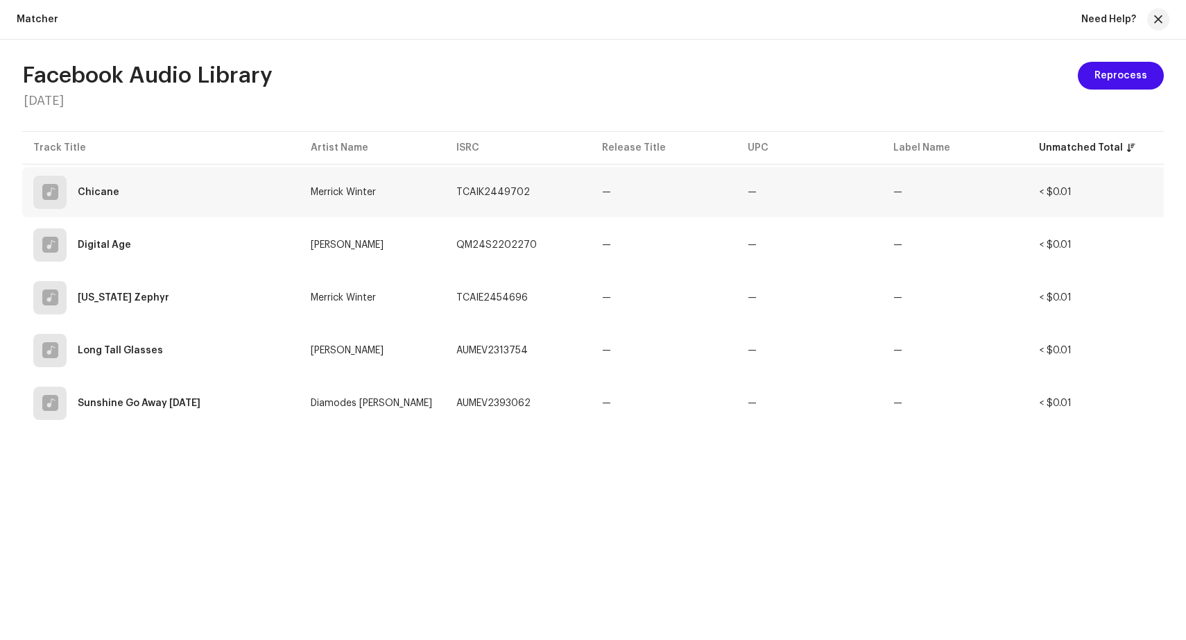
click at [575, 188] on td "TCAIK2449702" at bounding box center [518, 192] width 146 height 50
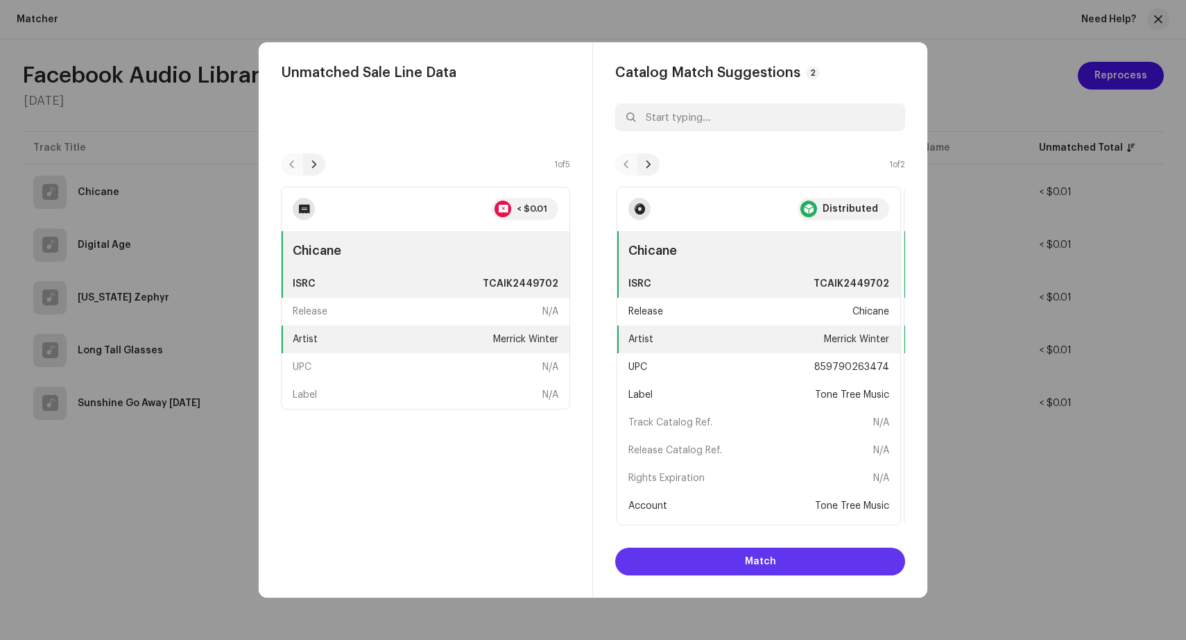
click at [721, 560] on button "Match" at bounding box center [760, 561] width 290 height 28
click at [721, 561] on button "Match" at bounding box center [760, 561] width 290 height 28
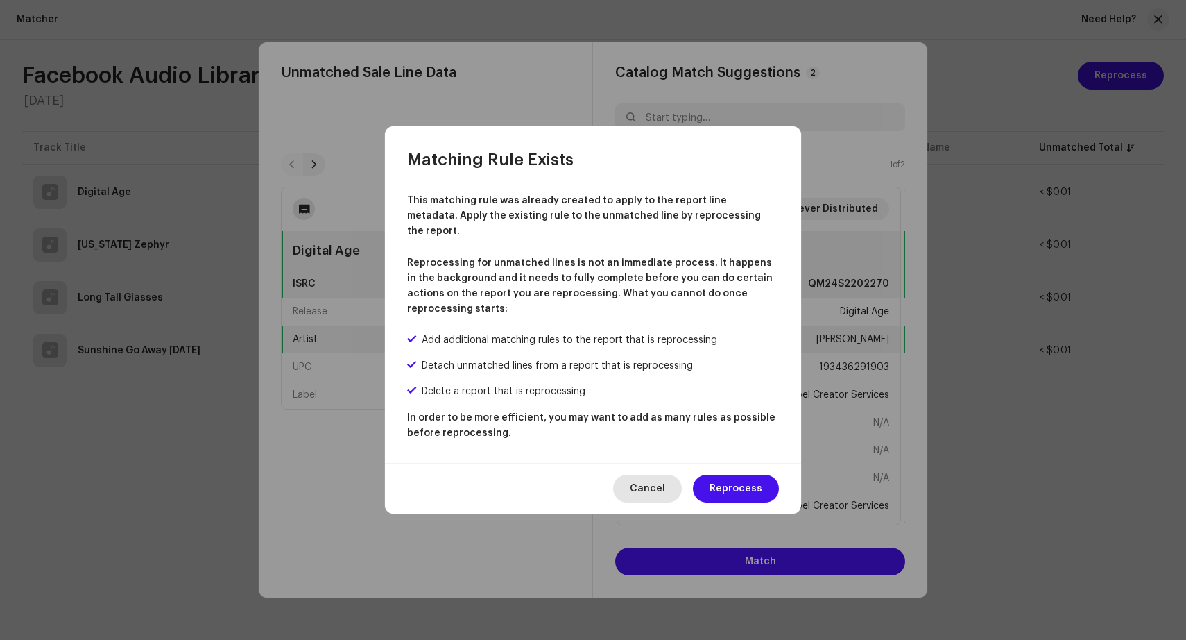
click at [646, 474] on span "Cancel" at bounding box center [647, 488] width 35 height 28
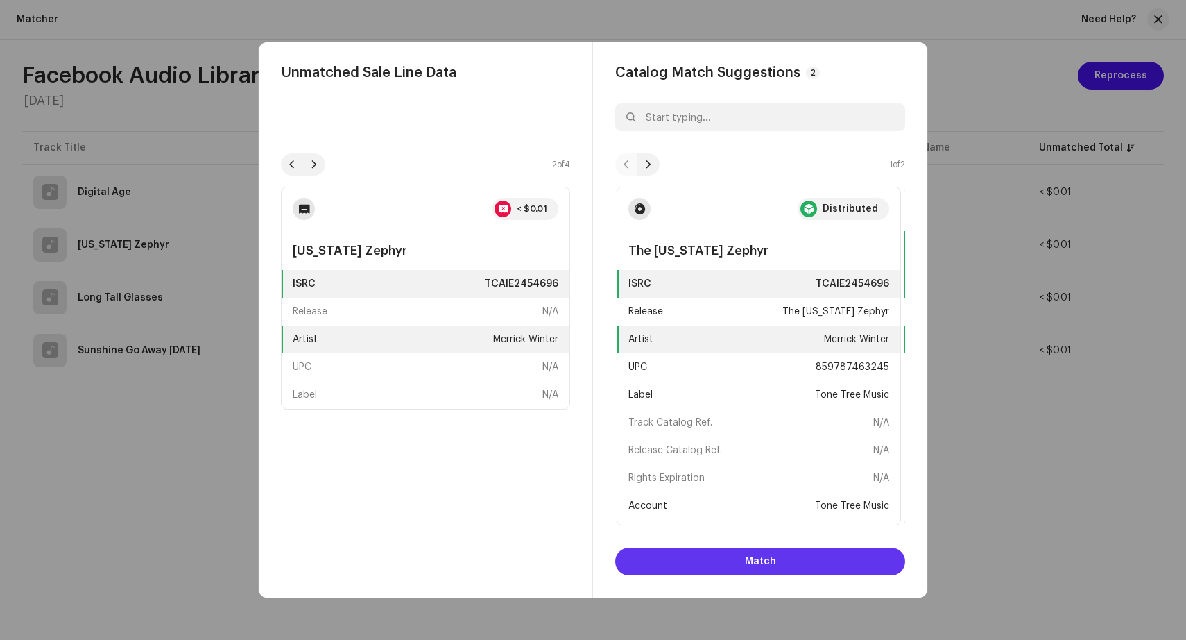
click at [732, 559] on button "Match" at bounding box center [760, 561] width 290 height 28
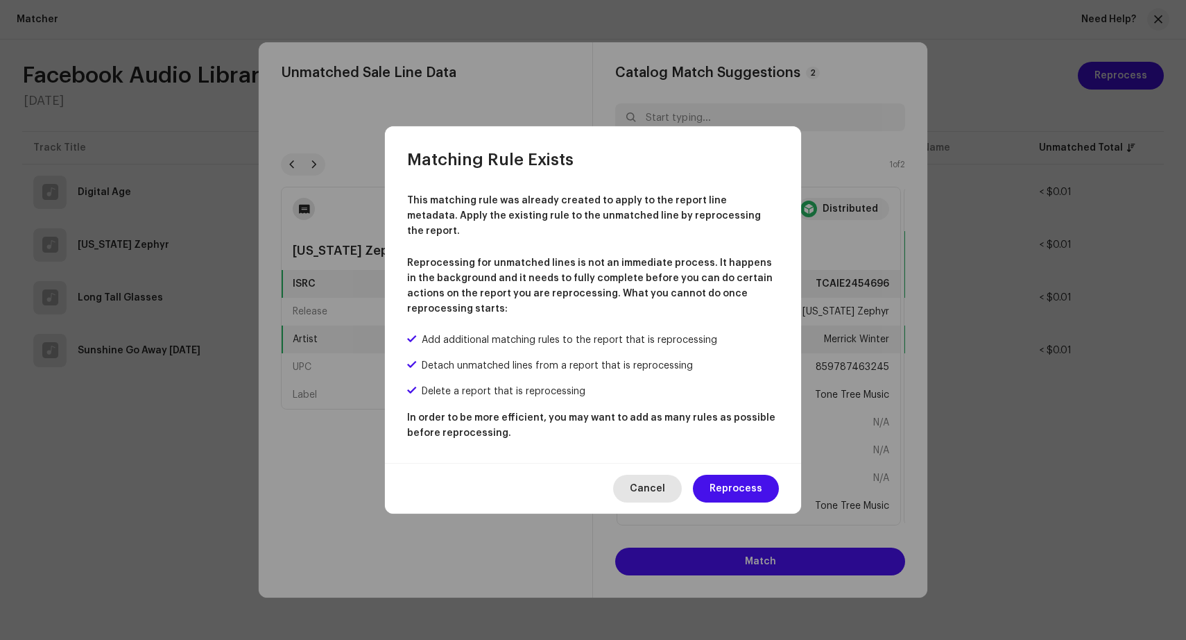
click at [640, 479] on span "Cancel" at bounding box center [647, 488] width 35 height 28
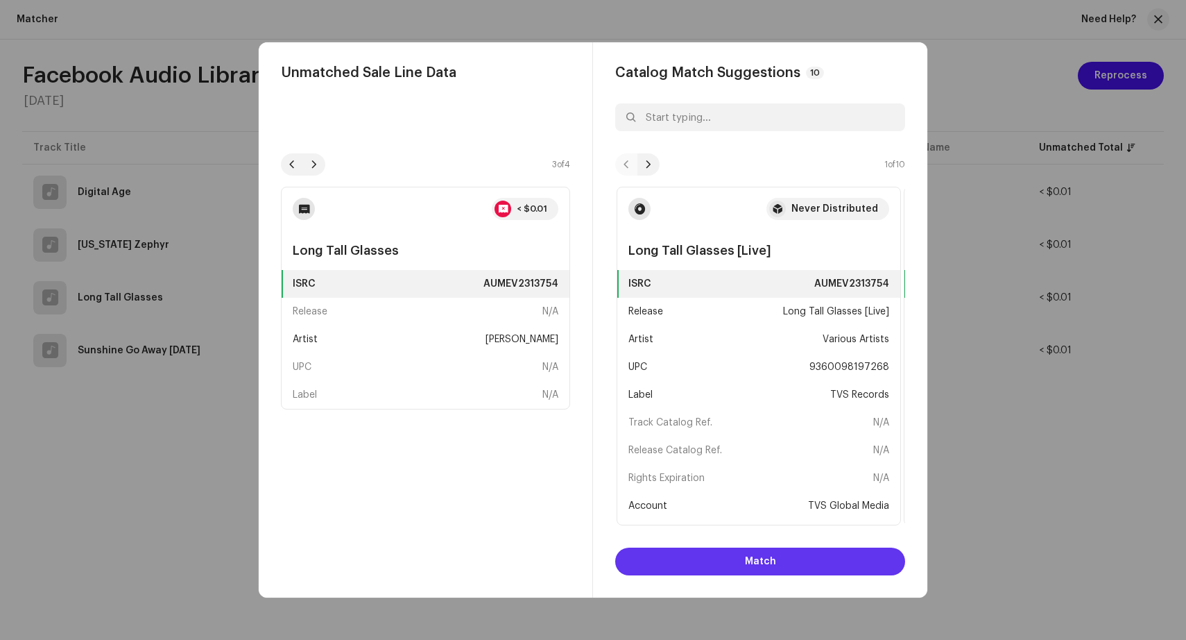
click at [760, 563] on span "Match" at bounding box center [760, 561] width 31 height 28
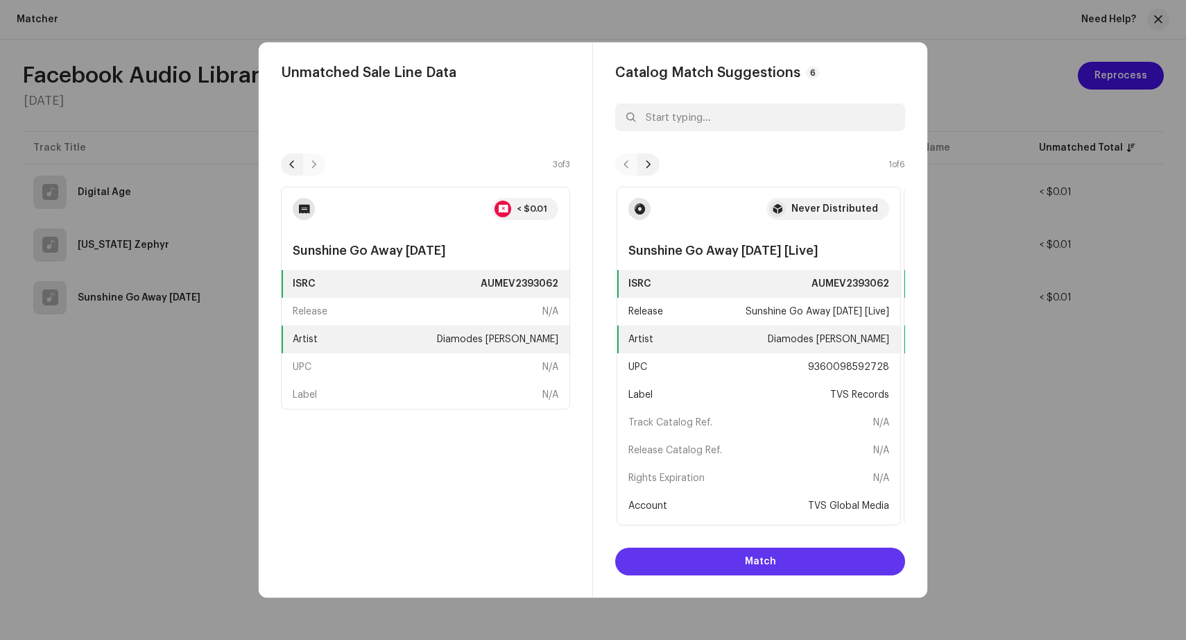
click at [745, 558] on span "Match" at bounding box center [760, 561] width 31 height 28
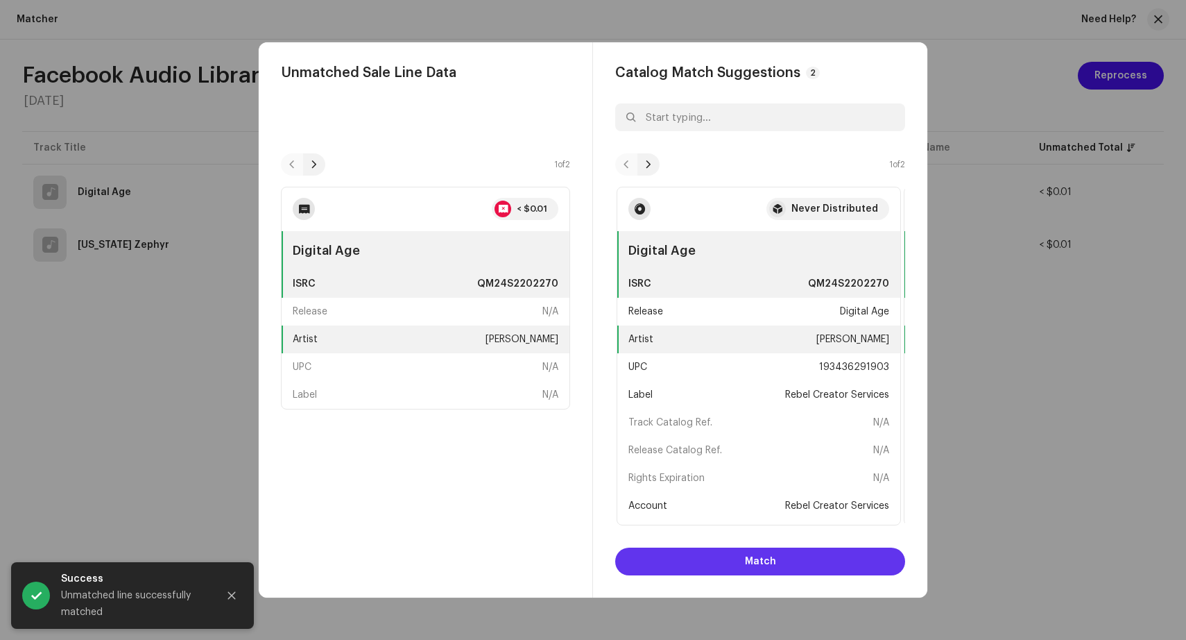
click at [770, 567] on span "Match" at bounding box center [760, 561] width 31 height 28
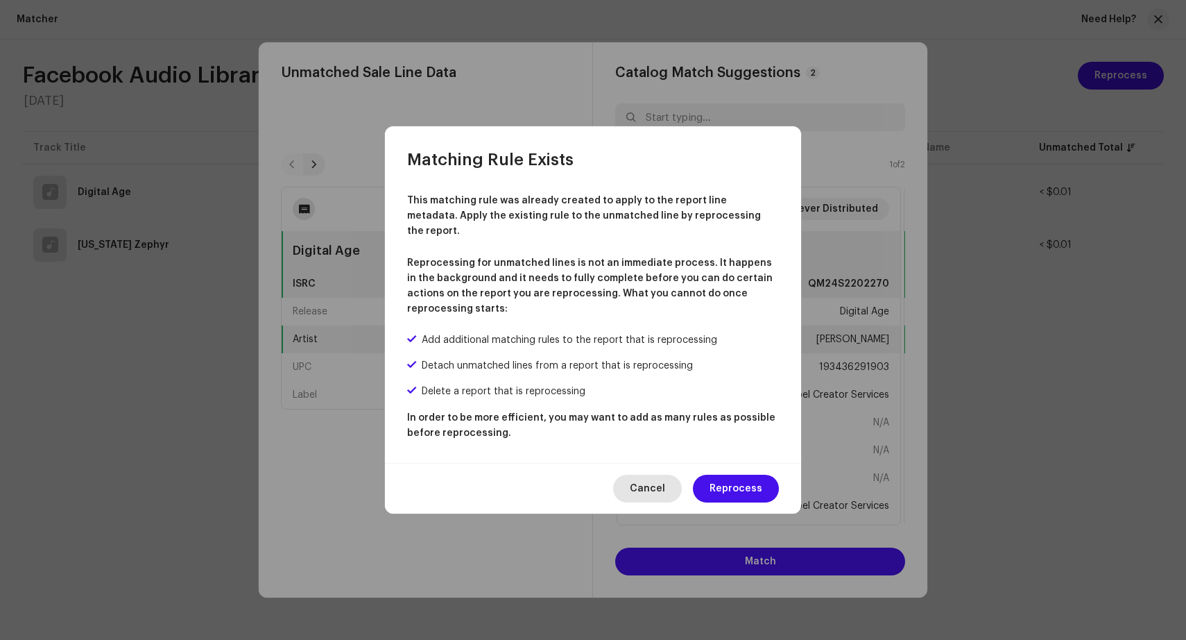
click at [660, 474] on span "Cancel" at bounding box center [647, 488] width 35 height 28
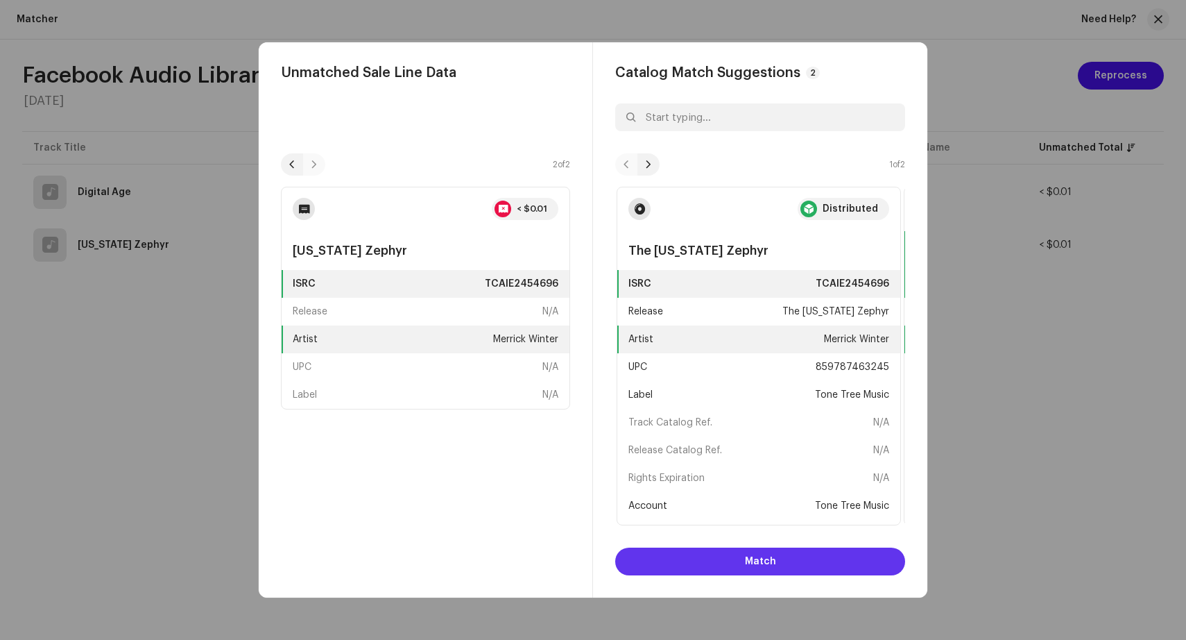
click at [760, 559] on span "Match" at bounding box center [760, 561] width 31 height 28
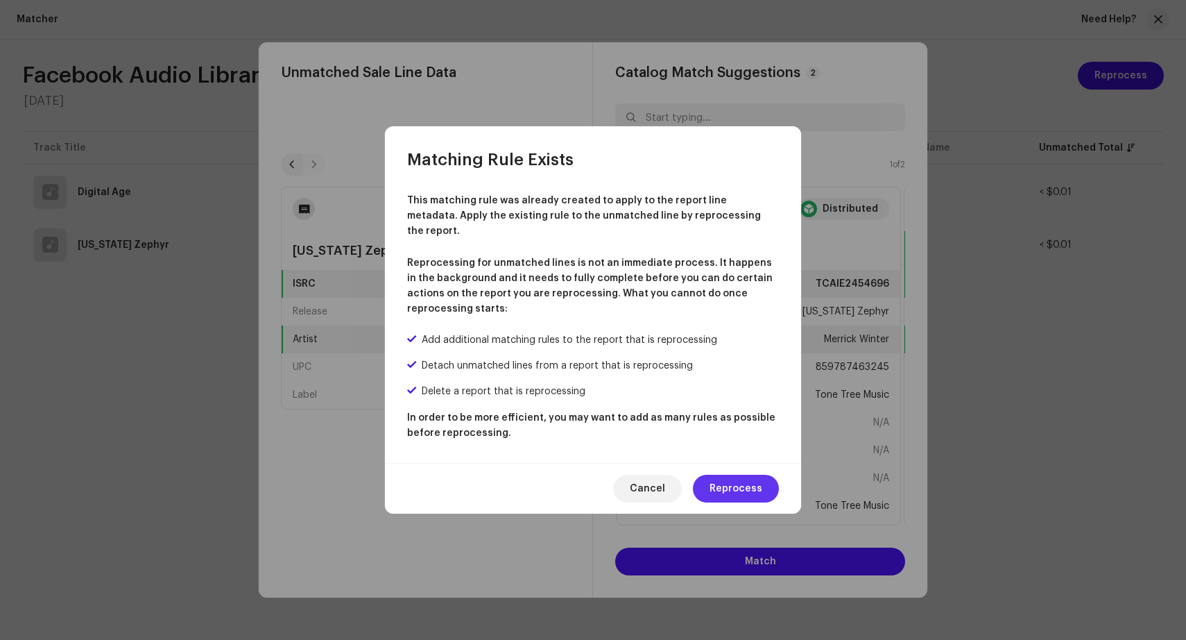
click at [730, 480] on span "Reprocess" at bounding box center [736, 488] width 53 height 28
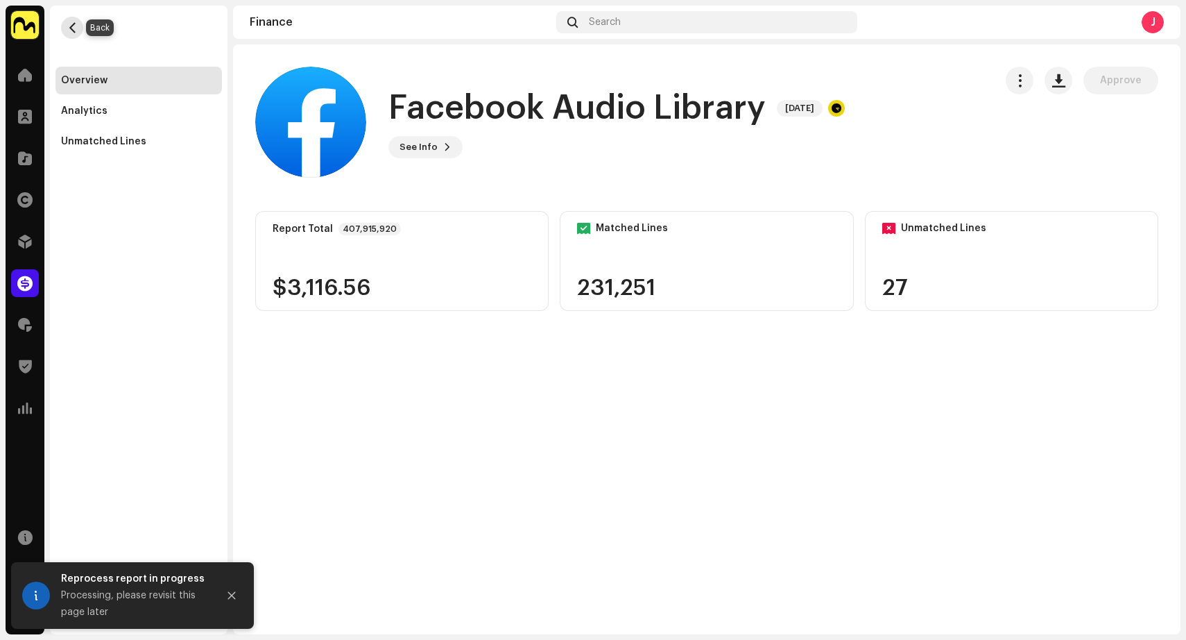
click at [81, 28] on button "button" at bounding box center [72, 28] width 22 height 22
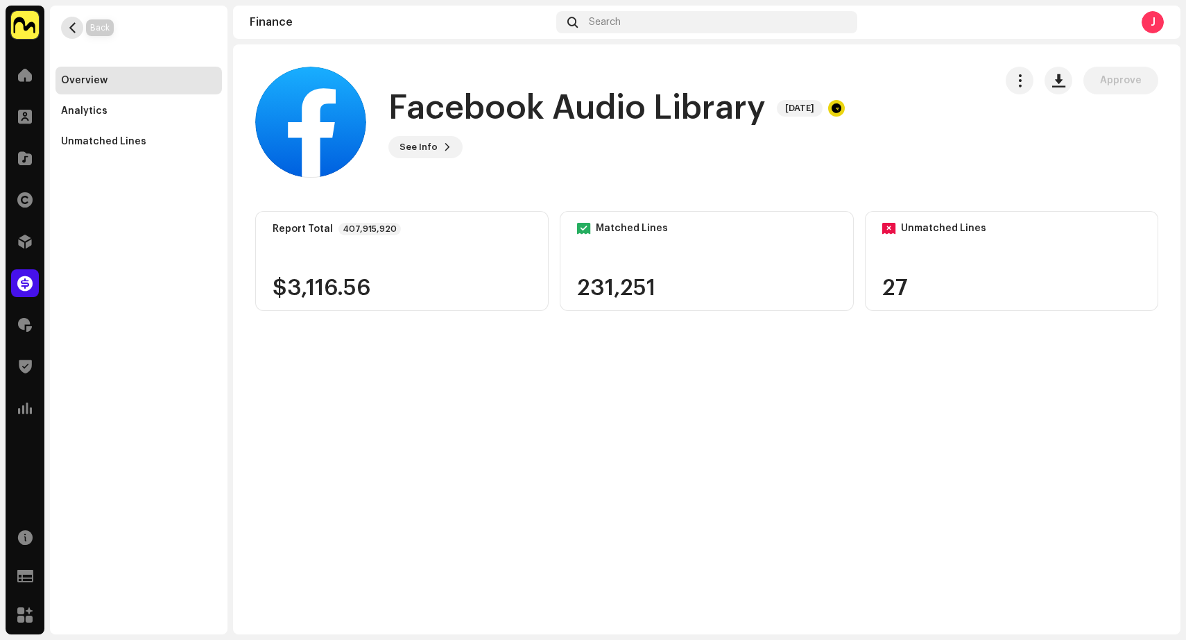
click at [68, 29] on span "button" at bounding box center [72, 27] width 10 height 11
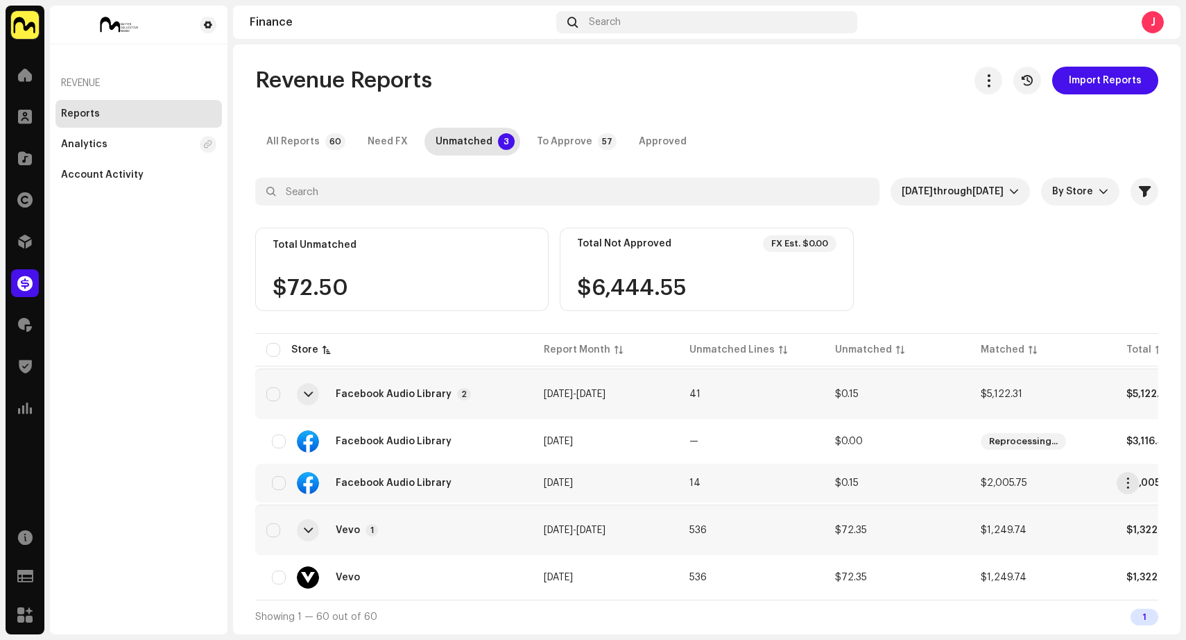
click at [522, 483] on td "Facebook Audio Library" at bounding box center [393, 482] width 277 height 39
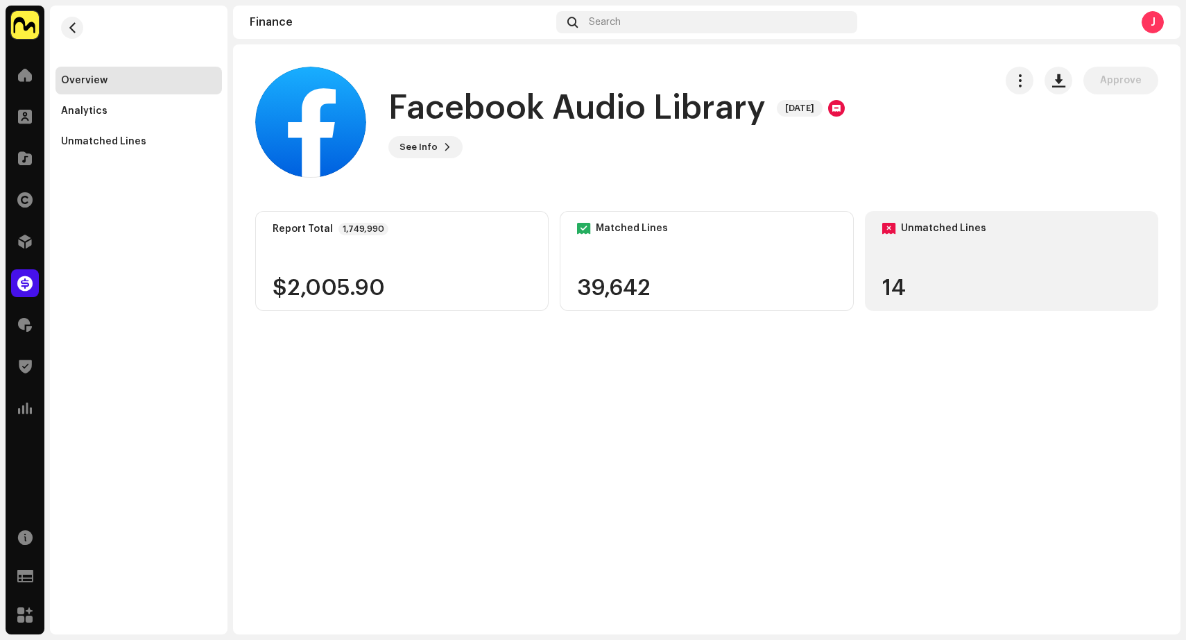
click at [941, 282] on div "14" at bounding box center [1011, 288] width 259 height 22
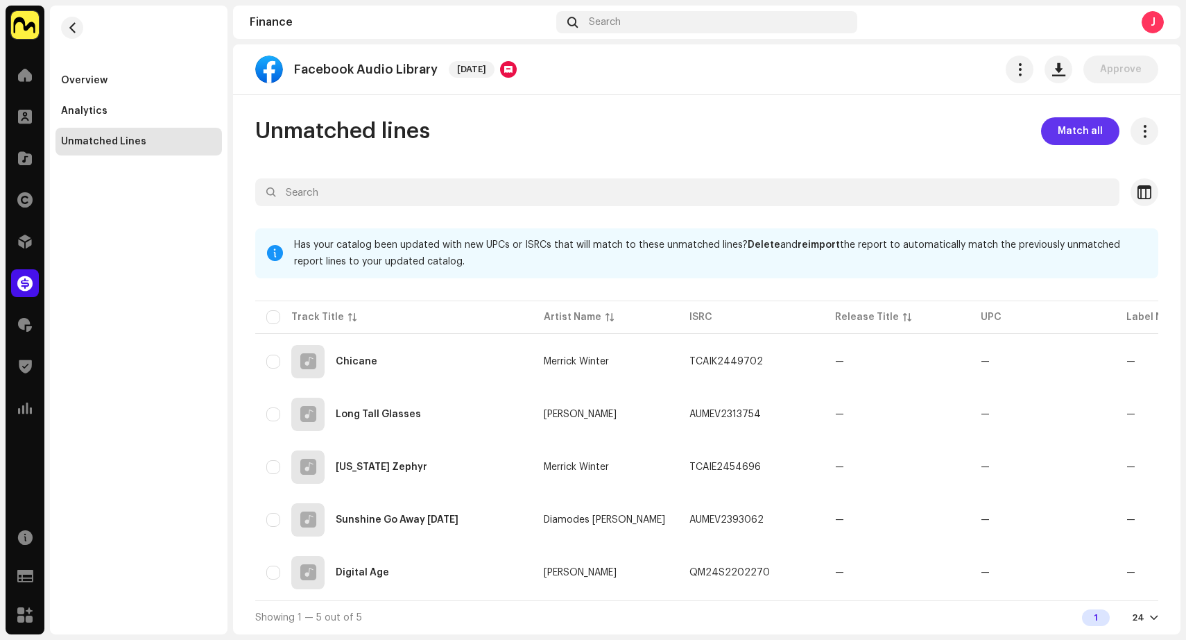
click at [1088, 129] on span "Match all" at bounding box center [1080, 131] width 45 height 28
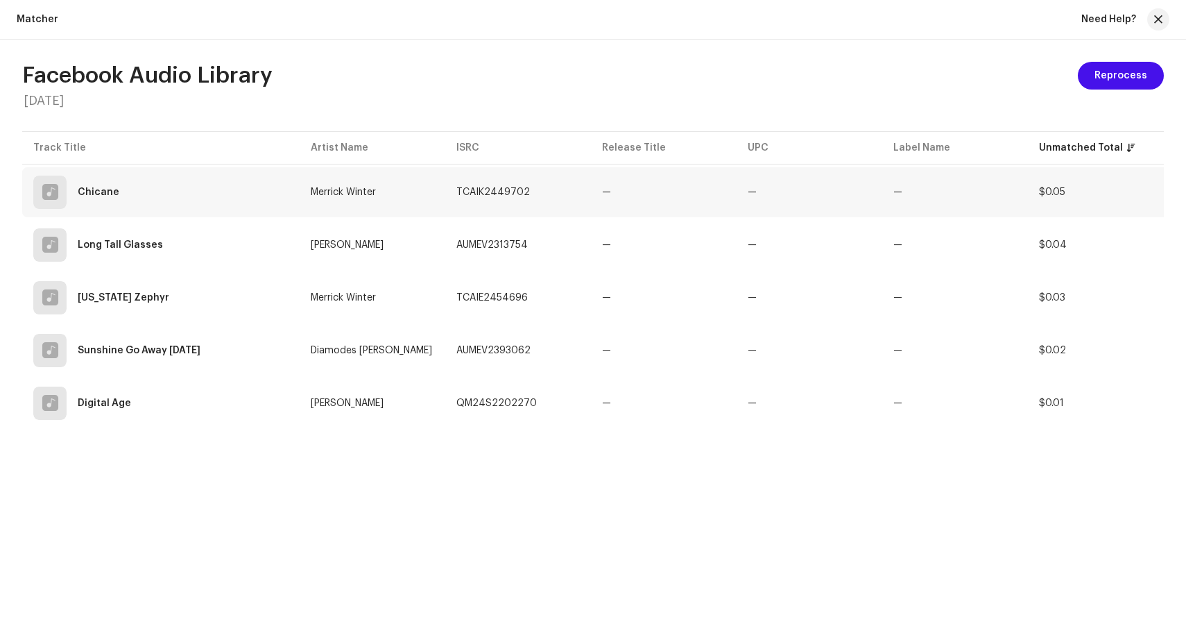
click at [636, 196] on td "—" at bounding box center [664, 192] width 146 height 50
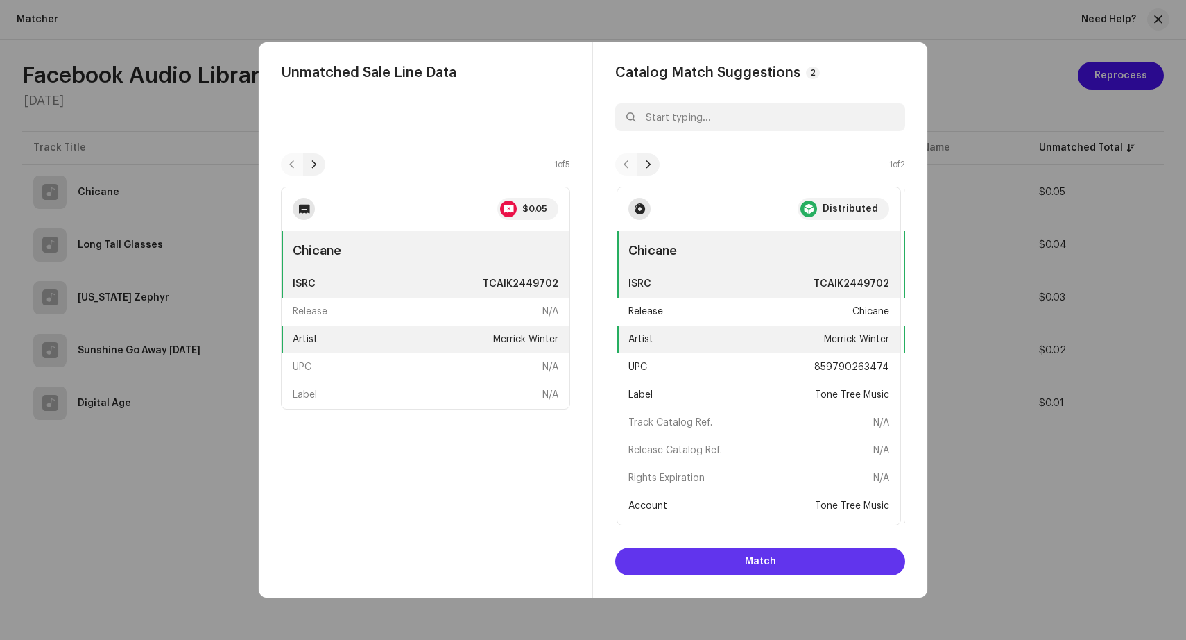
click at [750, 555] on span "Match" at bounding box center [760, 561] width 31 height 28
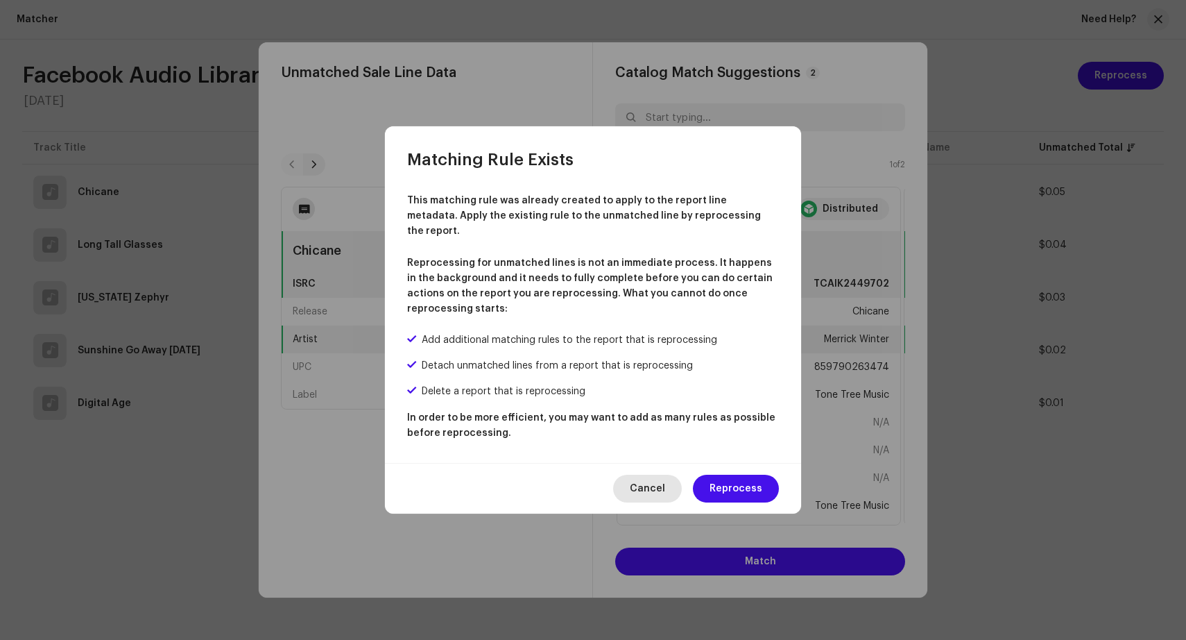
click at [661, 479] on span "Cancel" at bounding box center [647, 488] width 35 height 28
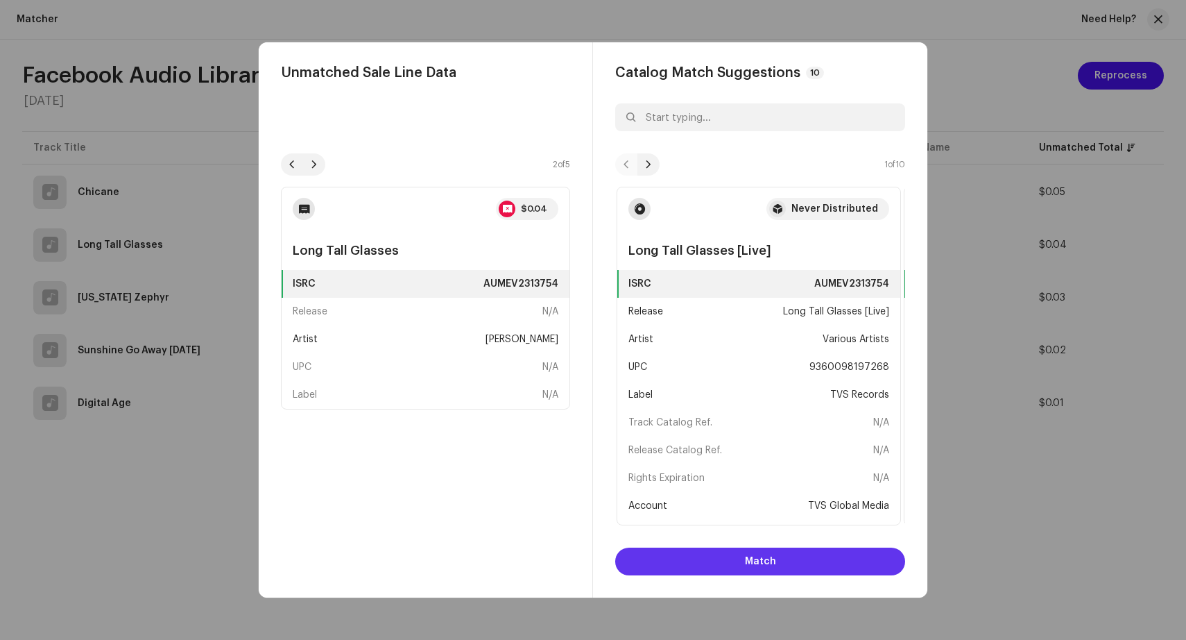
click at [762, 551] on span "Match" at bounding box center [760, 561] width 31 height 28
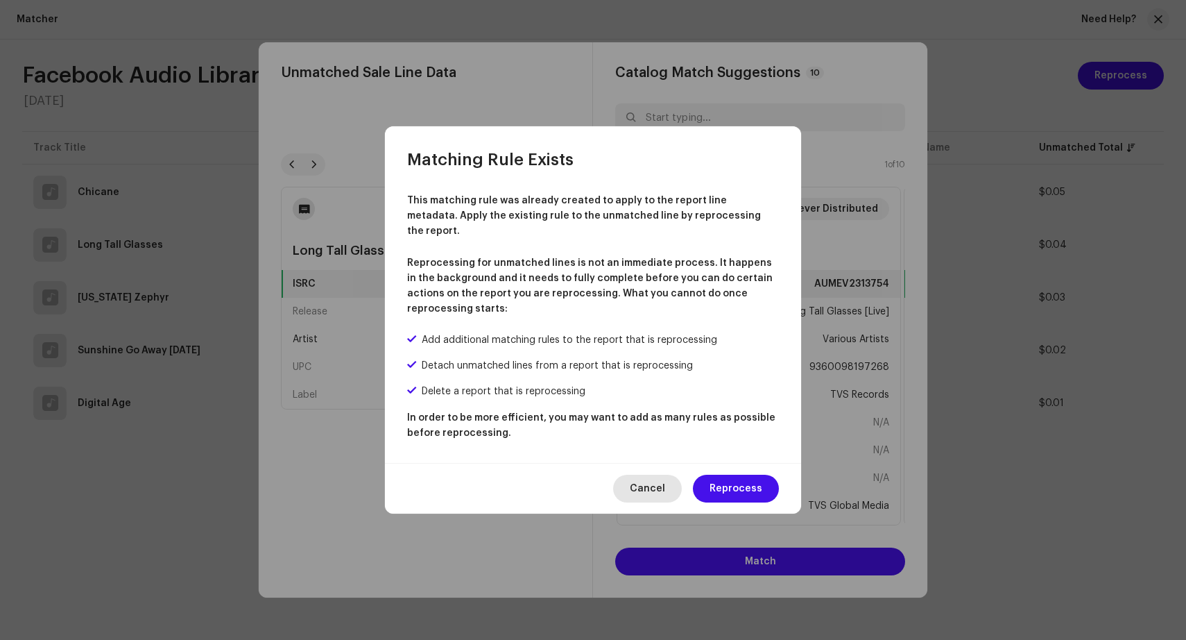
click at [640, 481] on span "Cancel" at bounding box center [647, 488] width 35 height 28
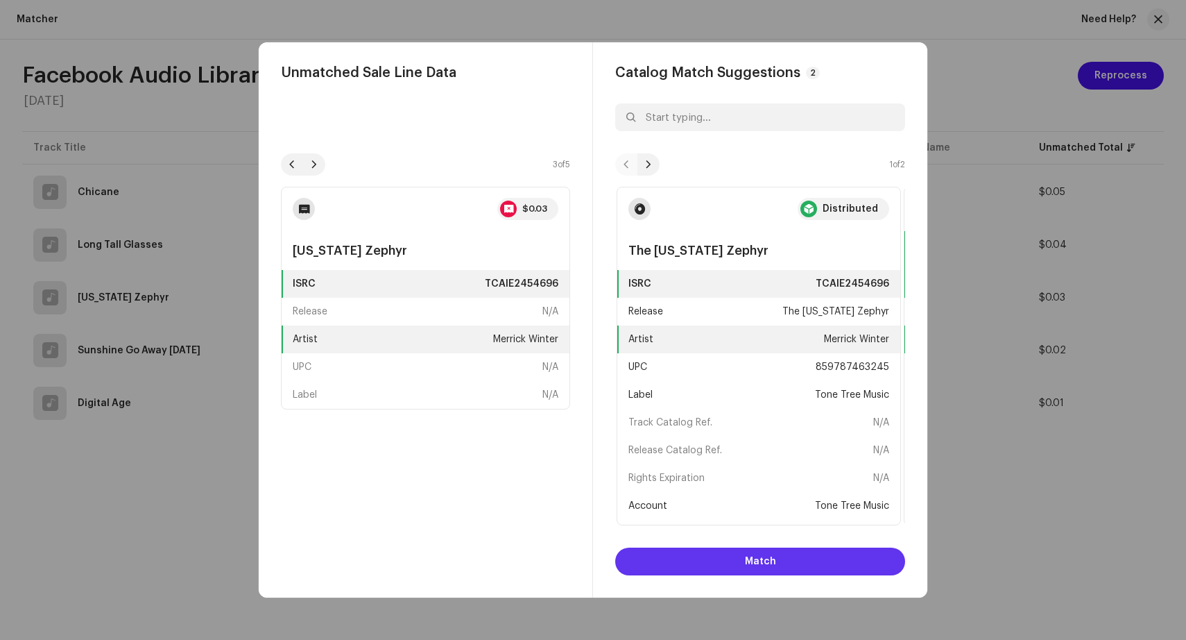
click at [726, 561] on button "Match" at bounding box center [760, 561] width 290 height 28
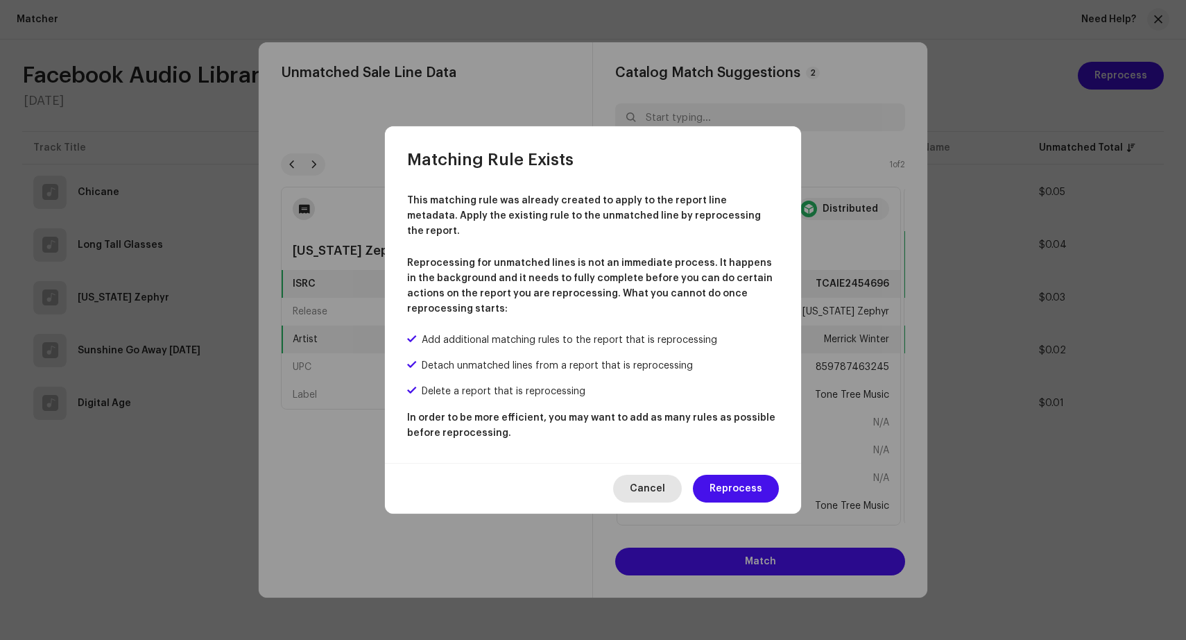
click at [665, 482] on span "Cancel" at bounding box center [647, 488] width 35 height 28
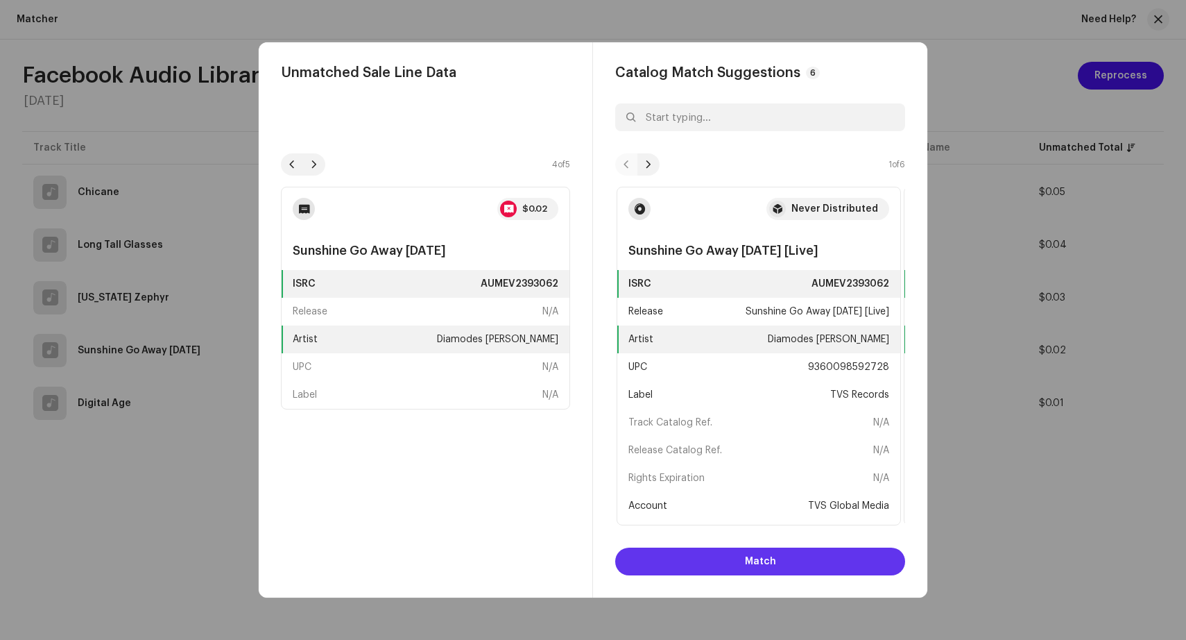
click at [757, 556] on span "Match" at bounding box center [760, 561] width 31 height 28
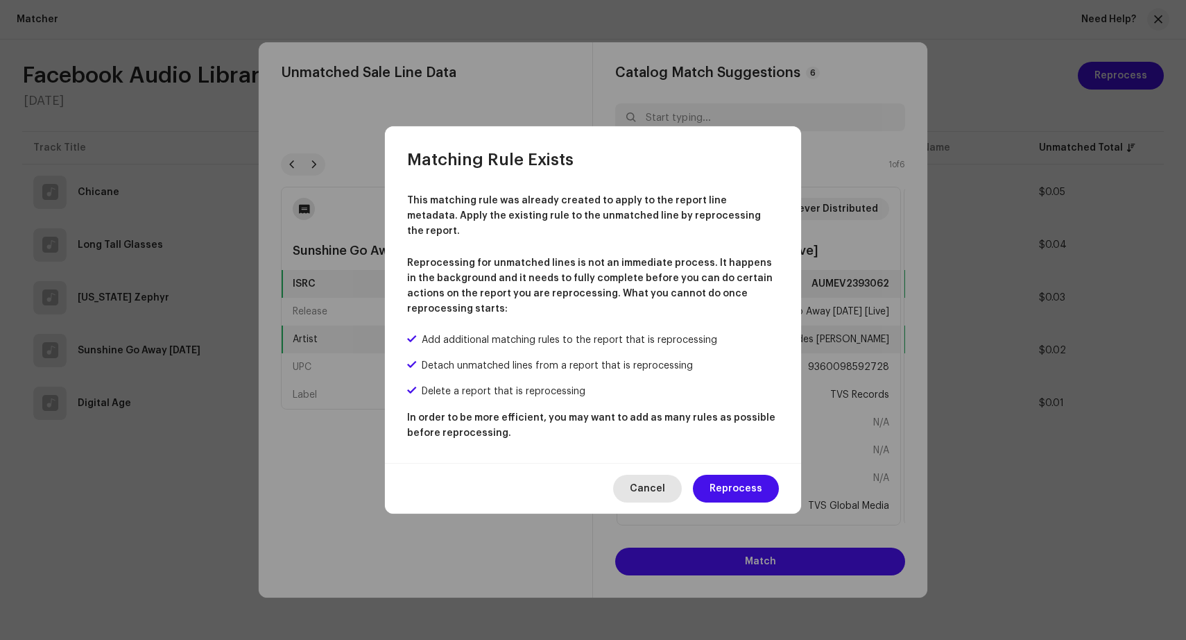
click at [656, 474] on span "Cancel" at bounding box center [647, 488] width 35 height 28
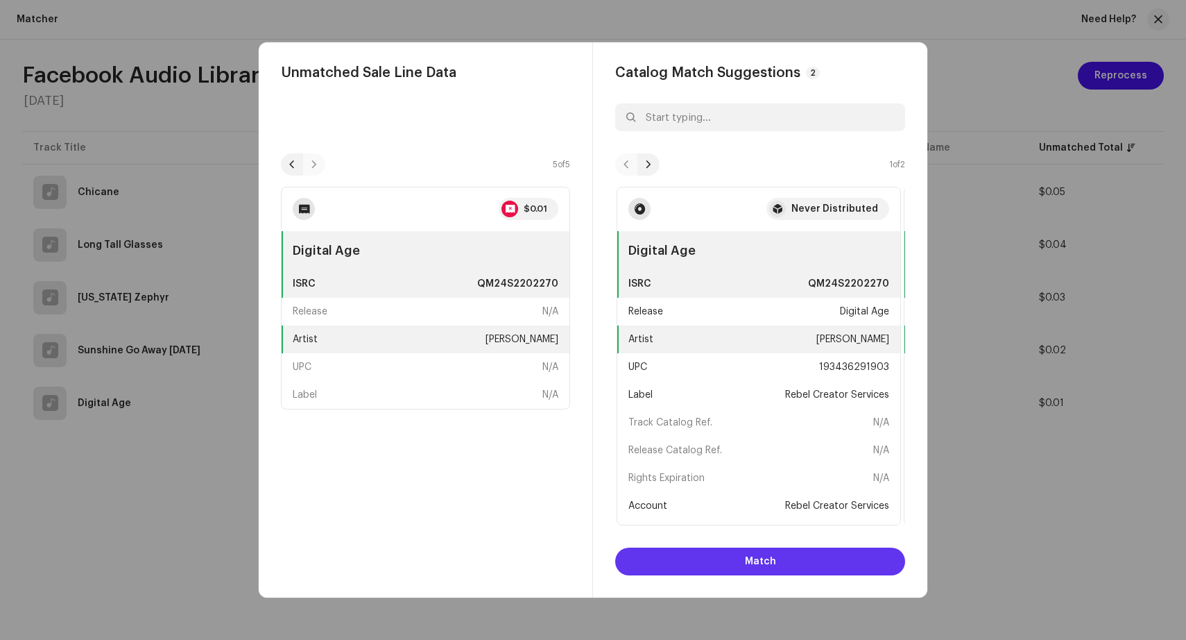
click at [766, 556] on span "Match" at bounding box center [760, 561] width 31 height 28
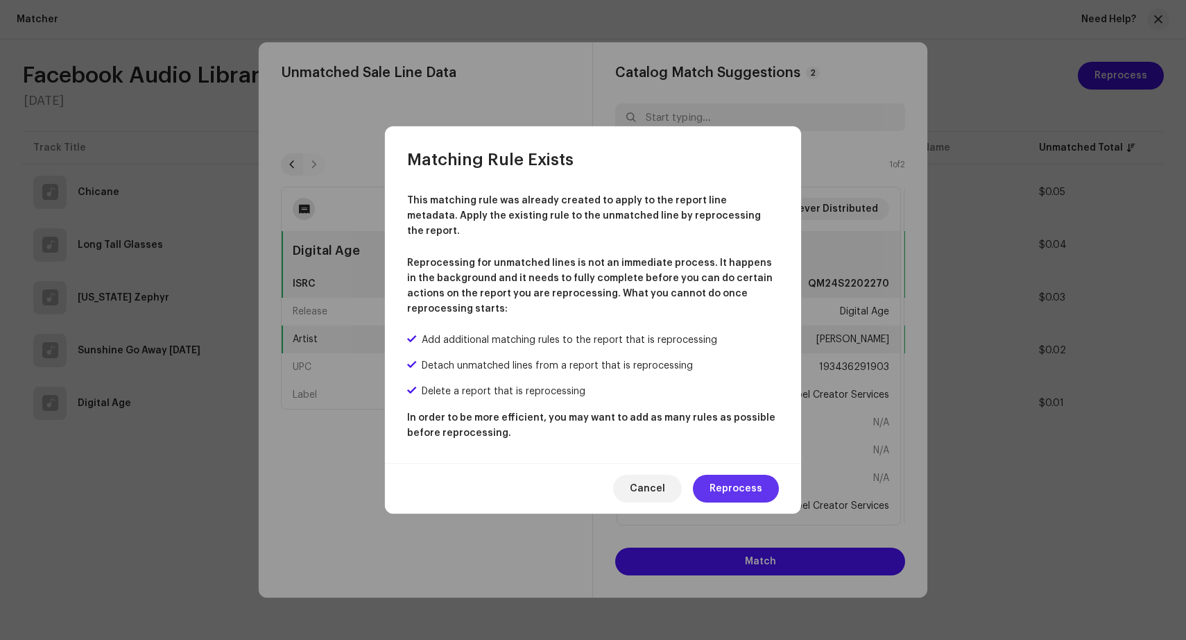
click at [746, 479] on span "Reprocess" at bounding box center [736, 488] width 53 height 28
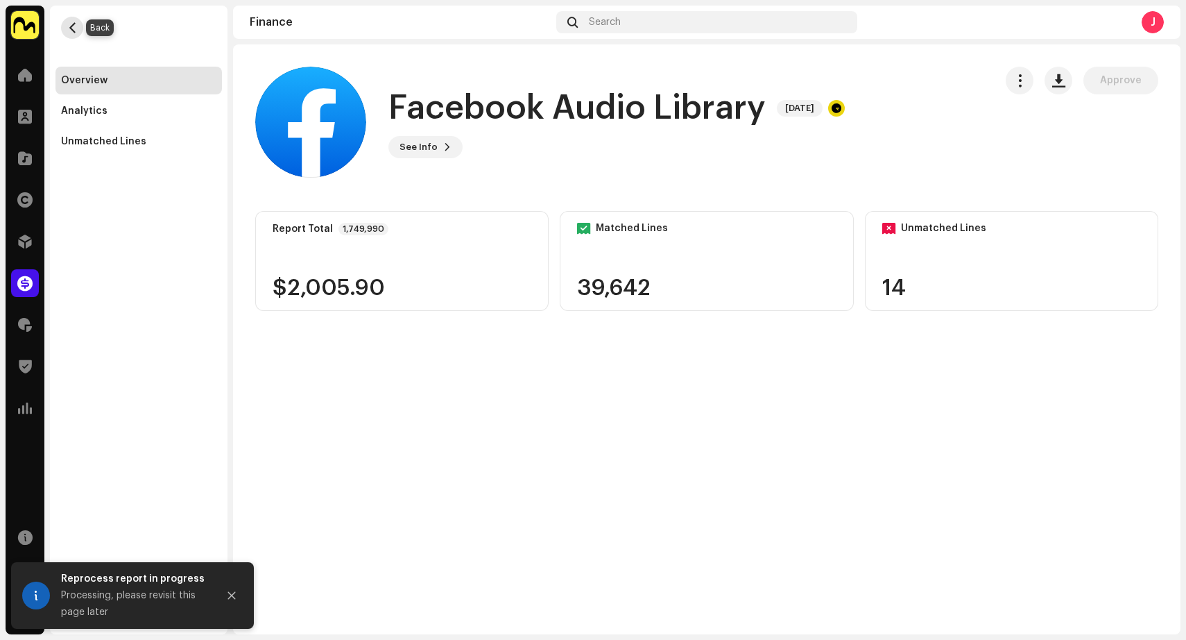
click at [75, 26] on span "button" at bounding box center [72, 27] width 10 height 11
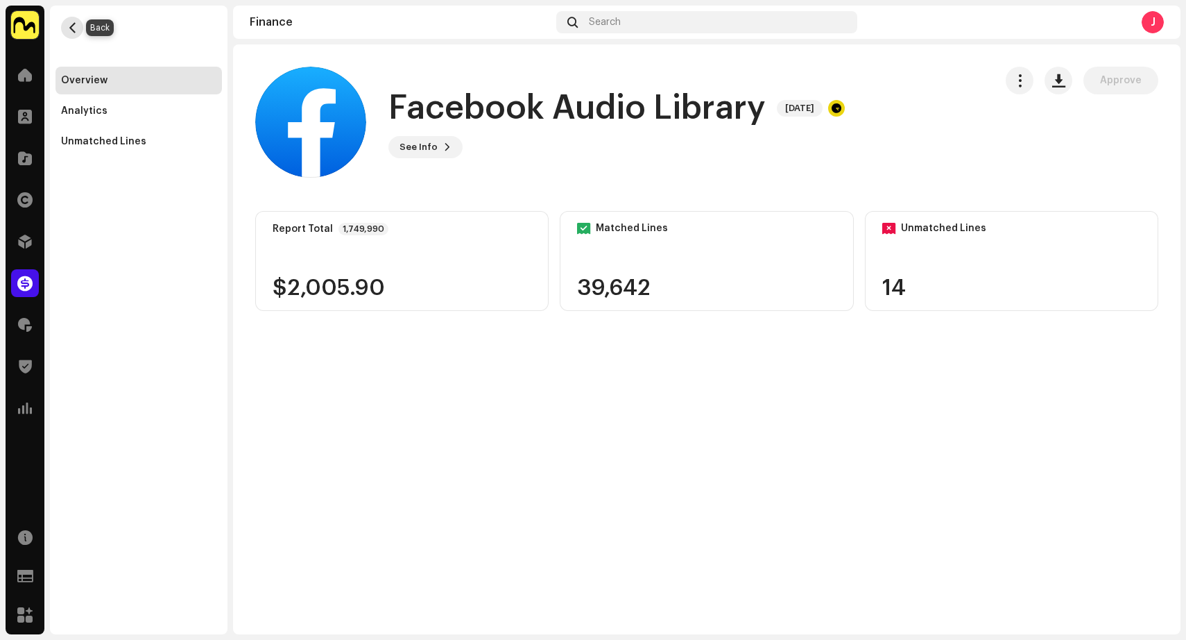
click at [71, 24] on span "button" at bounding box center [72, 27] width 10 height 11
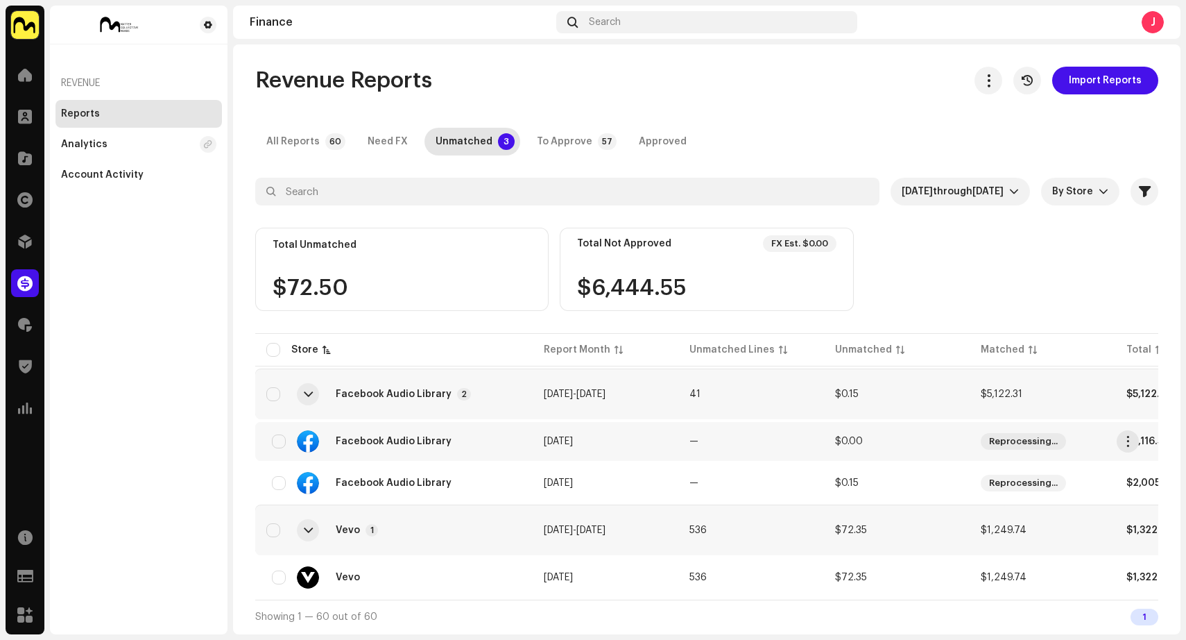
scroll to position [4, 0]
click at [564, 141] on div "To Approve" at bounding box center [564, 142] width 55 height 28
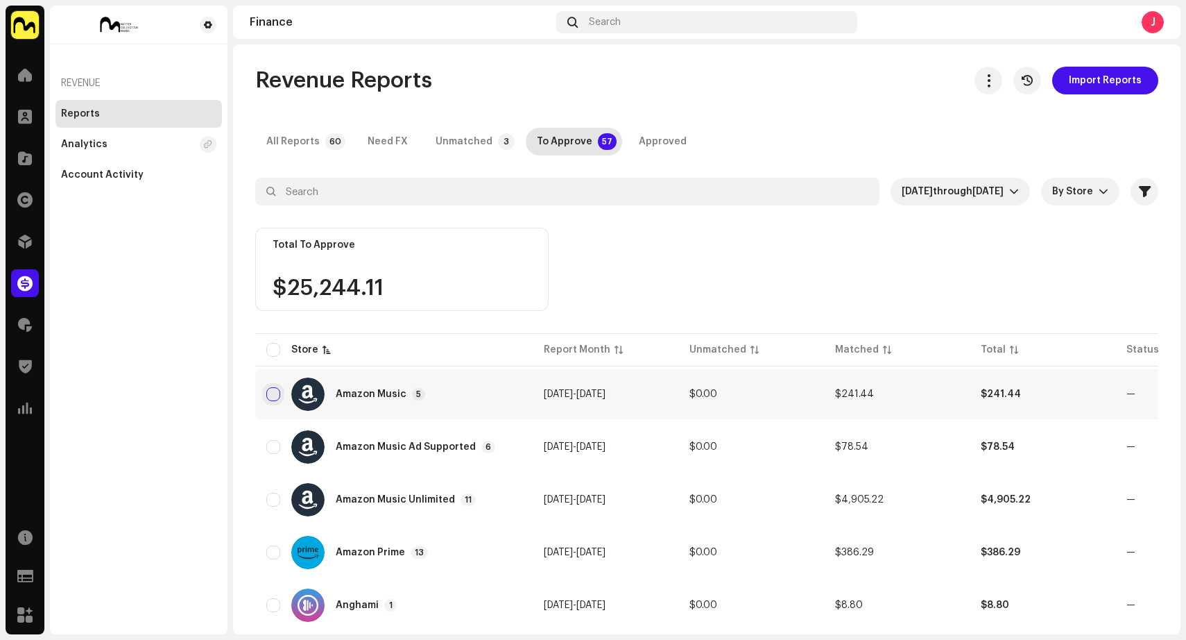
click at [278, 393] on input "checkbox" at bounding box center [273, 394] width 14 height 14
checkbox input "true"
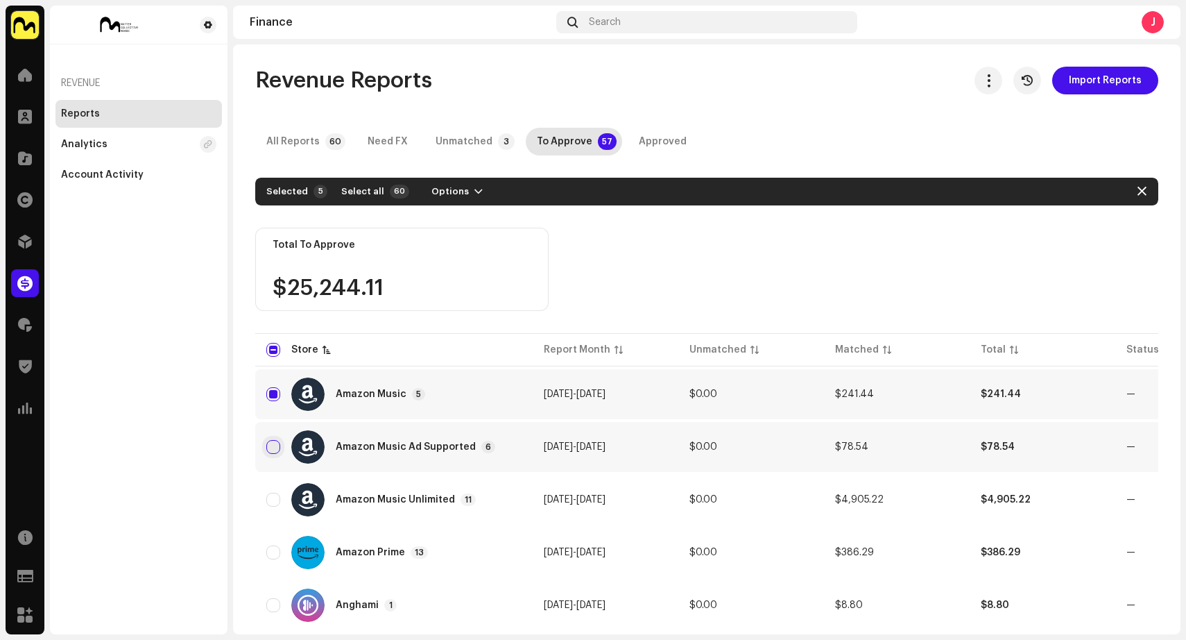
click at [274, 445] on input "Row Unselected" at bounding box center [273, 447] width 14 height 14
checkbox input "true"
click at [278, 501] on input "Row Unselected" at bounding box center [273, 499] width 14 height 14
checkbox input "true"
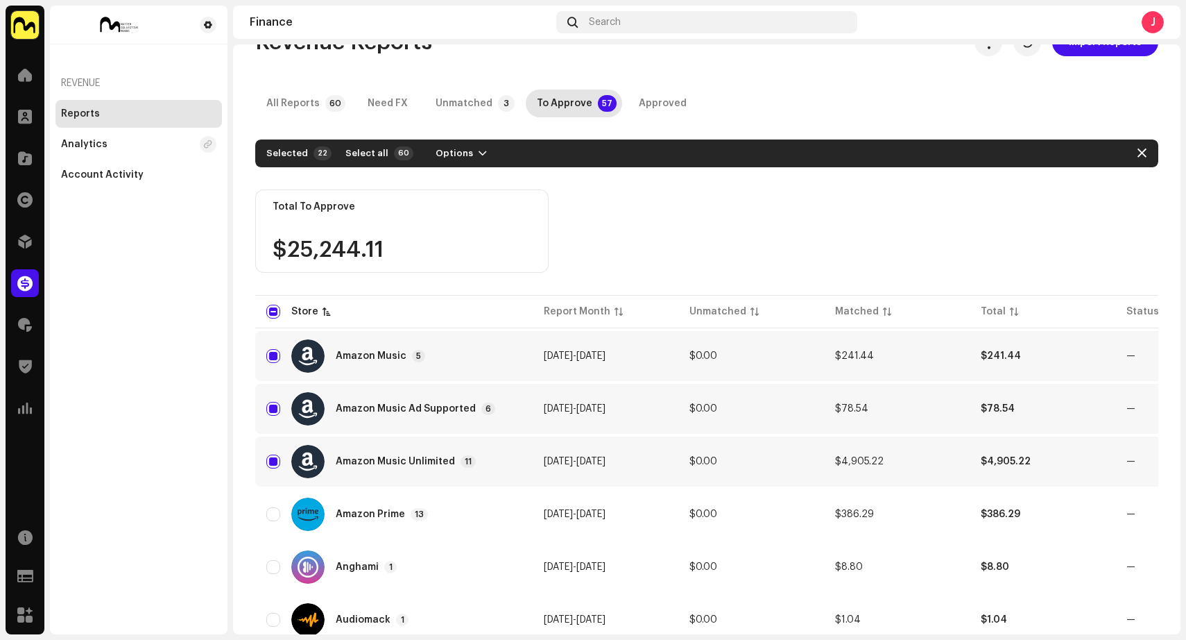
scroll to position [44, 0]
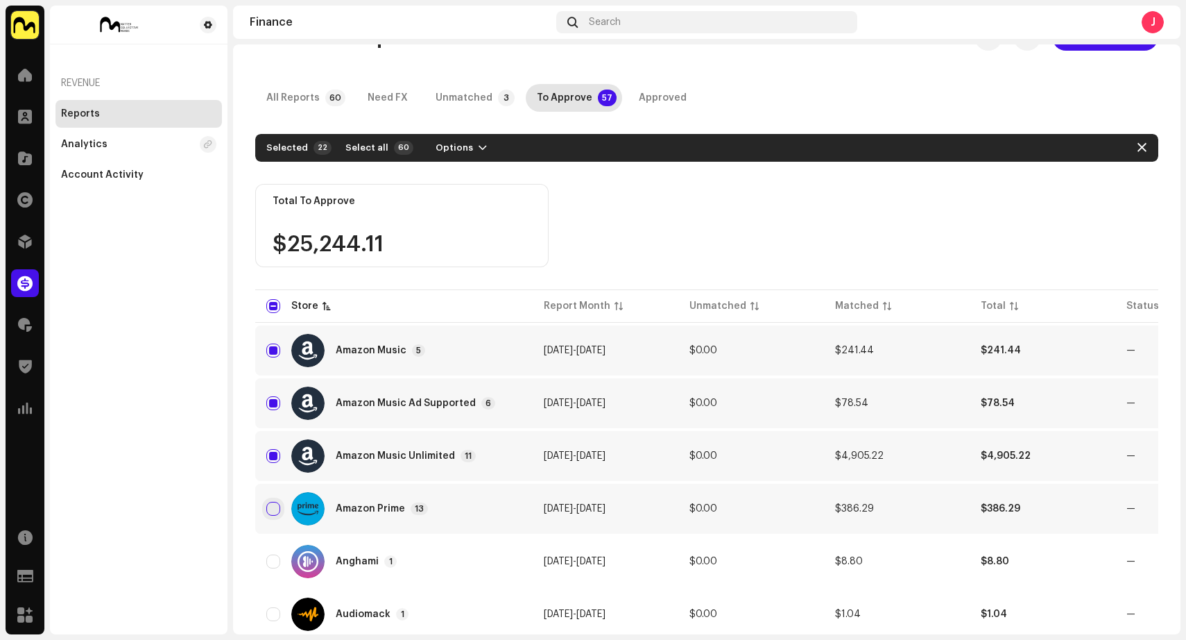
click at [272, 507] on input "Row Unselected" at bounding box center [273, 508] width 14 height 14
checkbox input "true"
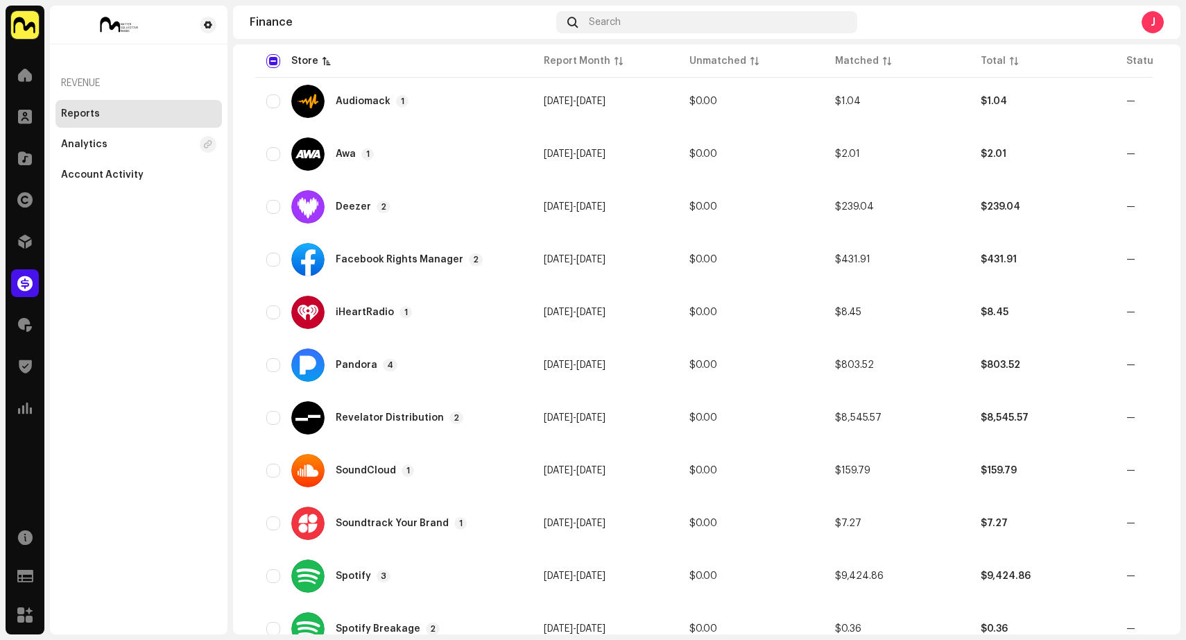
scroll to position [586, 0]
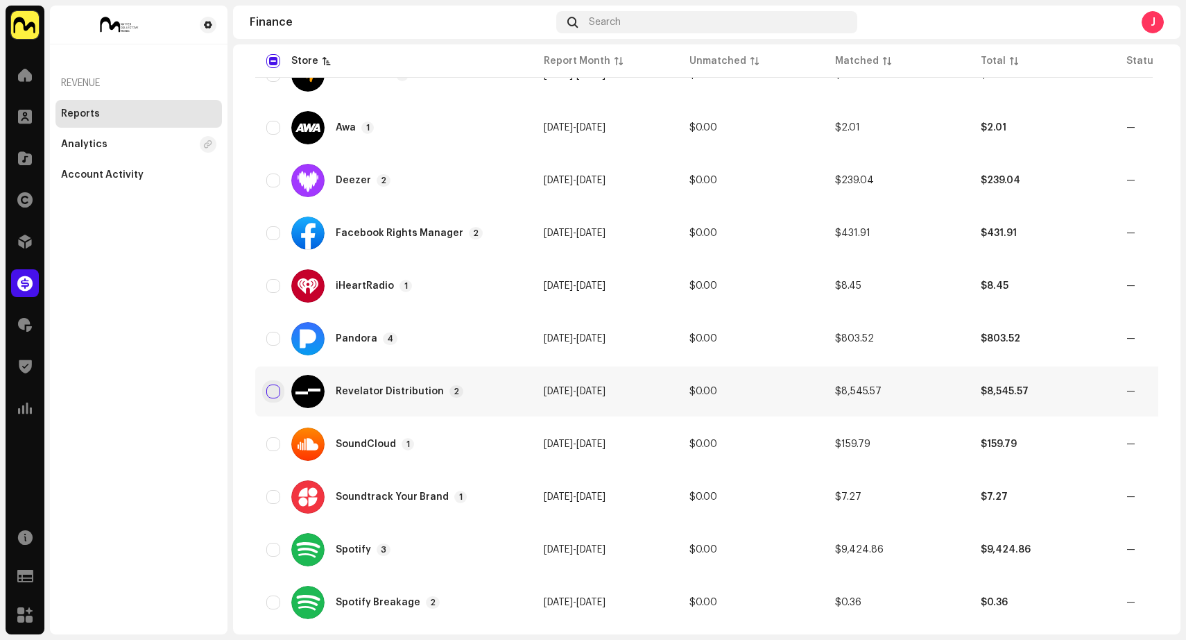
click at [271, 393] on input "Row Unselected" at bounding box center [273, 391] width 14 height 14
checkbox input "true"
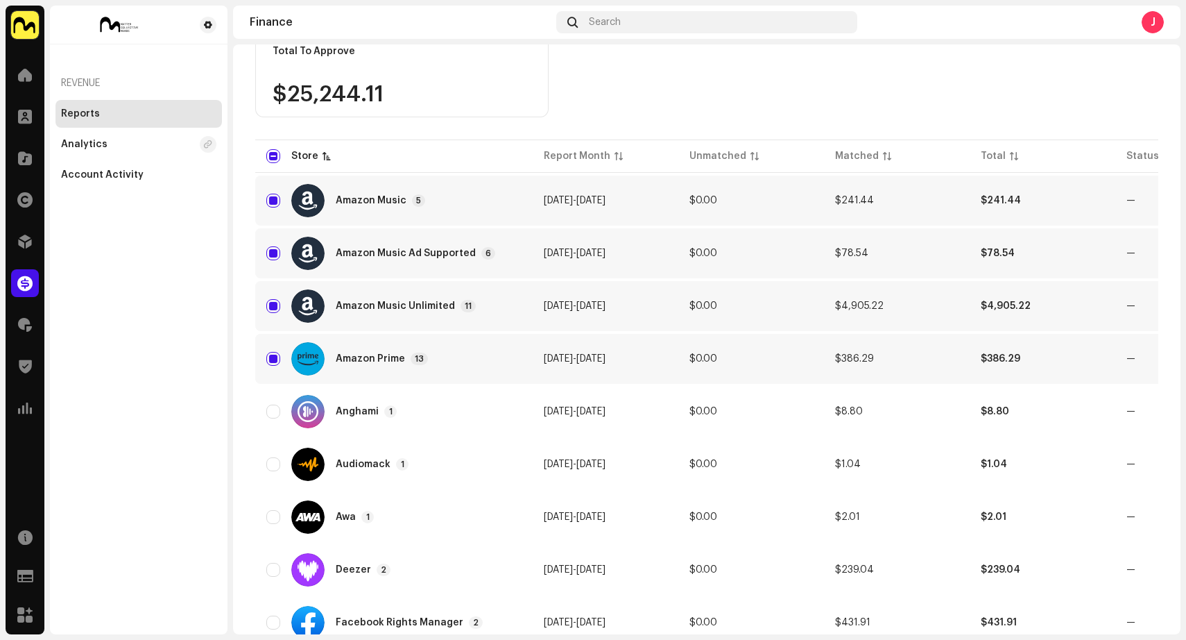
scroll to position [0, 0]
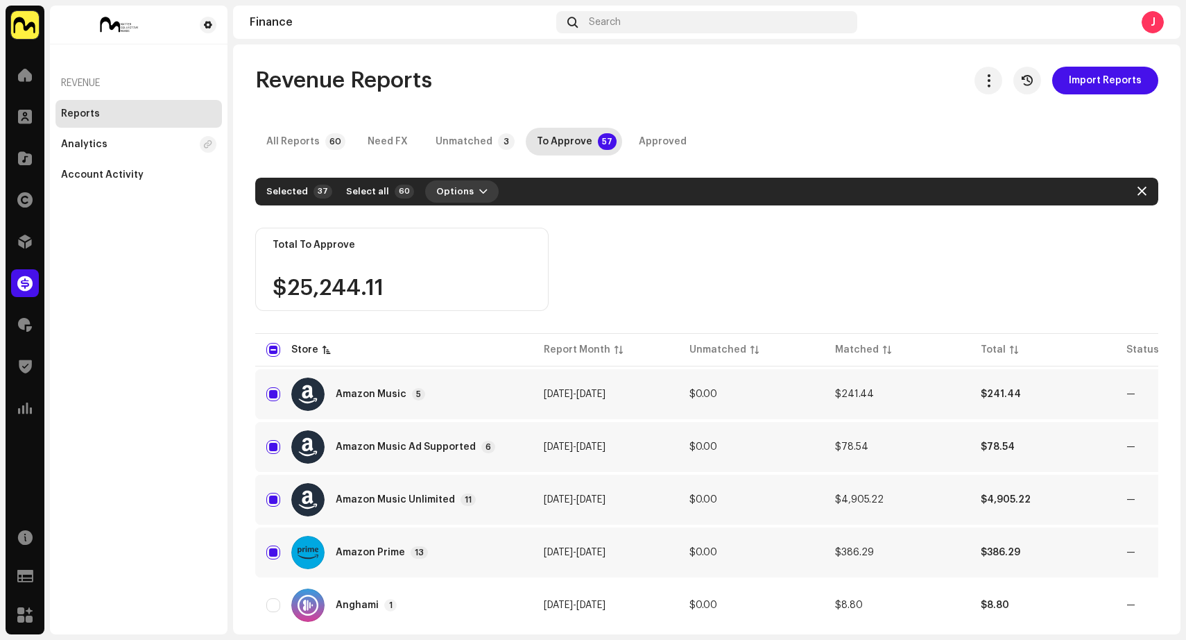
click at [479, 189] on span "button" at bounding box center [483, 191] width 8 height 11
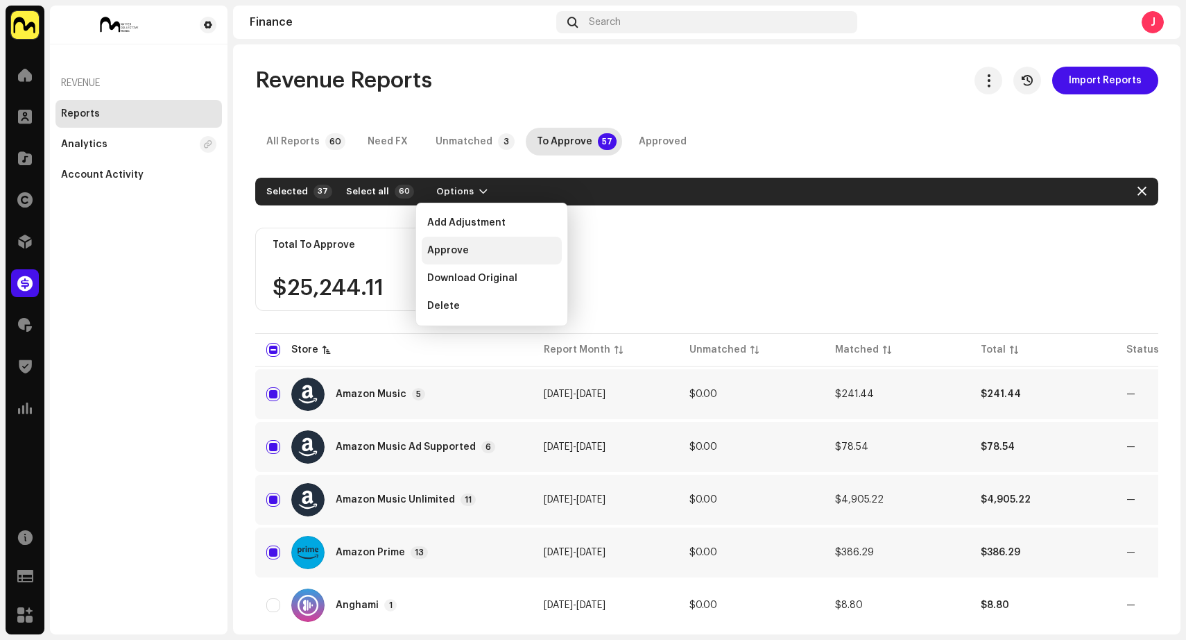
click at [467, 246] on div "Approve" at bounding box center [491, 250] width 129 height 11
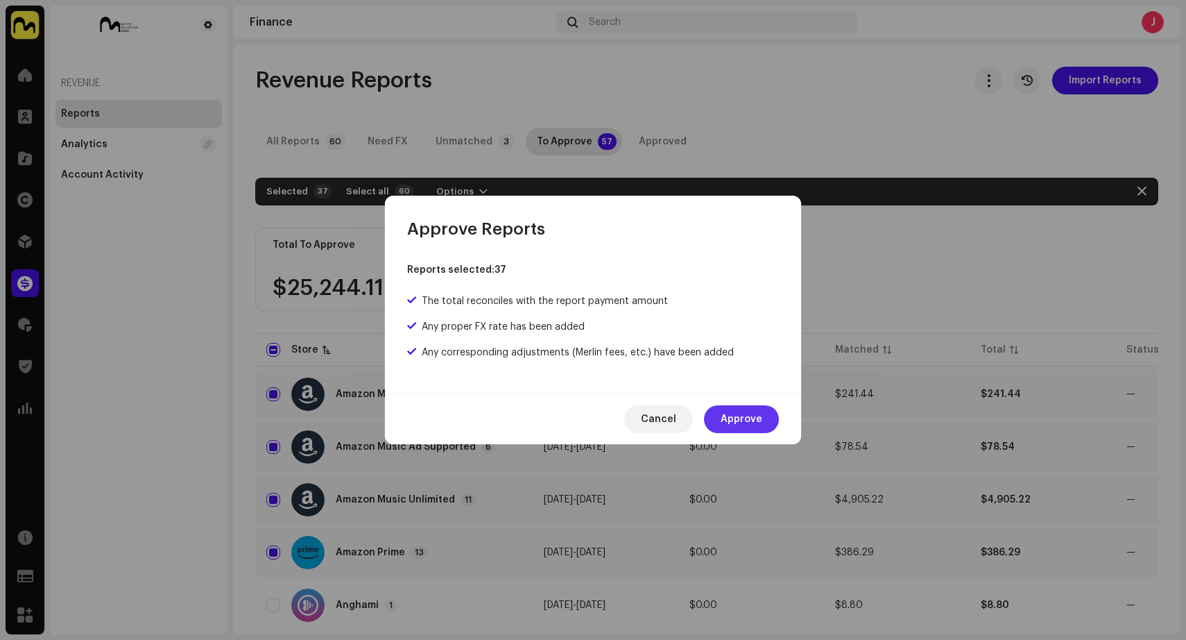
click at [756, 418] on span "Approve" at bounding box center [742, 419] width 42 height 28
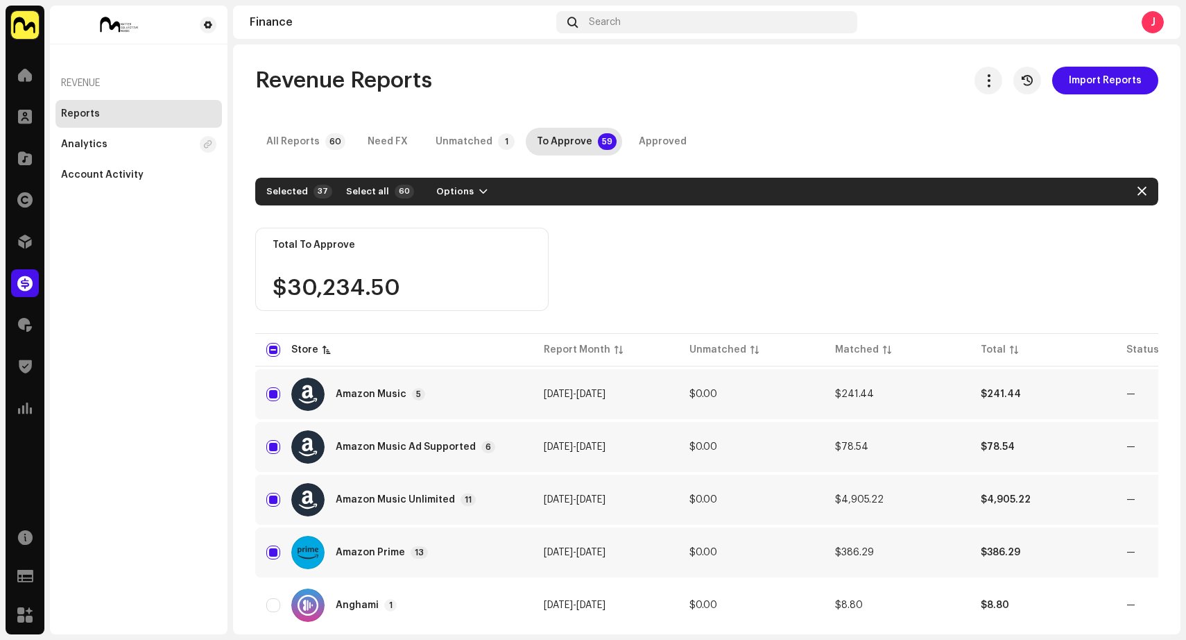
checkbox input "false"
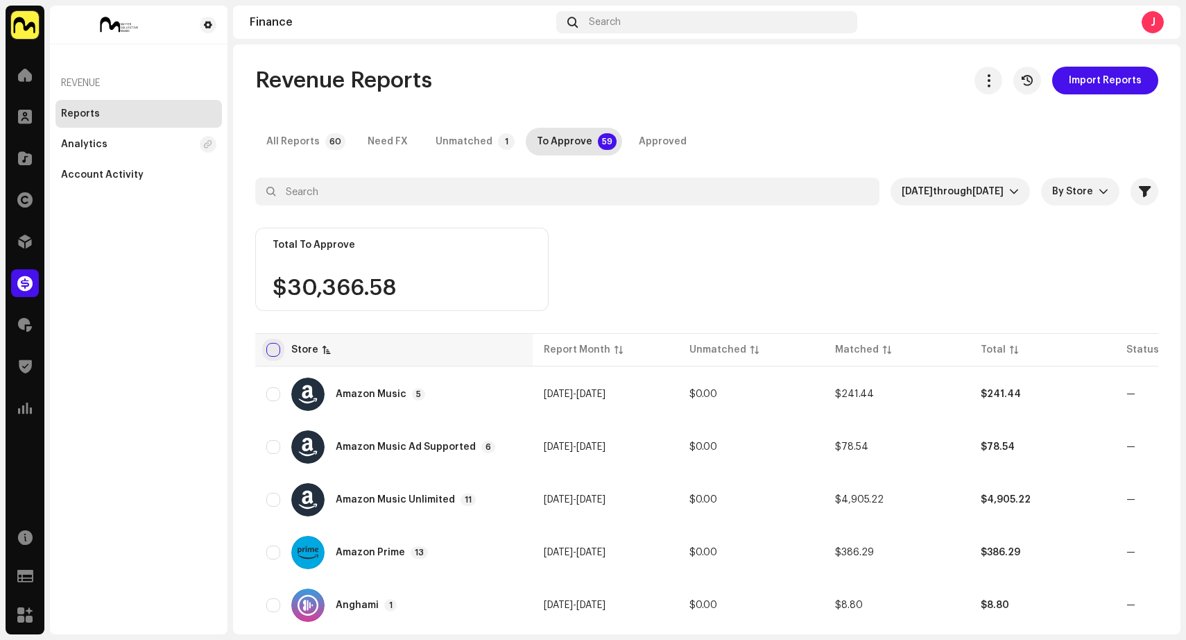
click at [271, 352] on input "checkbox" at bounding box center [273, 350] width 14 height 14
checkbox input "true"
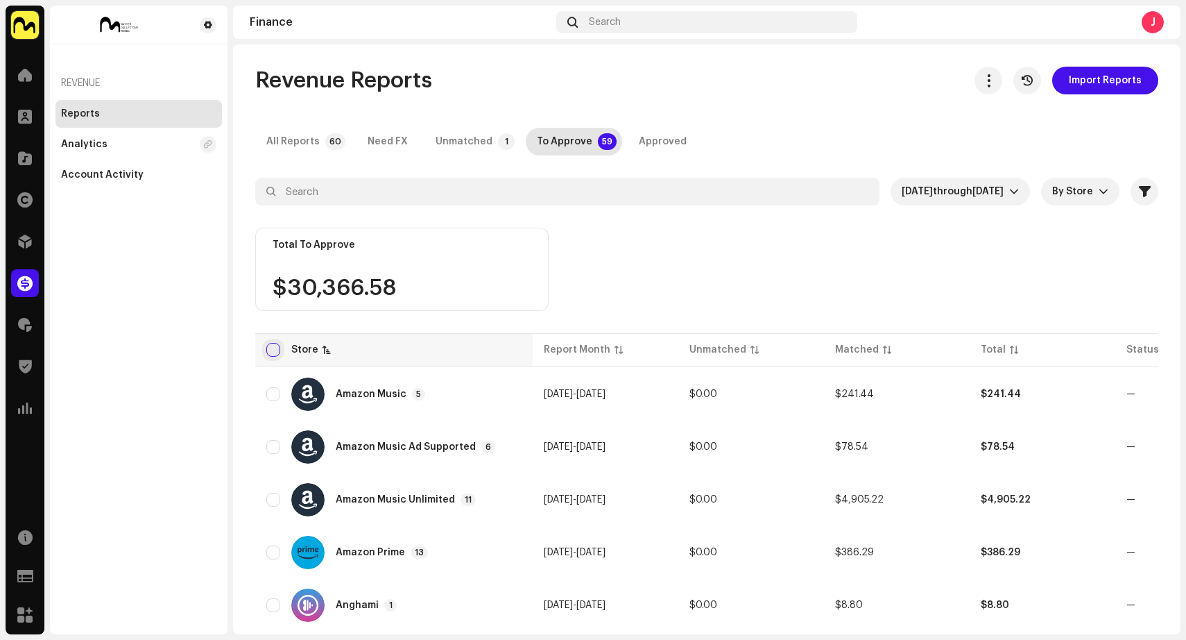
checkbox input "true"
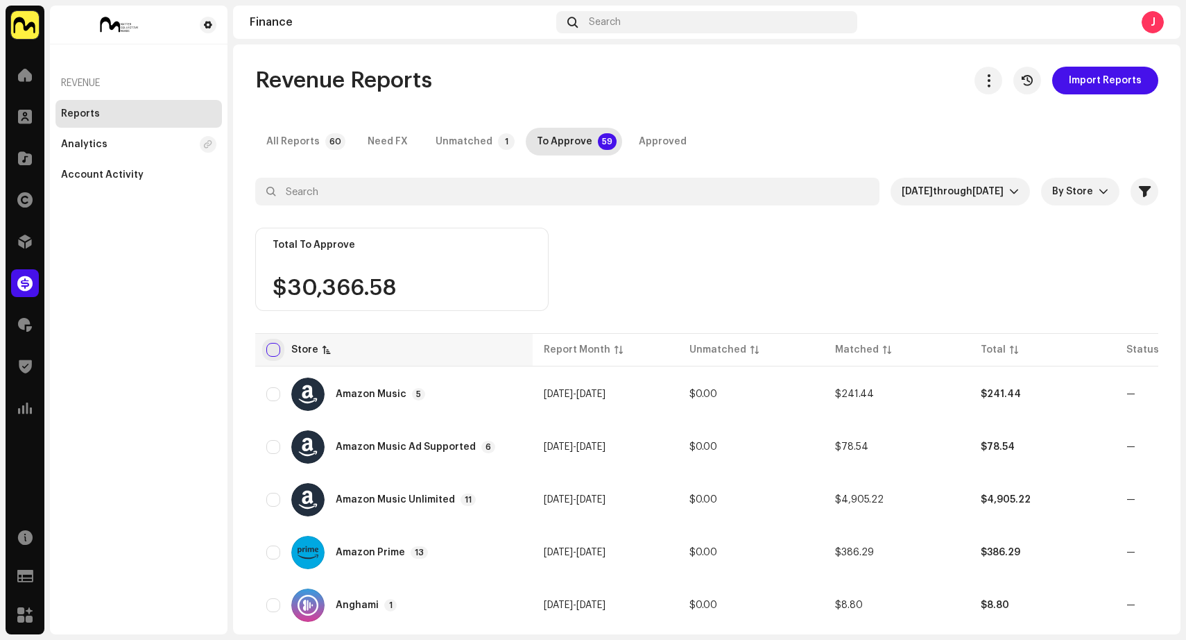
checkbox input "true"
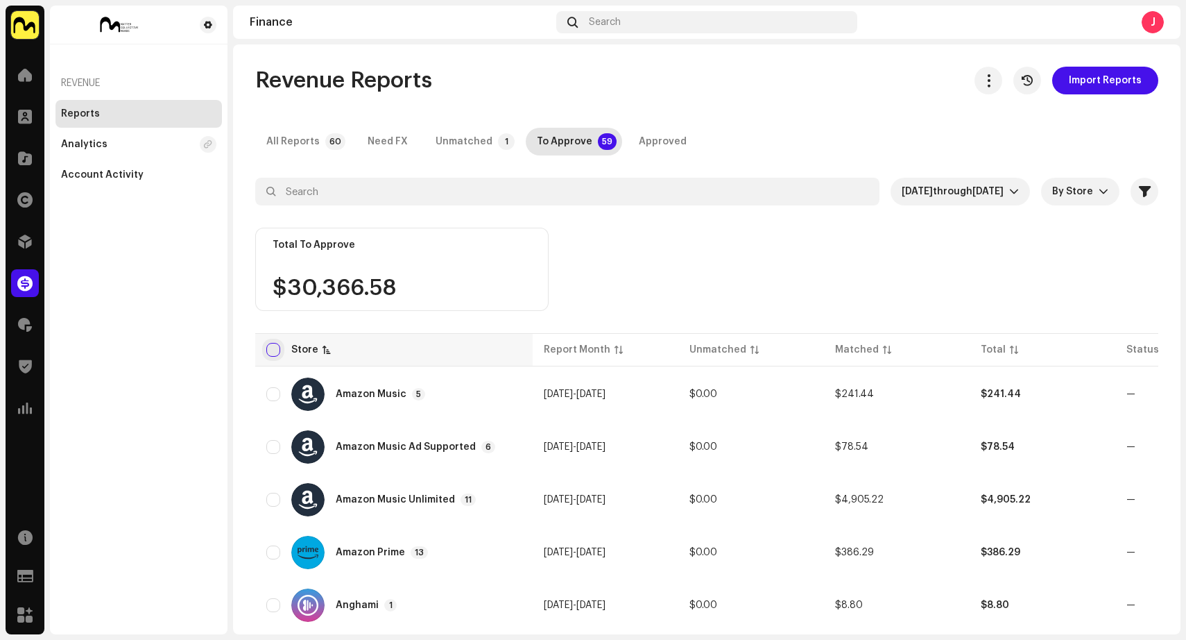
checkbox input "true"
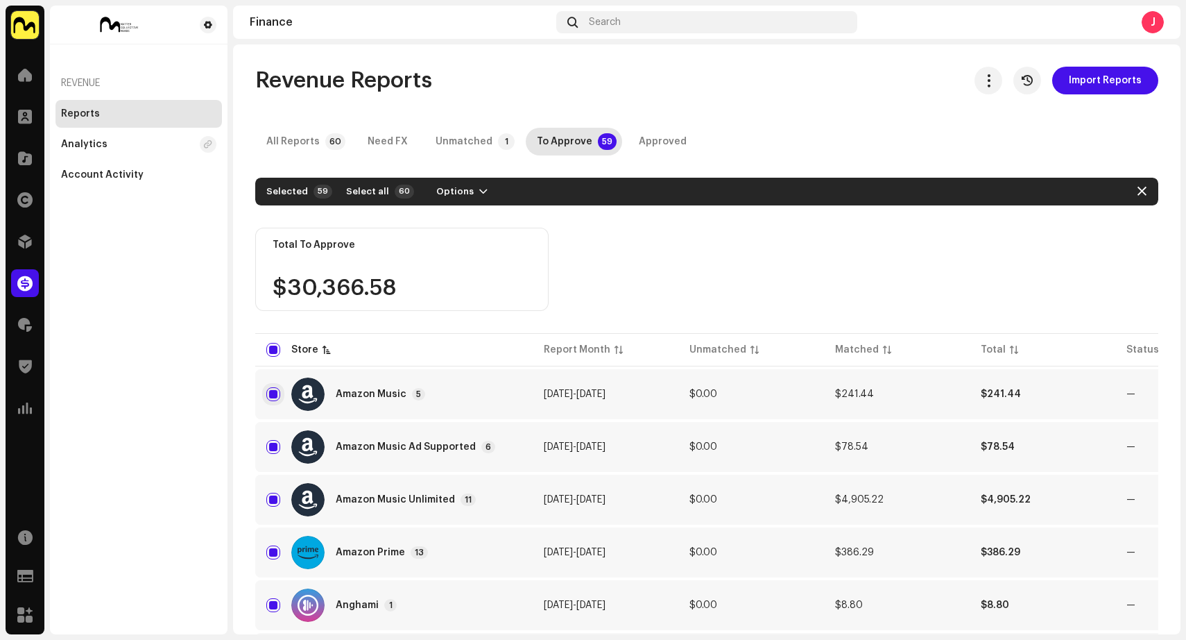
click at [275, 395] on input "Row Selected" at bounding box center [273, 394] width 14 height 14
checkbox input "false"
click at [271, 444] on input "Row Selected" at bounding box center [273, 447] width 14 height 14
checkbox input "false"
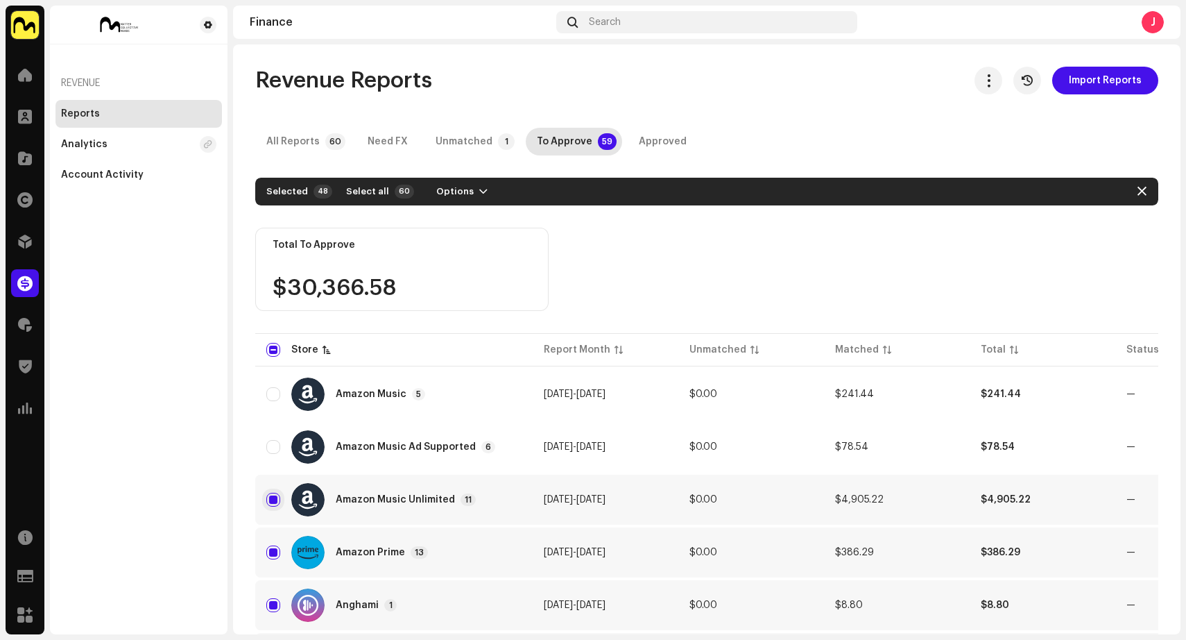
click at [273, 504] on input "Row Selected" at bounding box center [273, 499] width 14 height 14
checkbox input "false"
click at [272, 558] on input "Row Selected" at bounding box center [273, 552] width 14 height 14
checkbox input "false"
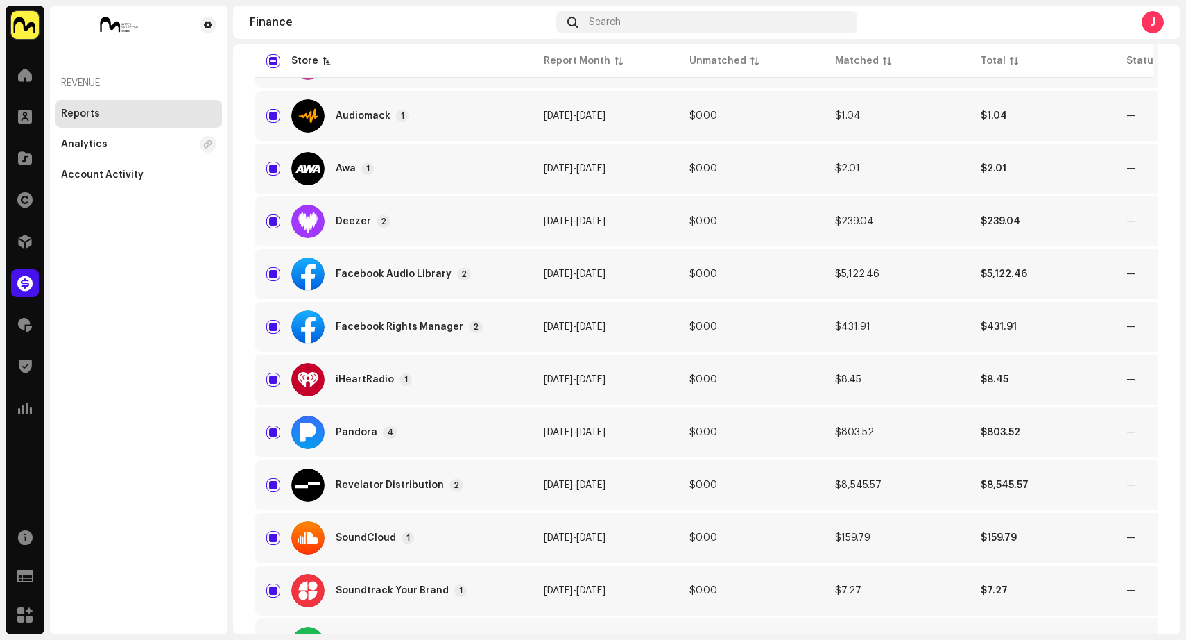
scroll to position [606, 0]
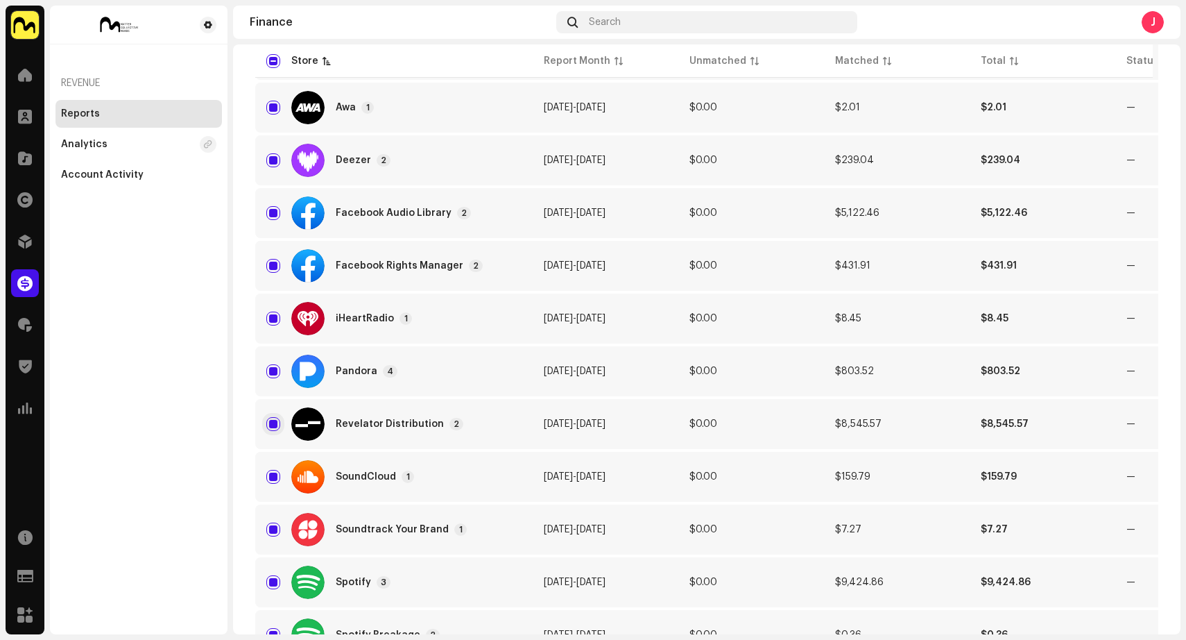
click at [272, 424] on input "Row Selected" at bounding box center [273, 424] width 14 height 14
checkbox input "false"
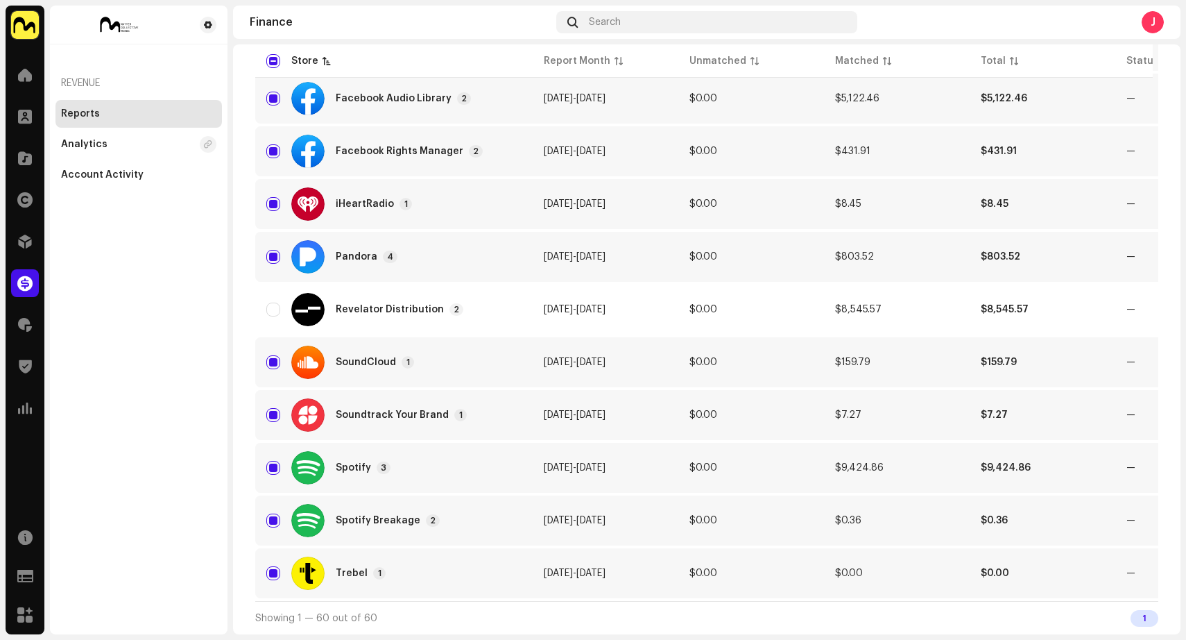
scroll to position [0, 0]
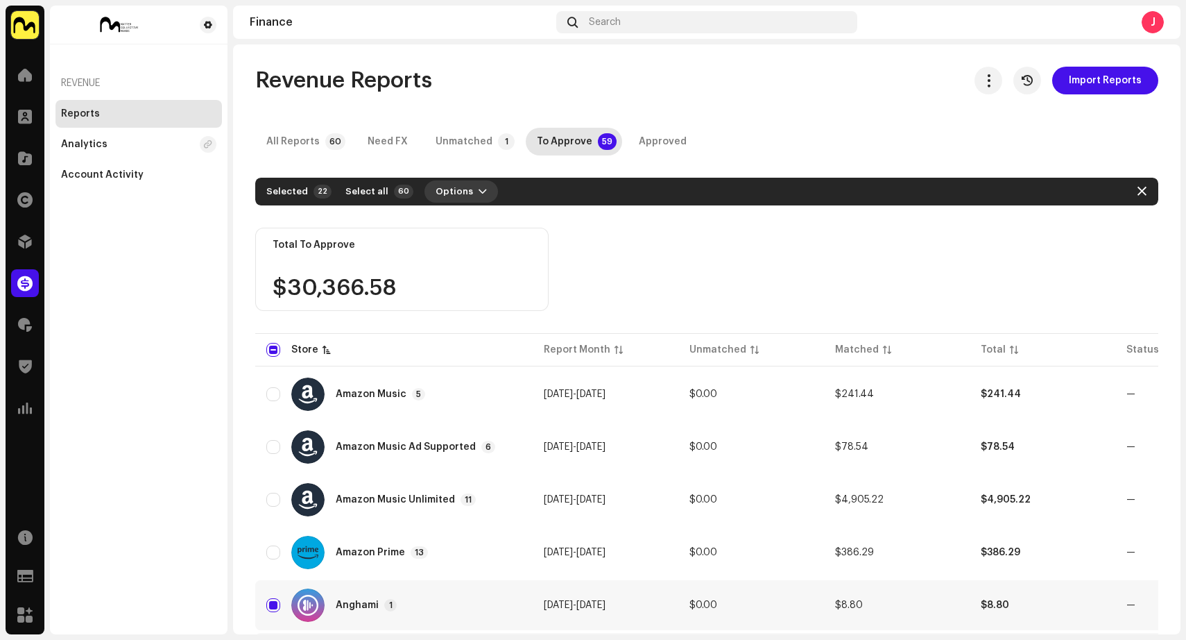
click at [465, 191] on button "Options" at bounding box center [461, 191] width 74 height 22
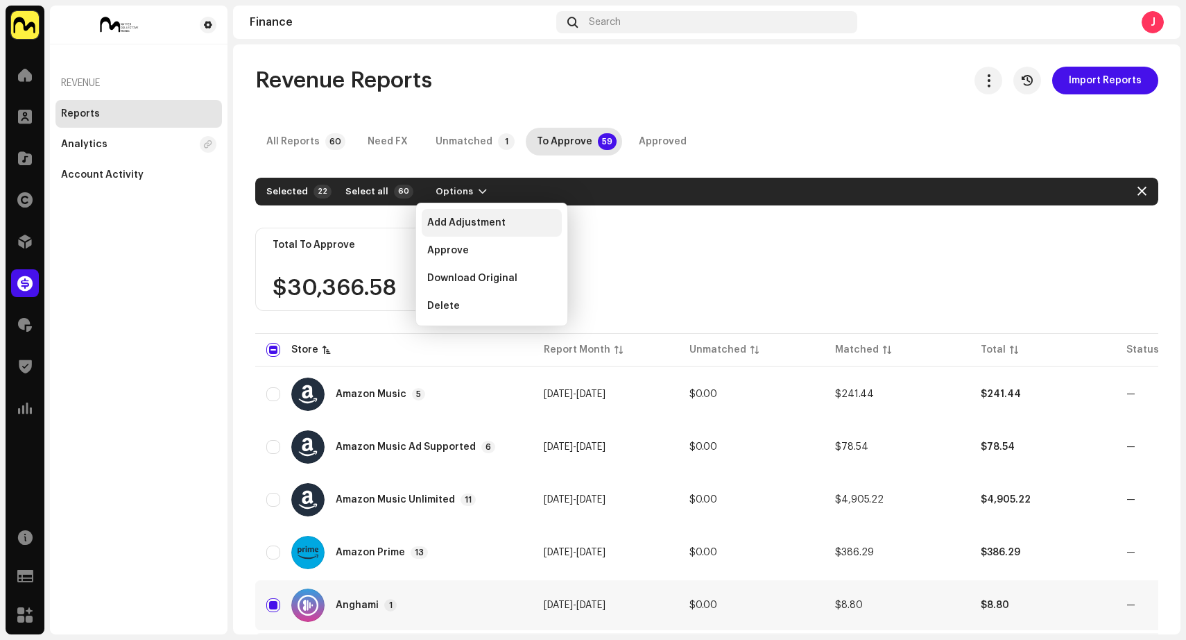
click at [464, 221] on span "Add Adjustment" at bounding box center [466, 222] width 78 height 11
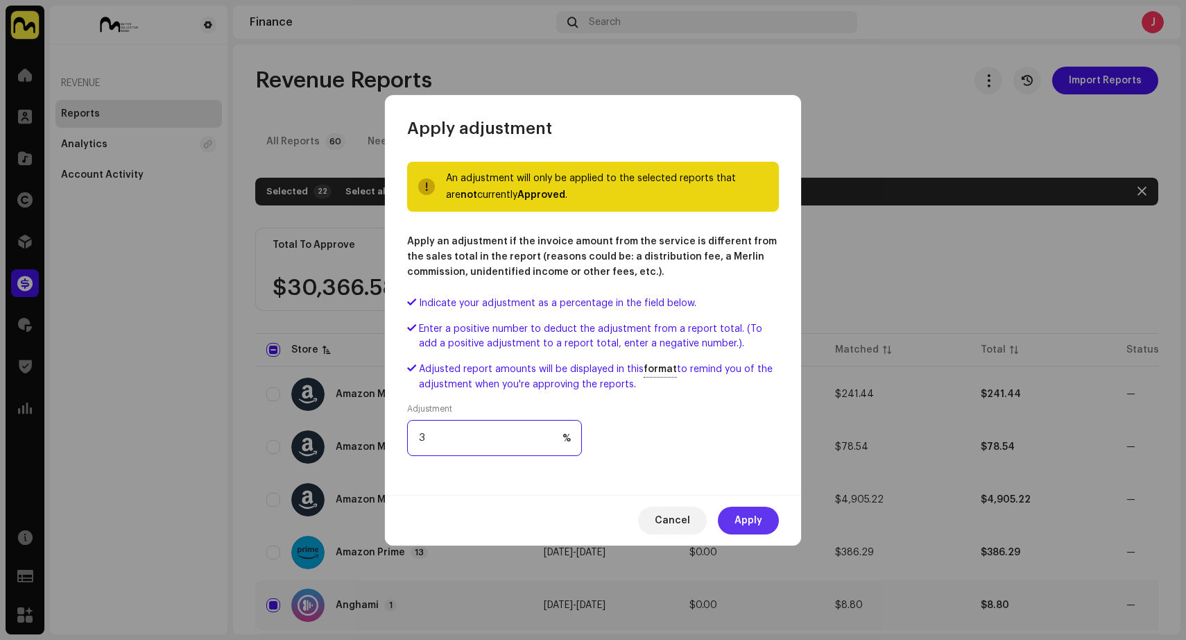
type input "3"
click at [760, 523] on span "Apply" at bounding box center [749, 520] width 28 height 28
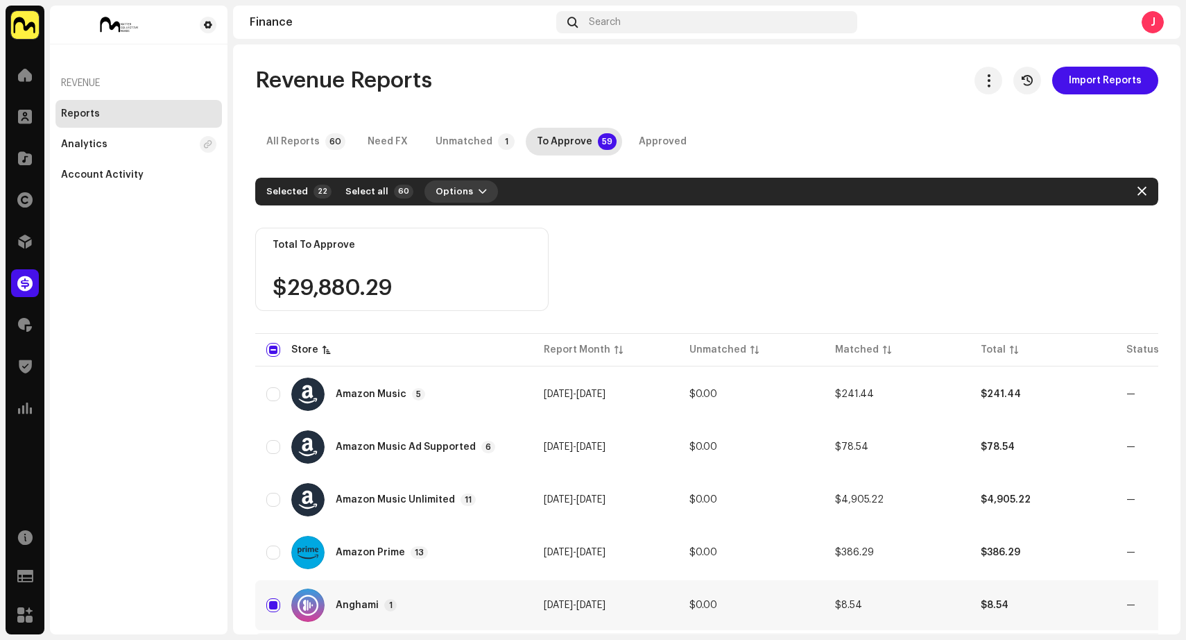
click at [479, 187] on span "button" at bounding box center [483, 191] width 8 height 11
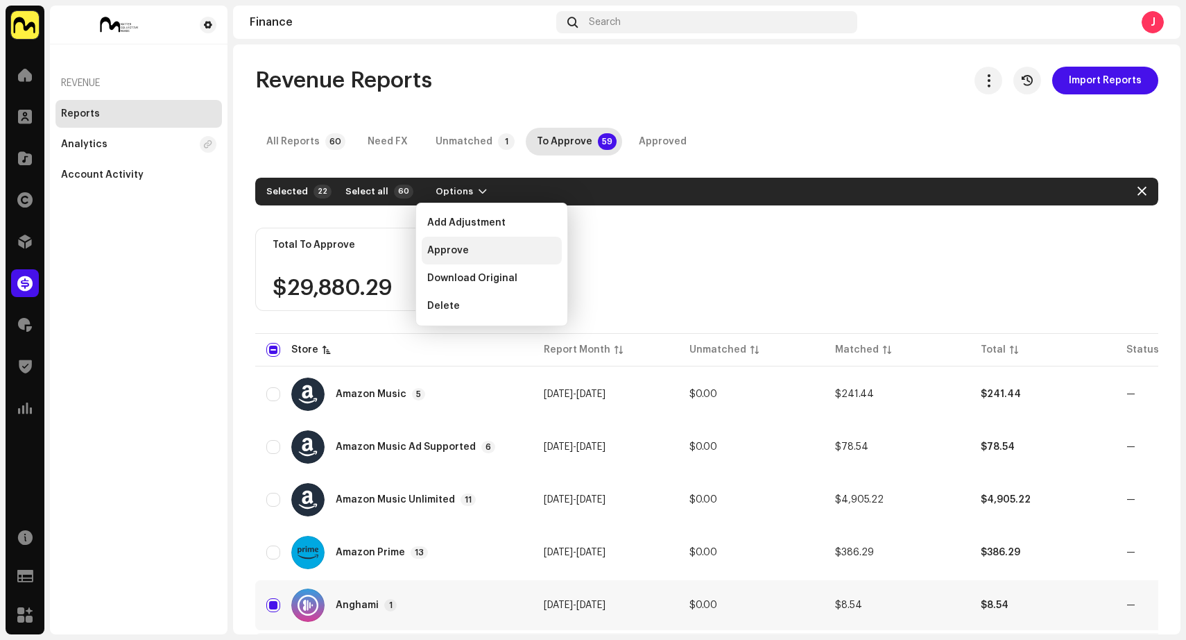
click at [479, 249] on div "Approve" at bounding box center [491, 250] width 129 height 11
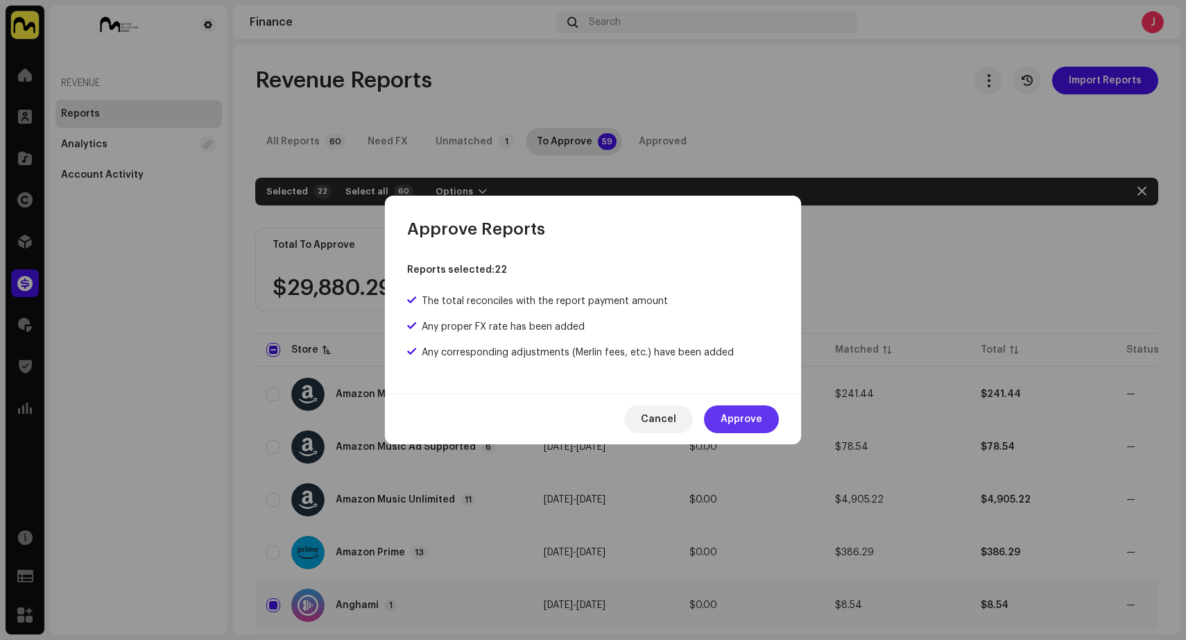
click at [755, 421] on span "Approve" at bounding box center [742, 419] width 42 height 28
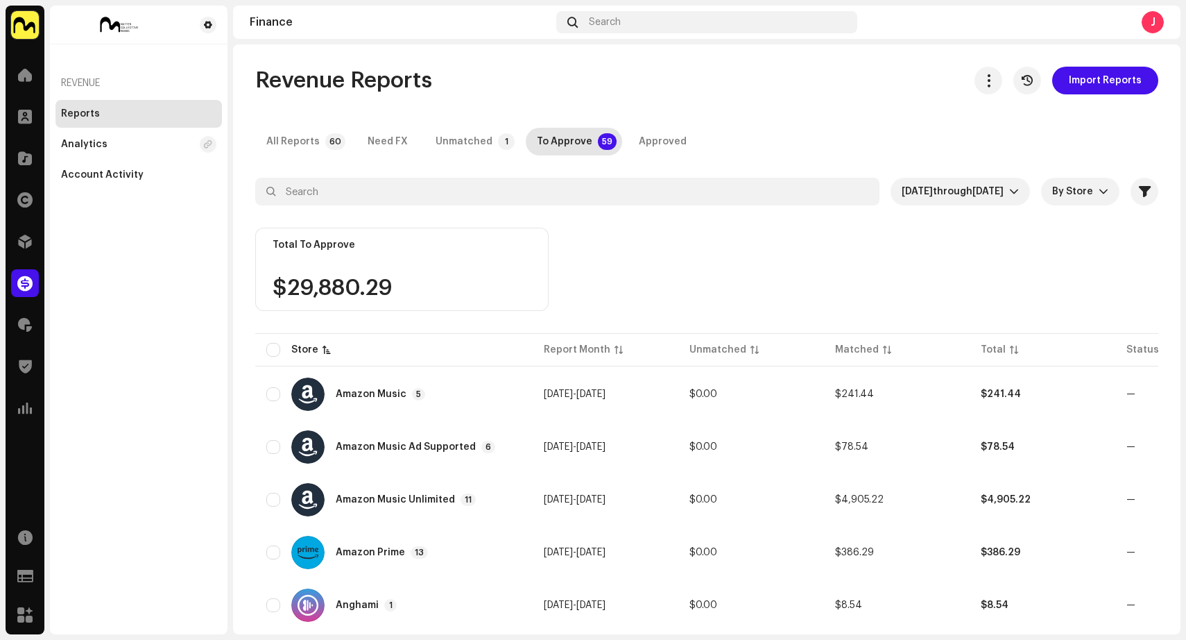
click at [626, 237] on div "Total To Approve $29,880.29" at bounding box center [706, 279] width 903 height 103
click at [450, 139] on div "Unmatched" at bounding box center [464, 142] width 57 height 28
